Goal: Task Accomplishment & Management: Complete application form

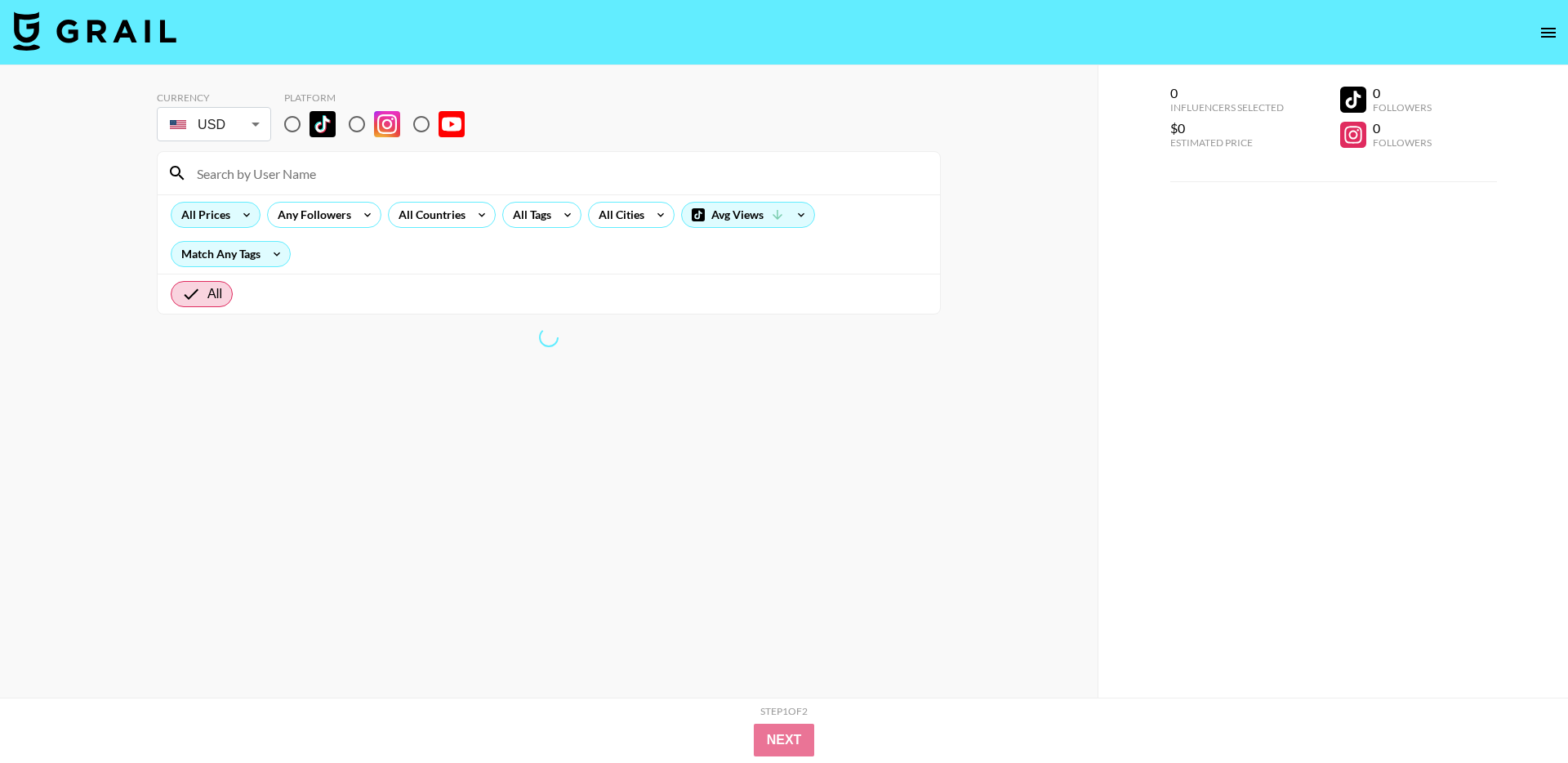
click at [223, 212] on div "All Prices" at bounding box center [203, 215] width 62 height 25
click at [293, 122] on div at bounding box center [784, 381] width 1568 height 763
click at [295, 125] on input "radio" at bounding box center [293, 124] width 35 height 35
radio input "true"
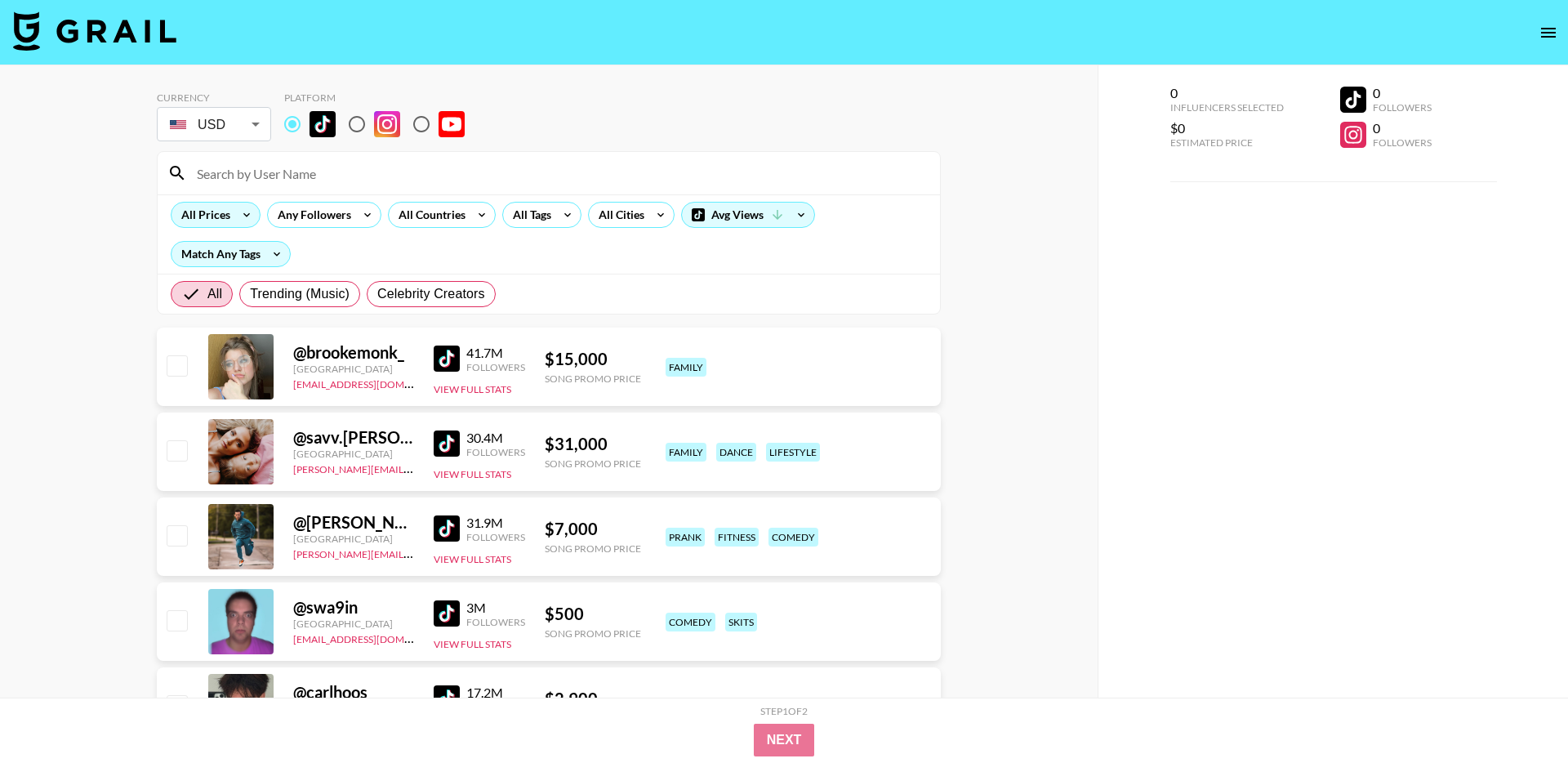
click at [236, 215] on icon at bounding box center [247, 215] width 26 height 25
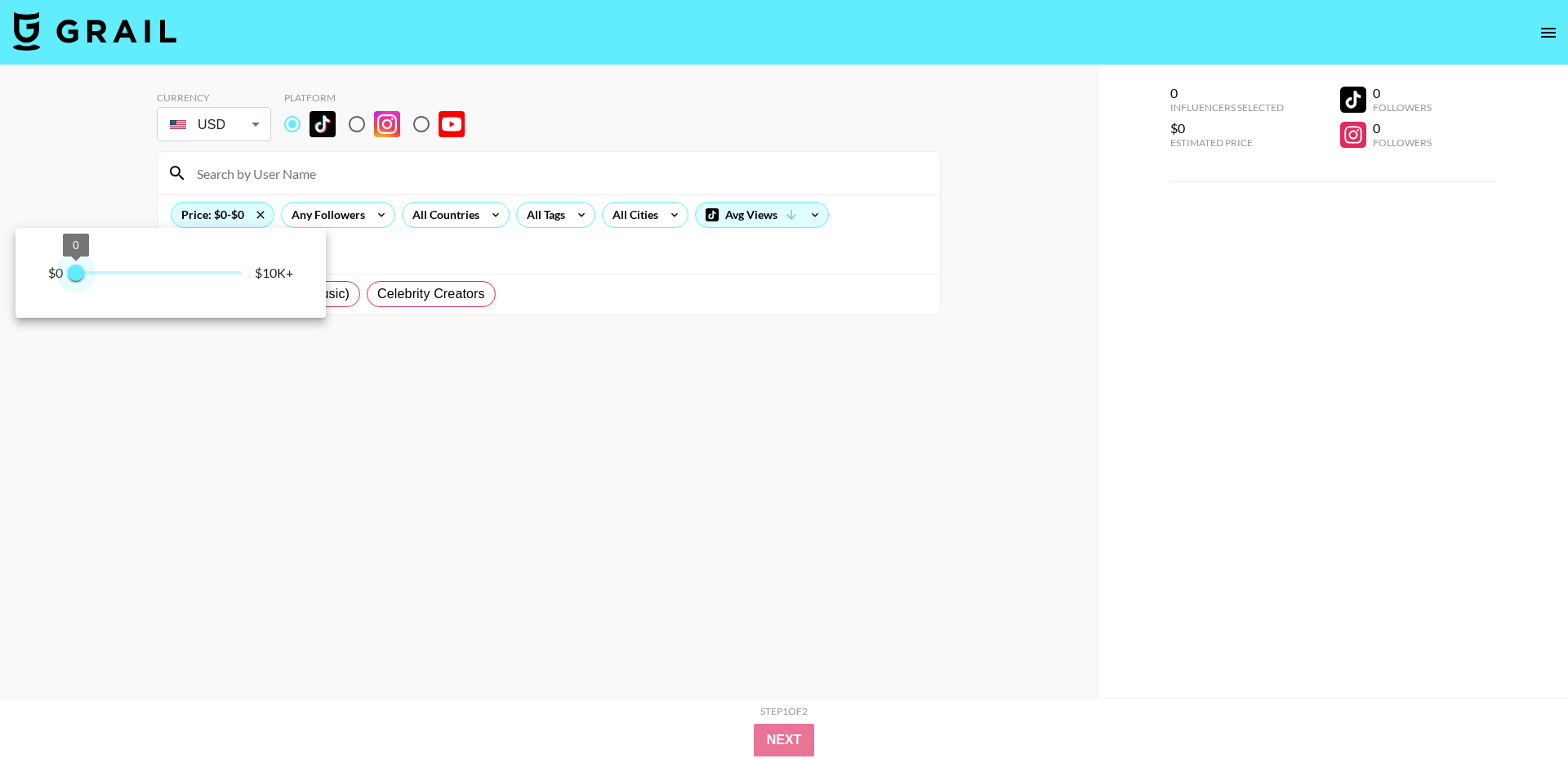
type input "250"
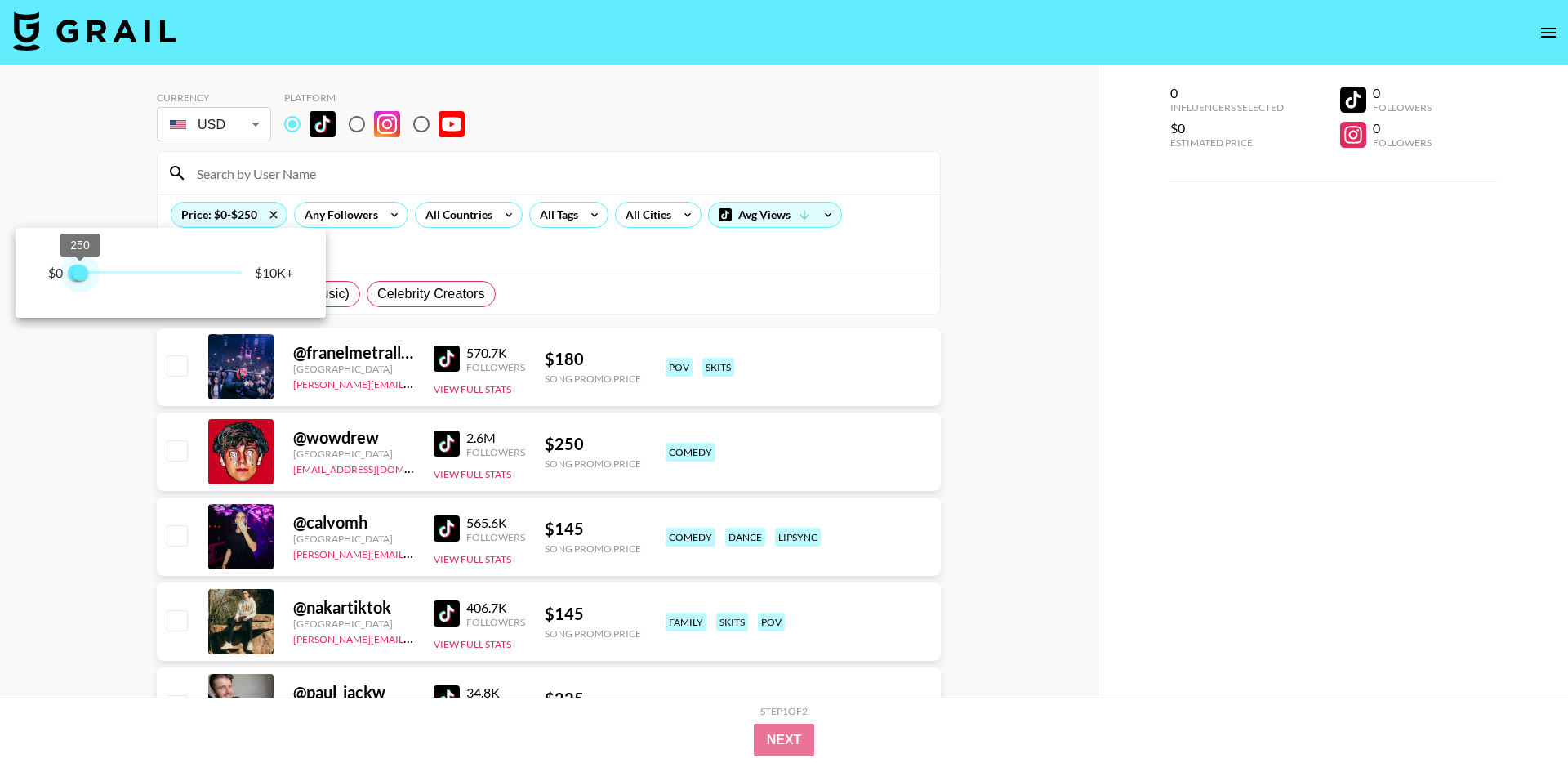
drag, startPoint x: 241, startPoint y: 270, endPoint x: 82, endPoint y: 279, distance: 159.3
click at [82, 279] on span "250" at bounding box center [80, 273] width 17 height 17
click at [787, 241] on div at bounding box center [784, 381] width 1568 height 763
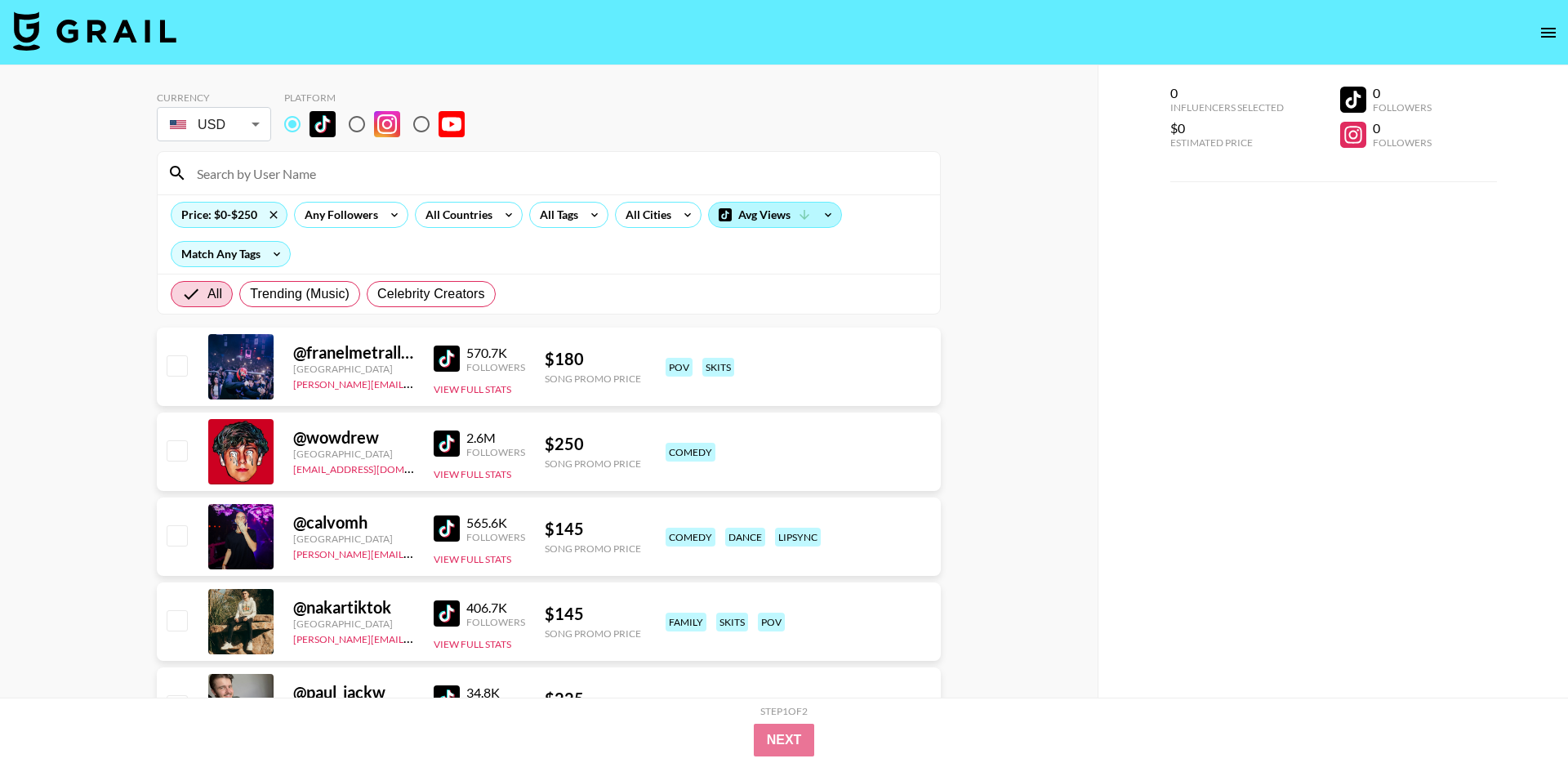
click at [787, 217] on div "Avg Views" at bounding box center [775, 215] width 132 height 25
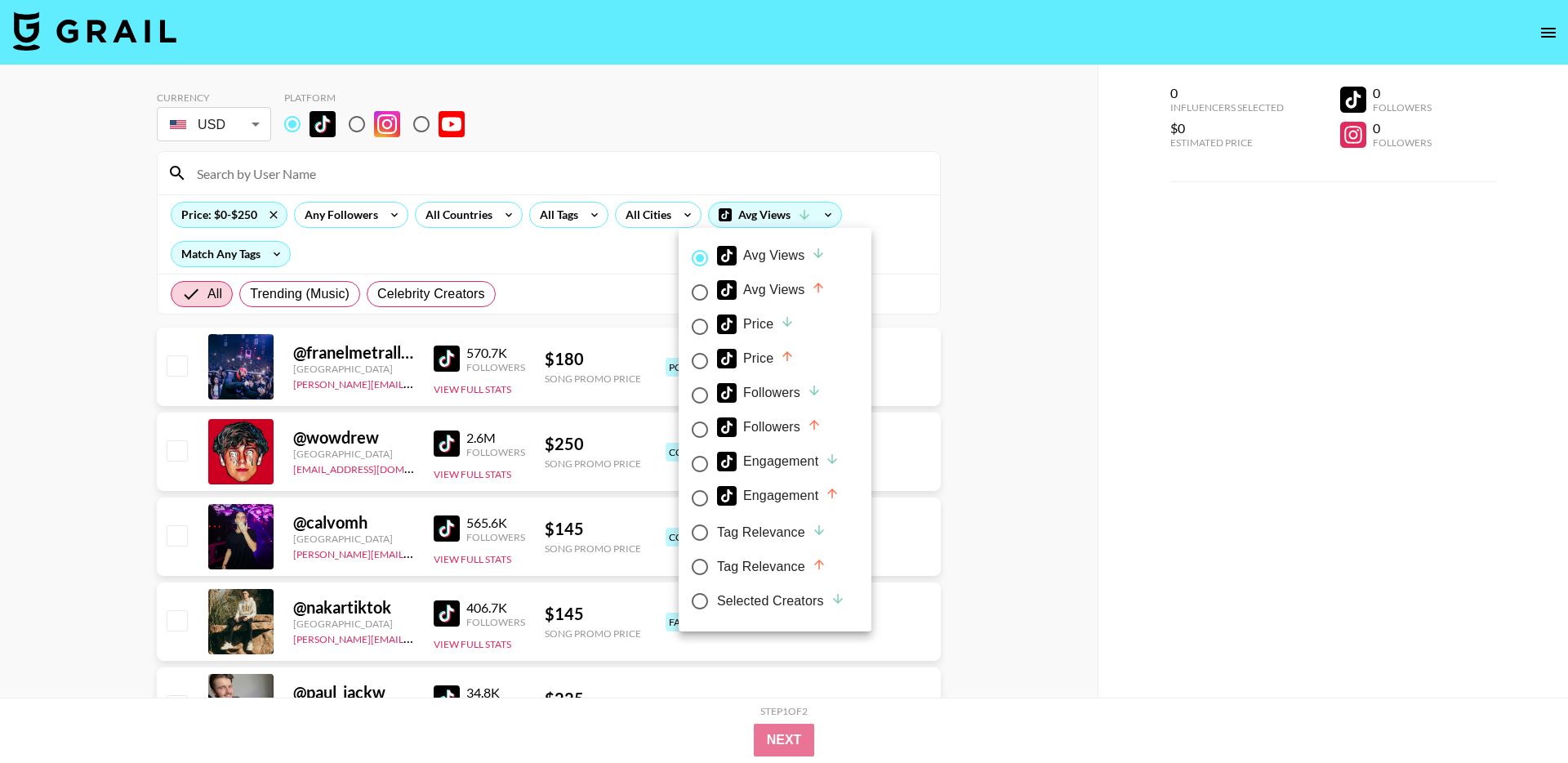
click at [703, 358] on input "Price" at bounding box center [700, 361] width 35 height 35
radio input "true"
radio input "false"
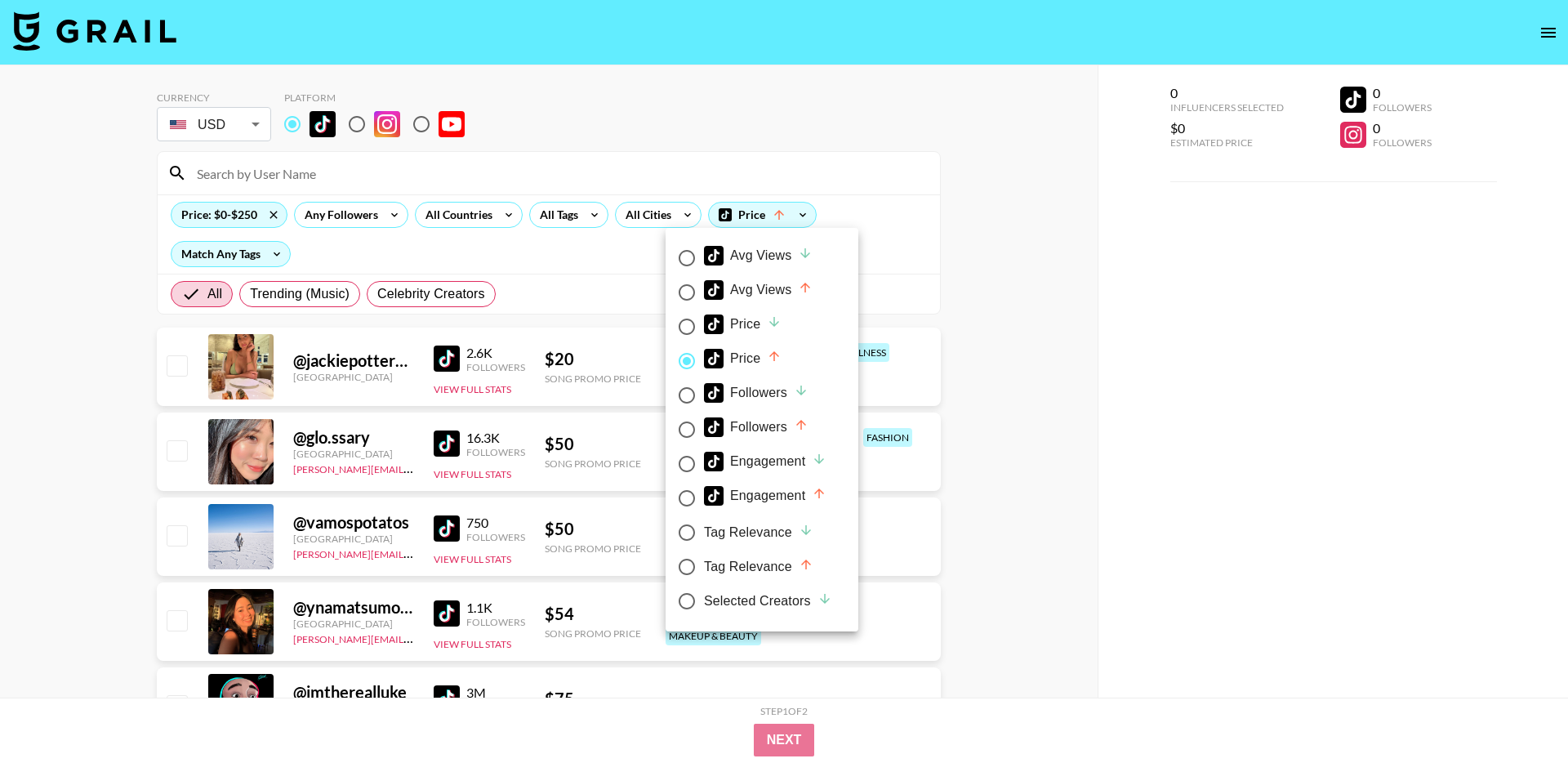
click at [659, 163] on div at bounding box center [784, 381] width 1568 height 763
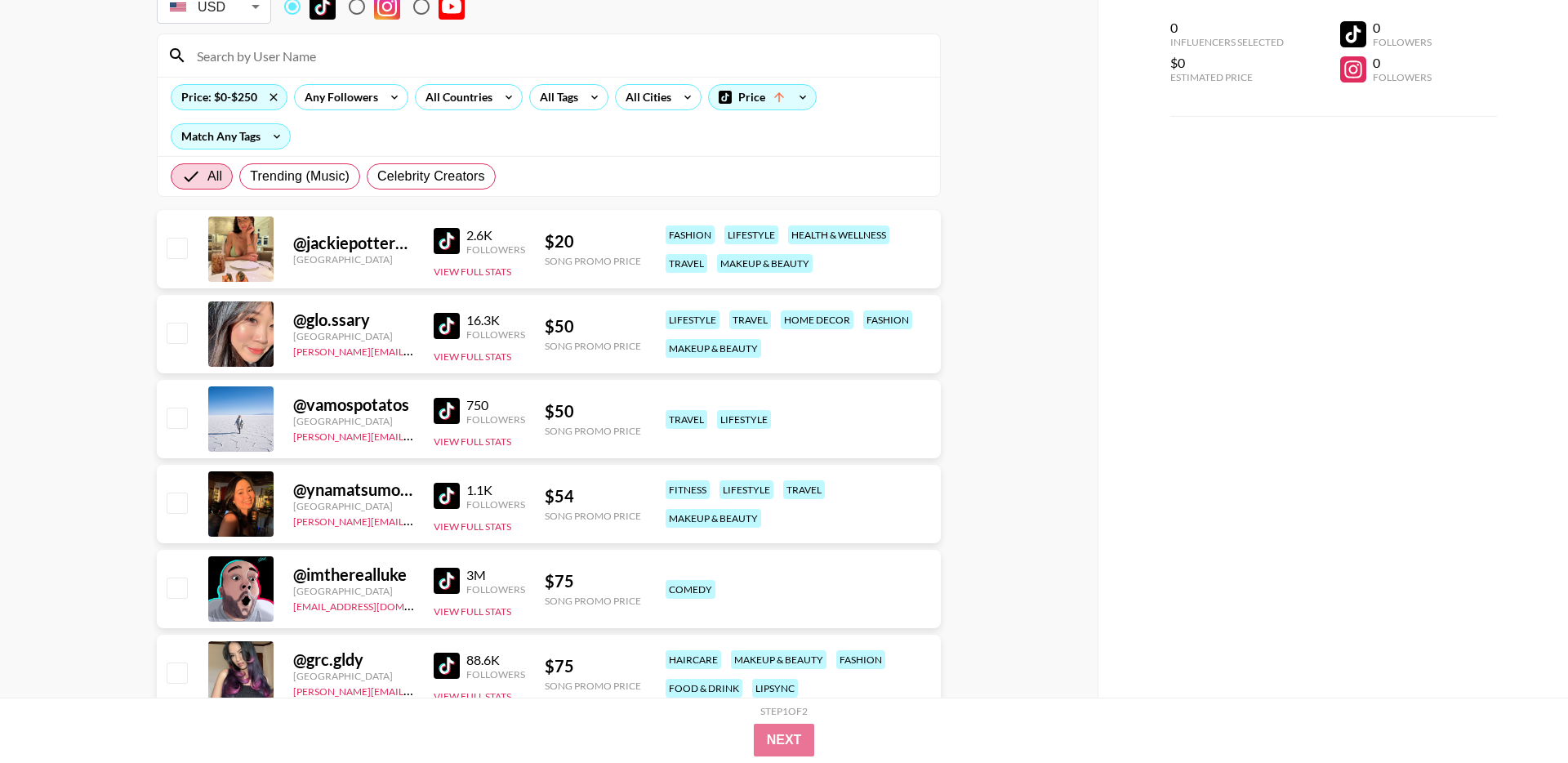
scroll to position [123, 0]
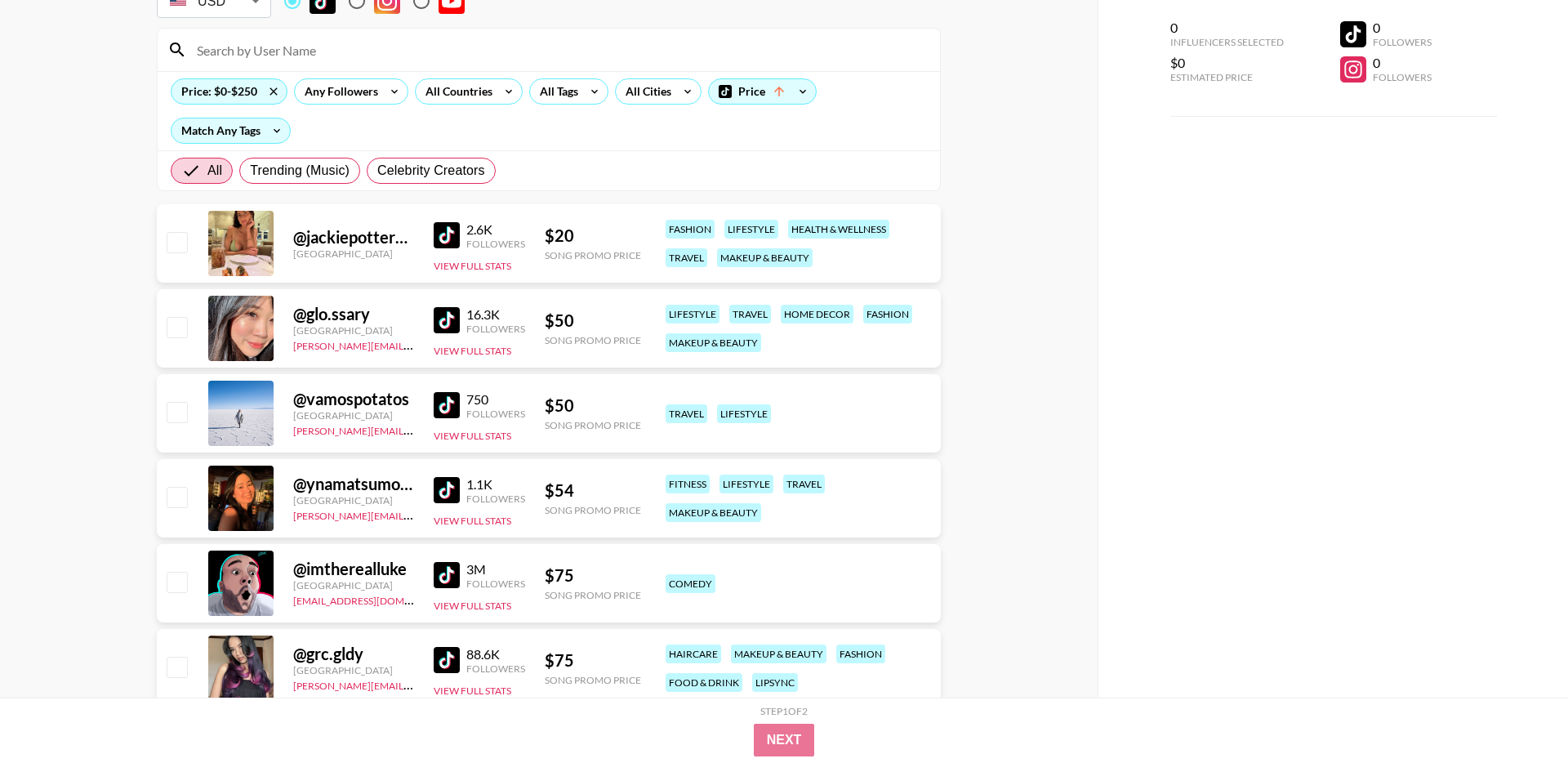
click at [456, 241] on img at bounding box center [447, 236] width 26 height 26
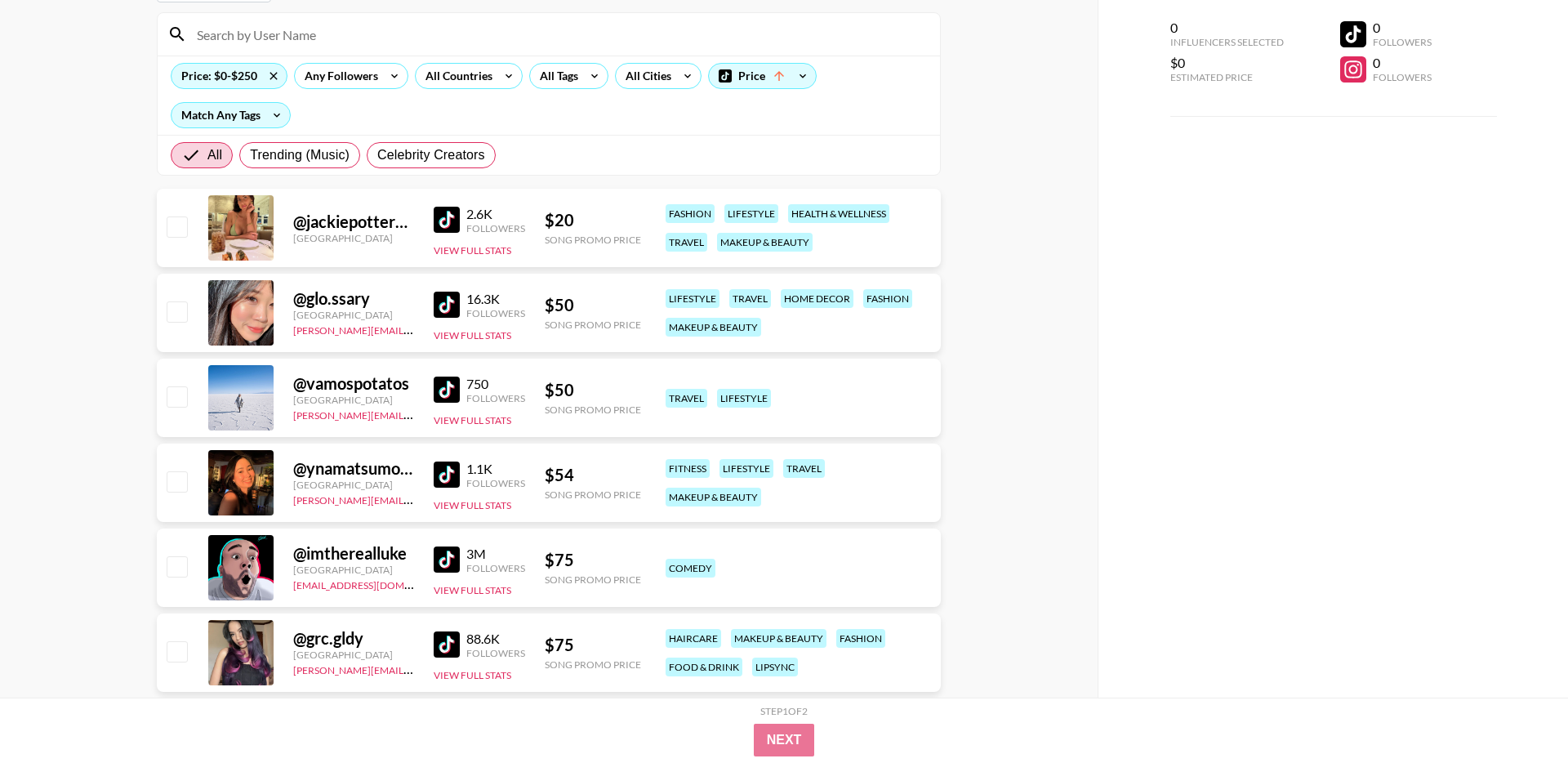
scroll to position [124, 0]
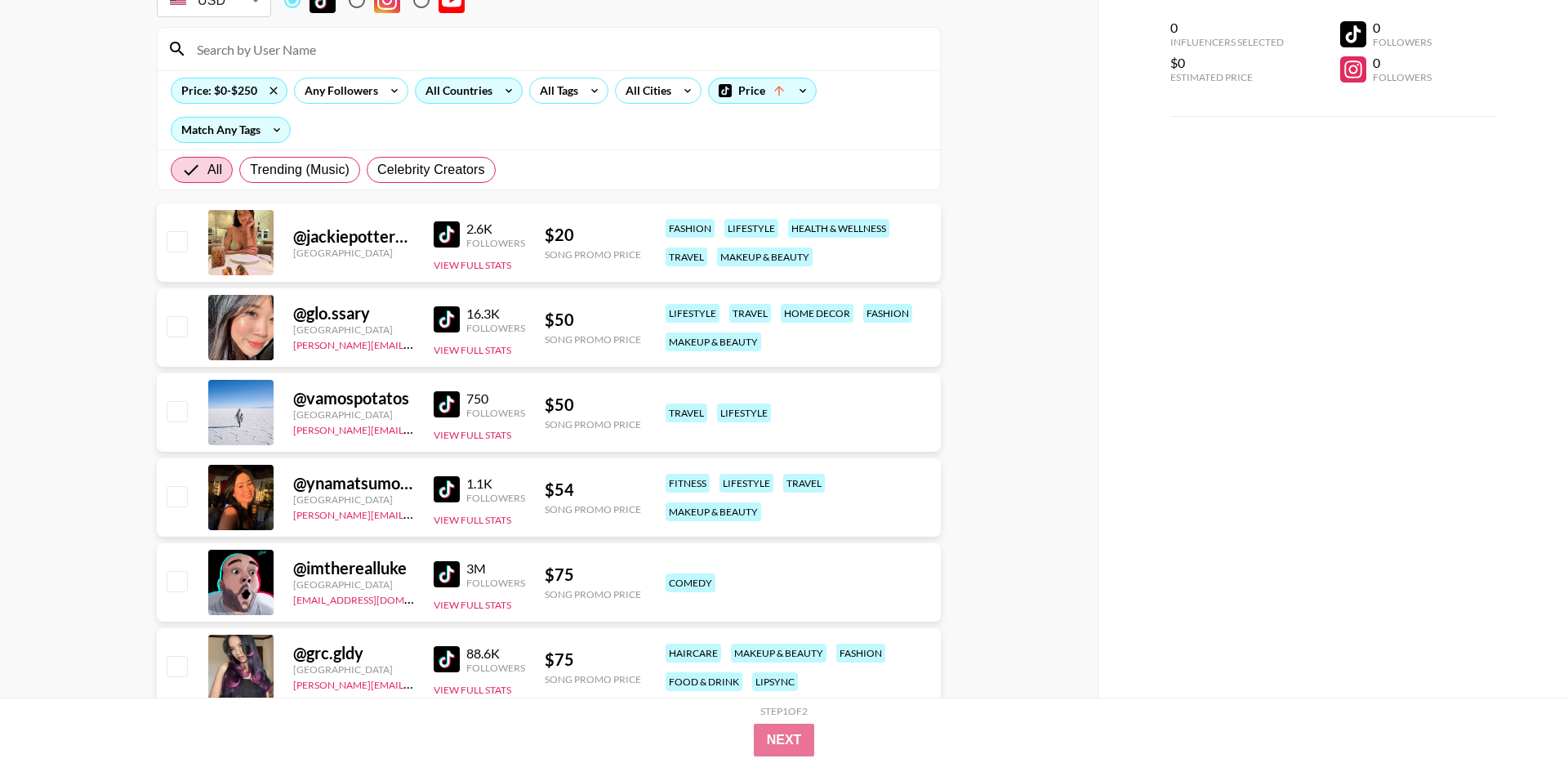
click at [498, 88] on icon at bounding box center [509, 91] width 26 height 25
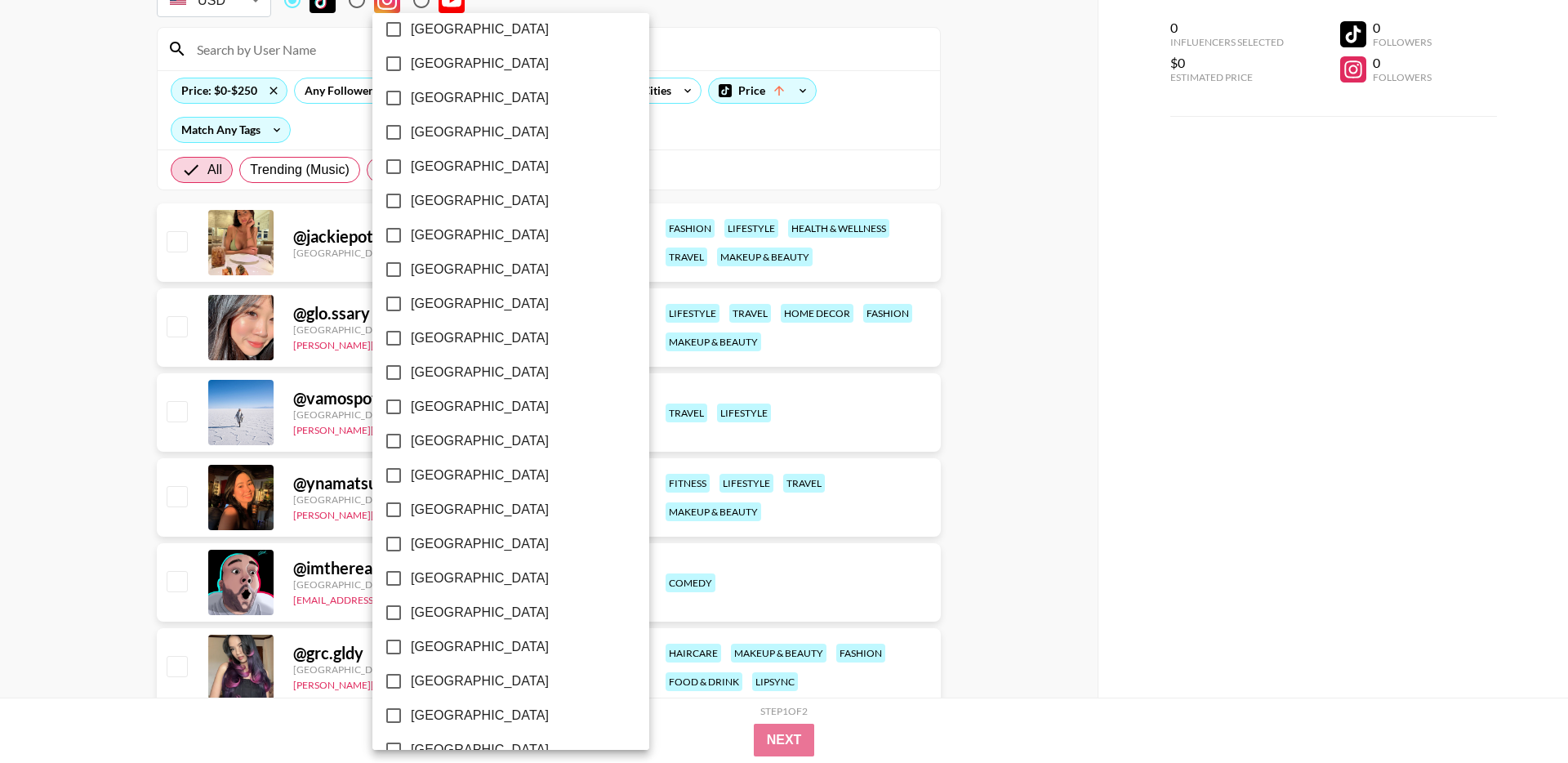
scroll to position [1142, 0]
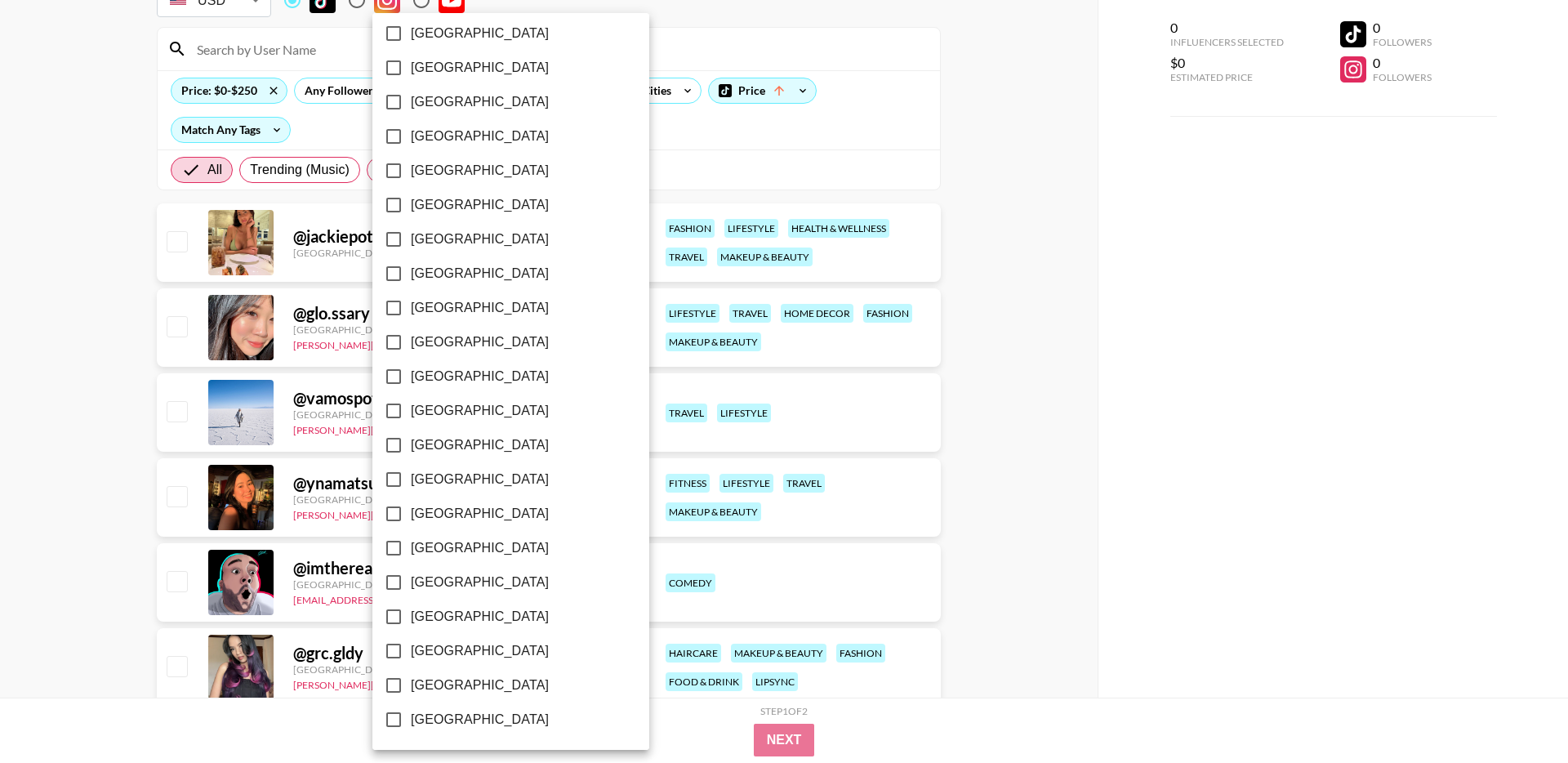
click at [393, 680] on input "[GEOGRAPHIC_DATA]" at bounding box center [394, 685] width 35 height 35
checkbox input "true"
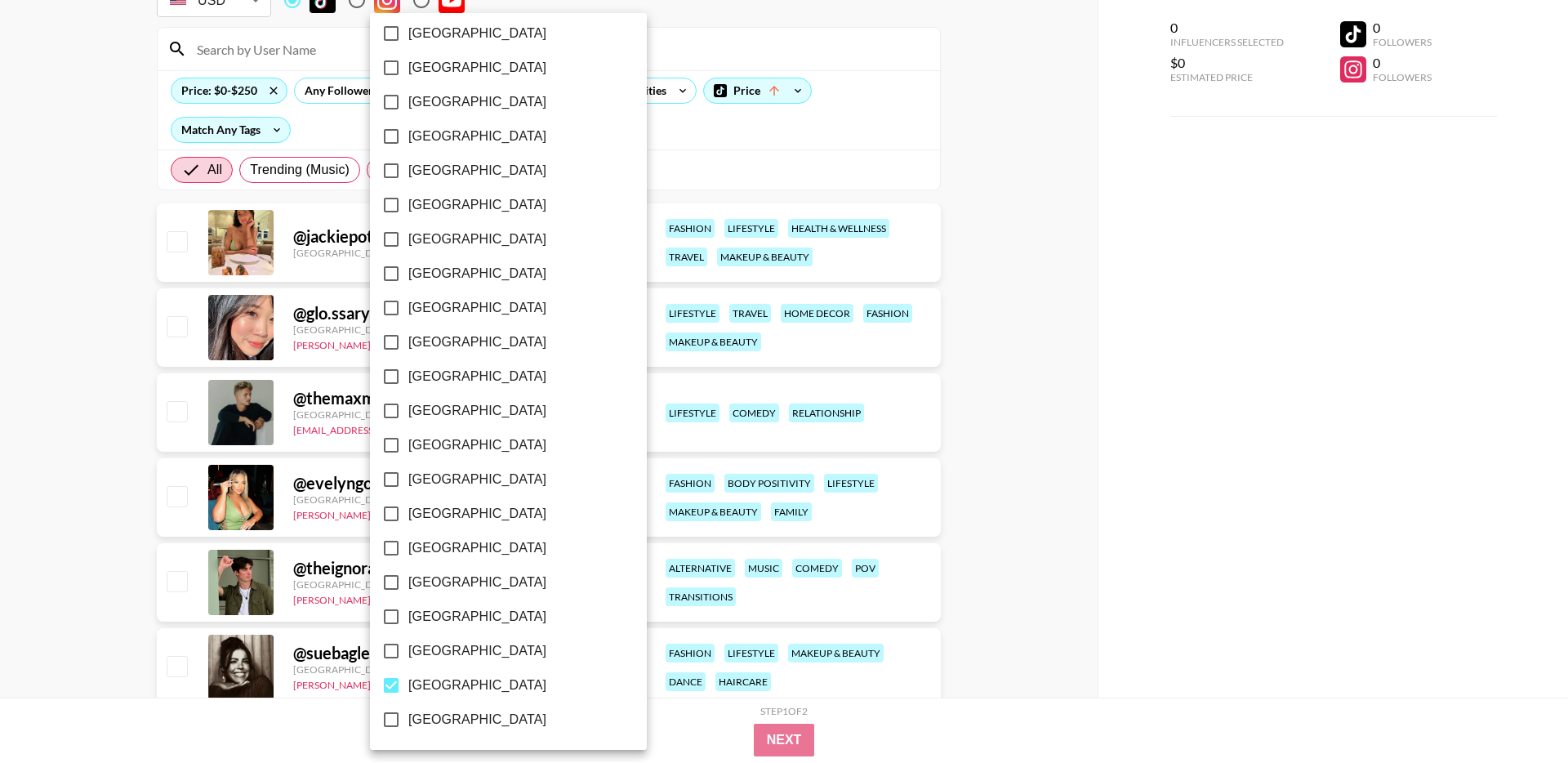
click at [664, 133] on div at bounding box center [784, 381] width 1568 height 763
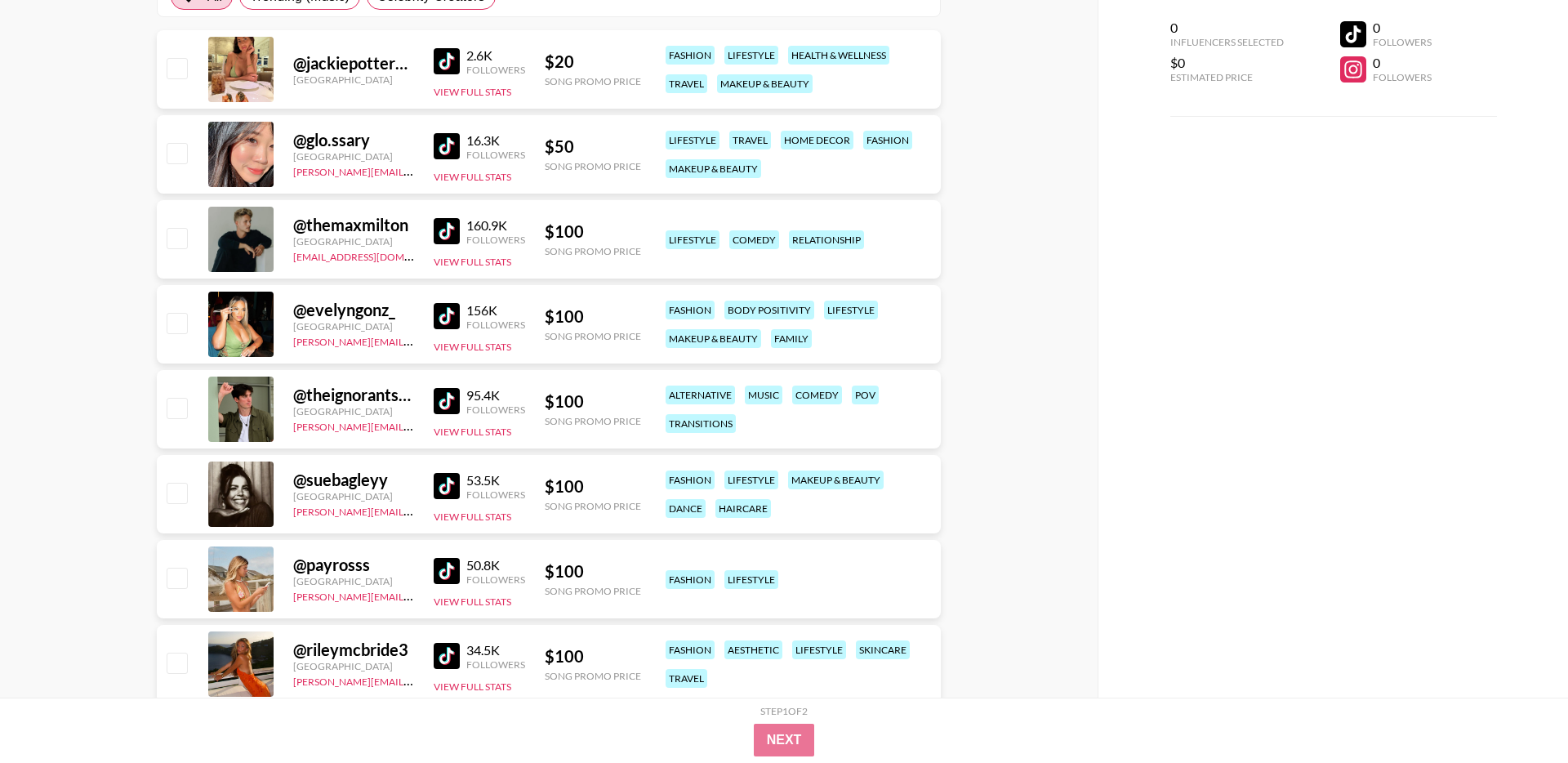
scroll to position [311, 0]
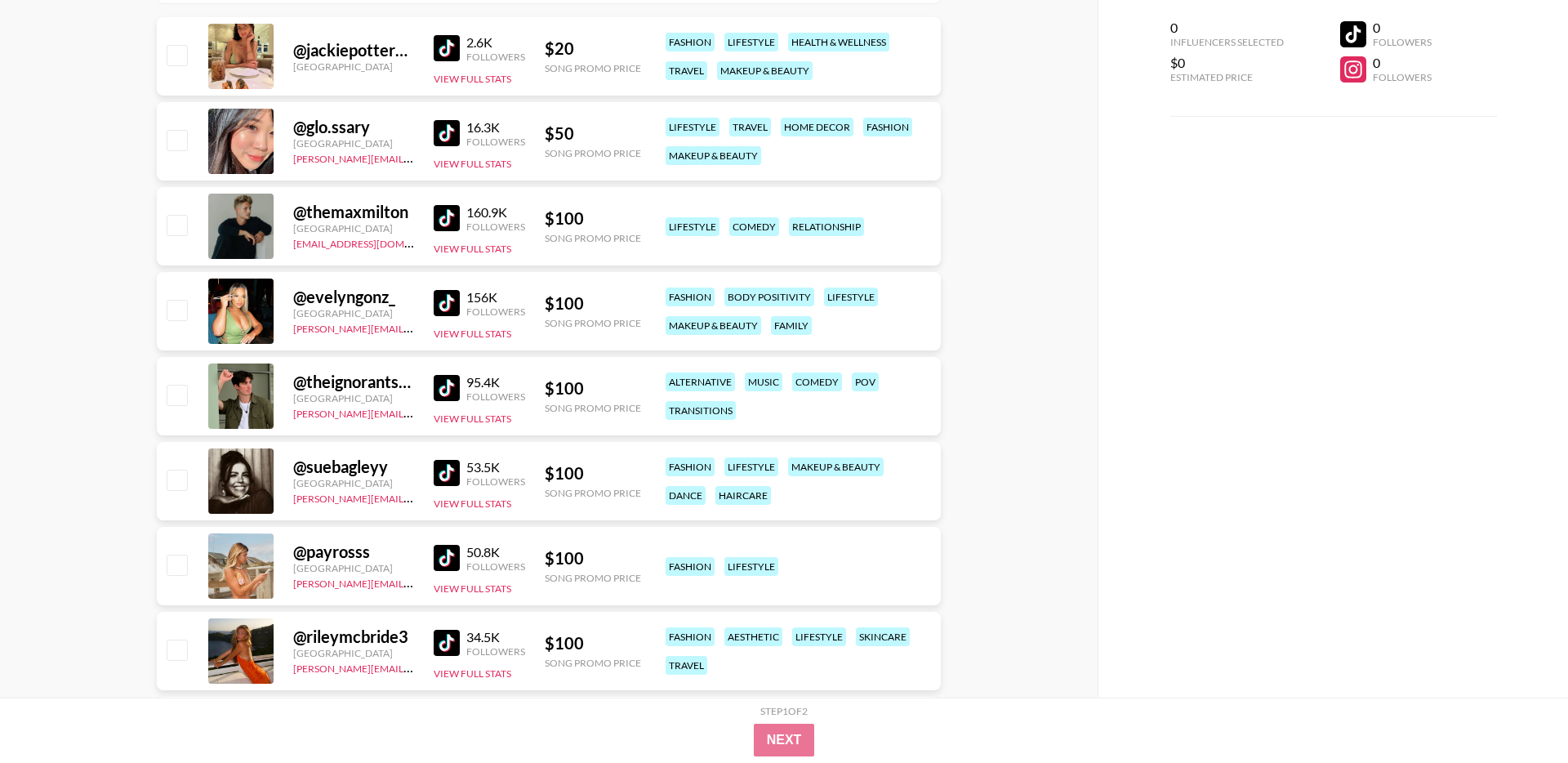
click at [450, 217] on img at bounding box center [447, 218] width 26 height 26
click at [437, 298] on img at bounding box center [447, 303] width 26 height 26
click at [171, 308] on input "checkbox" at bounding box center [177, 310] width 20 height 20
checkbox input "true"
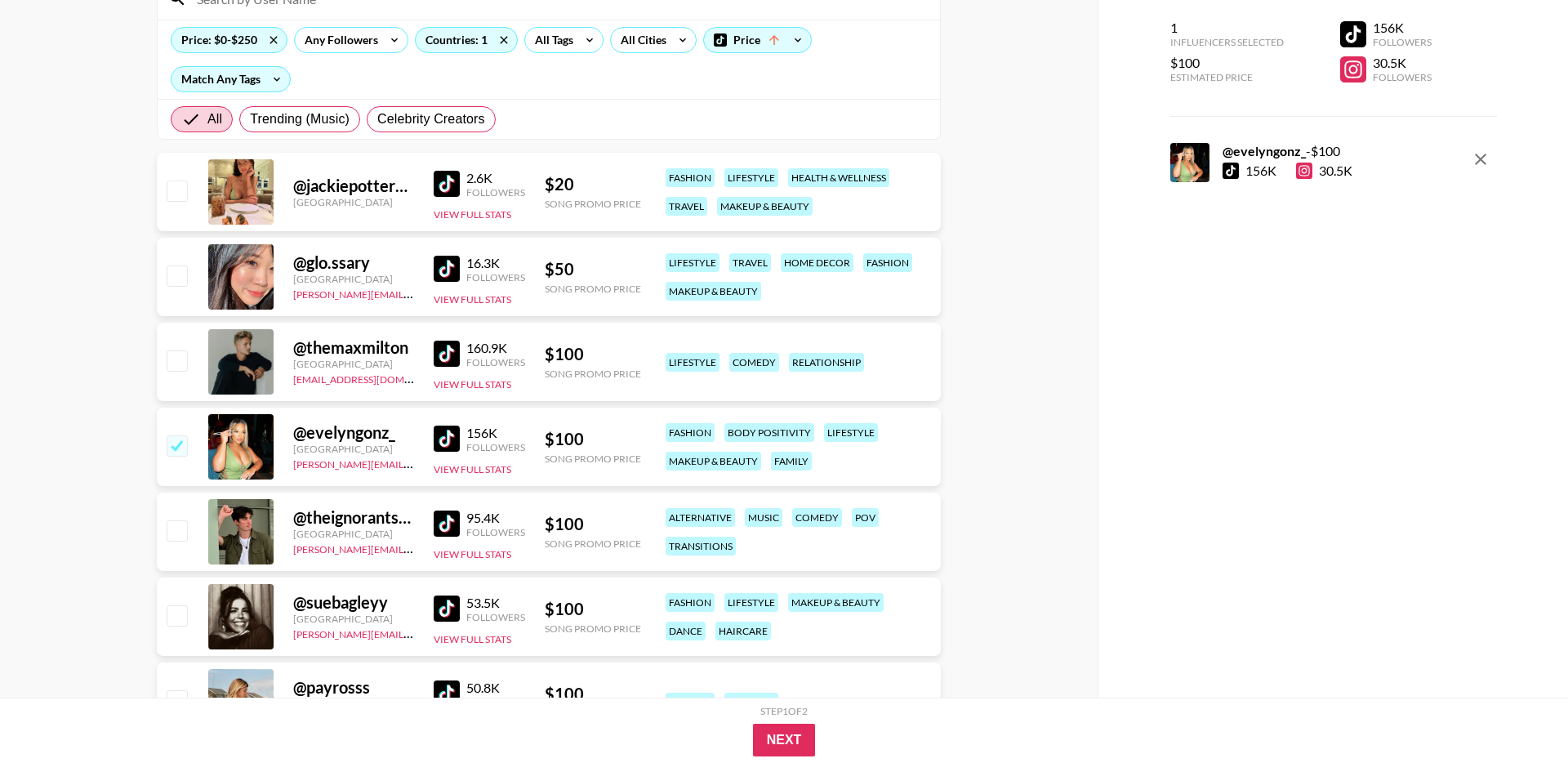
scroll to position [0, 0]
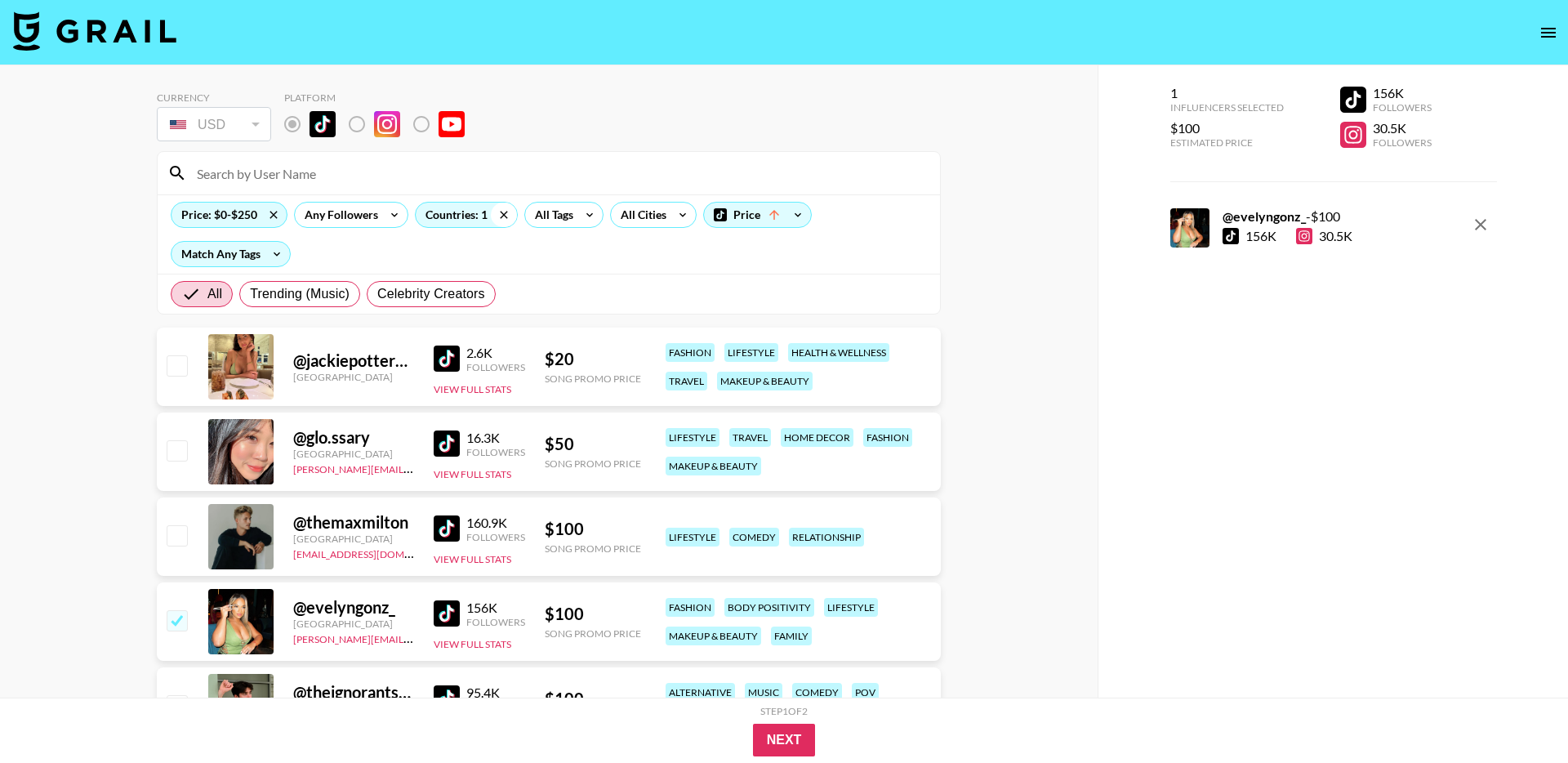
click at [507, 212] on icon at bounding box center [504, 215] width 26 height 25
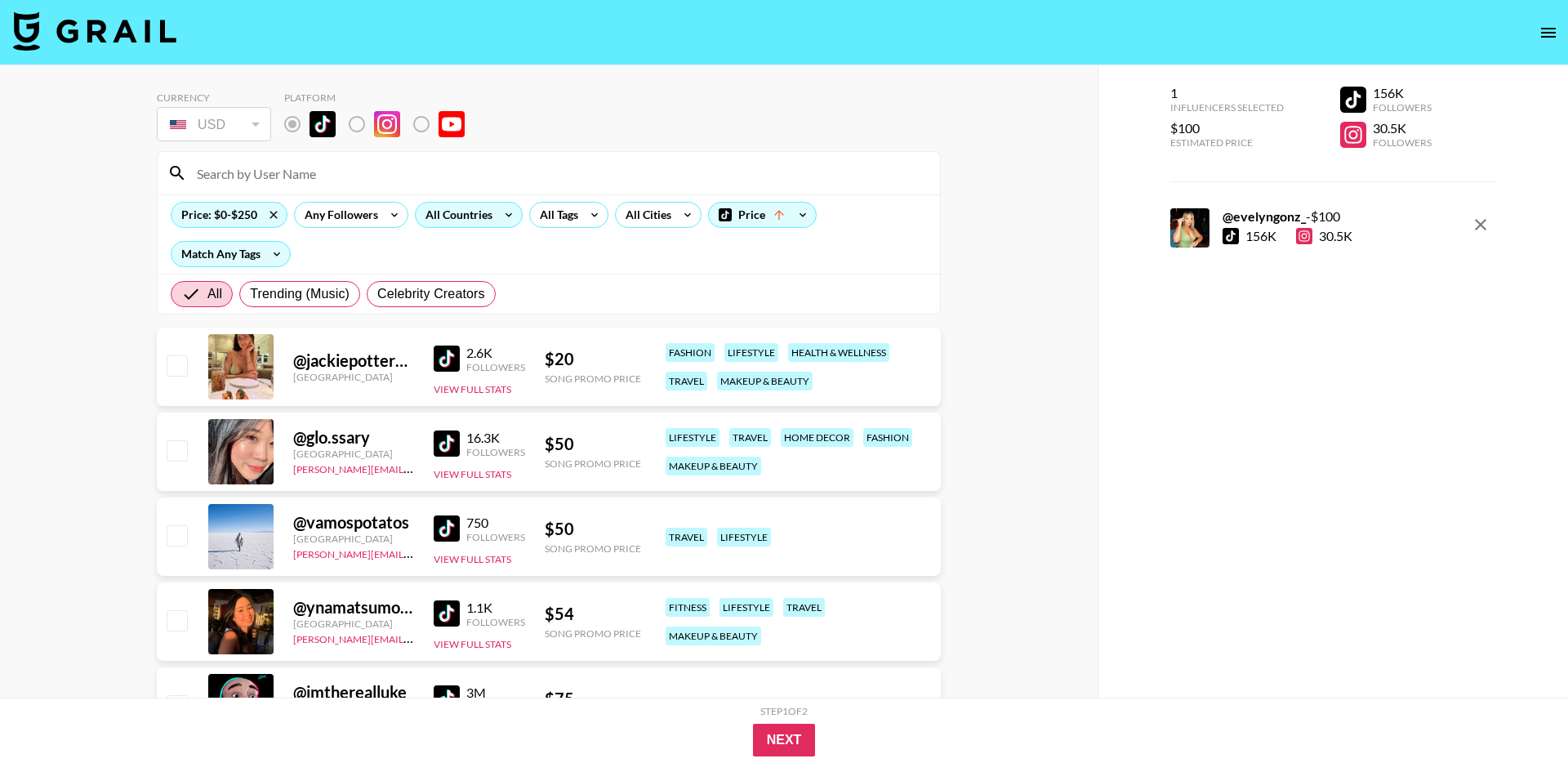
scroll to position [148, 0]
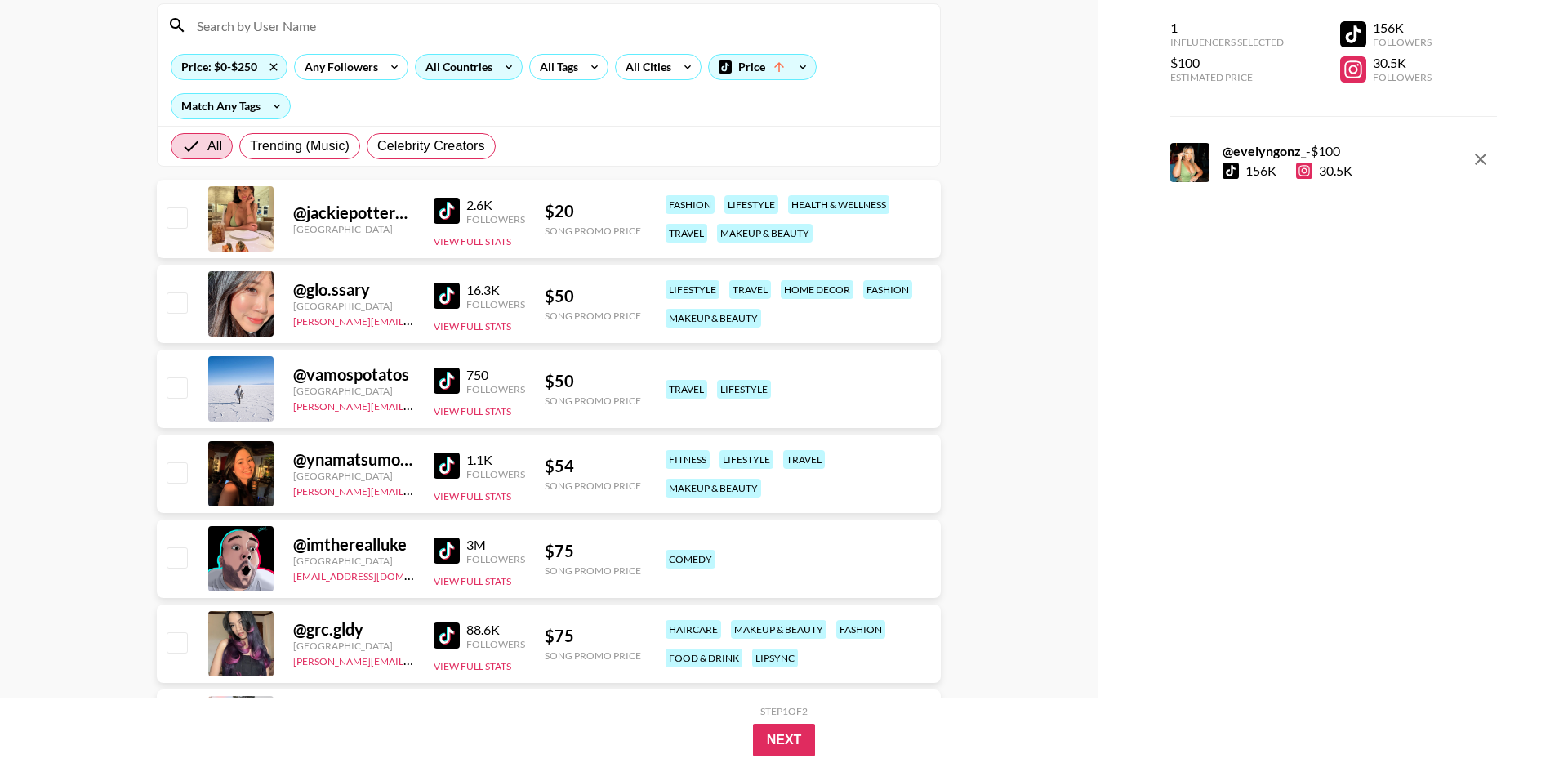
click at [450, 379] on img at bounding box center [447, 381] width 26 height 26
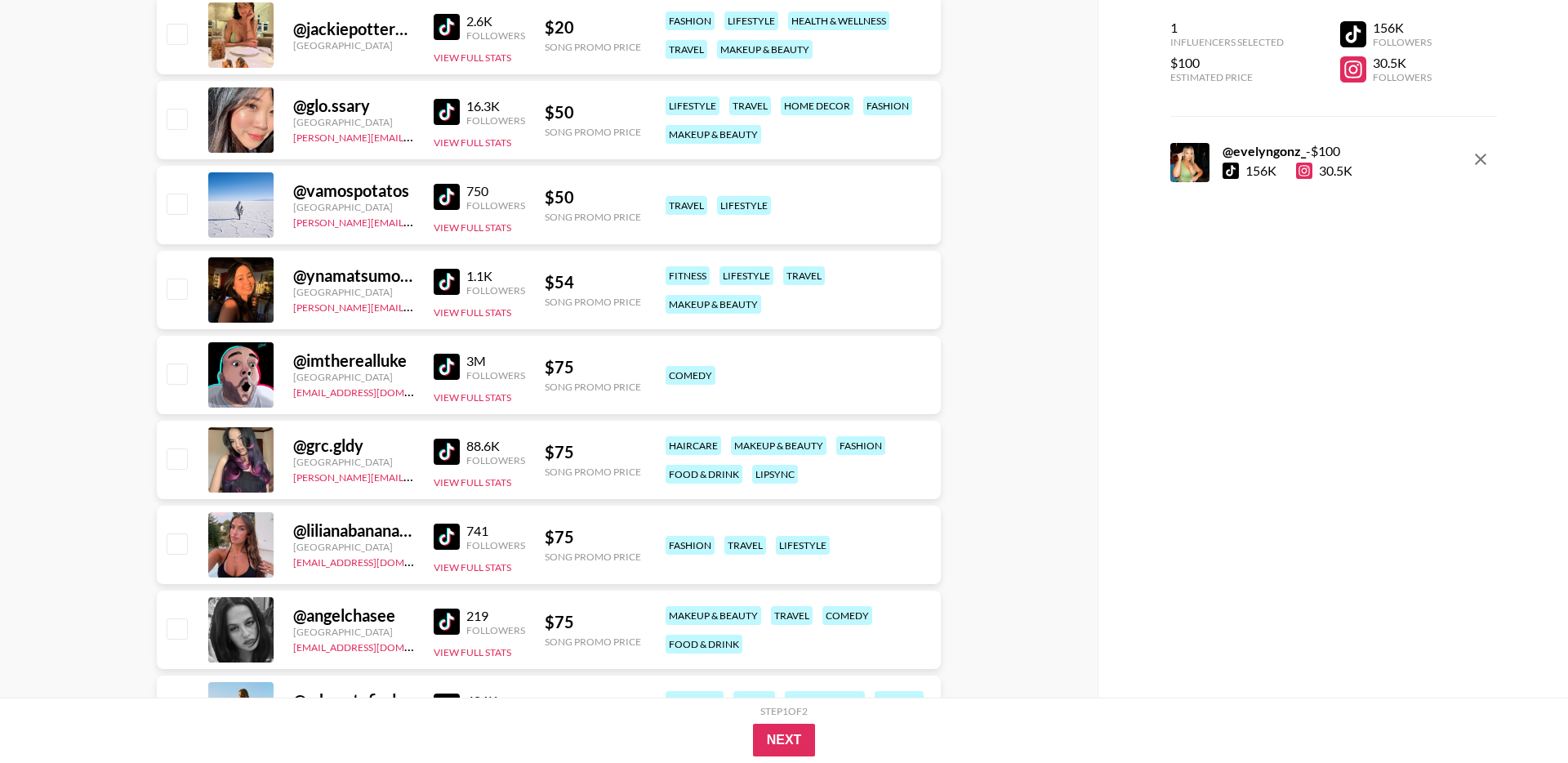
scroll to position [356, 0]
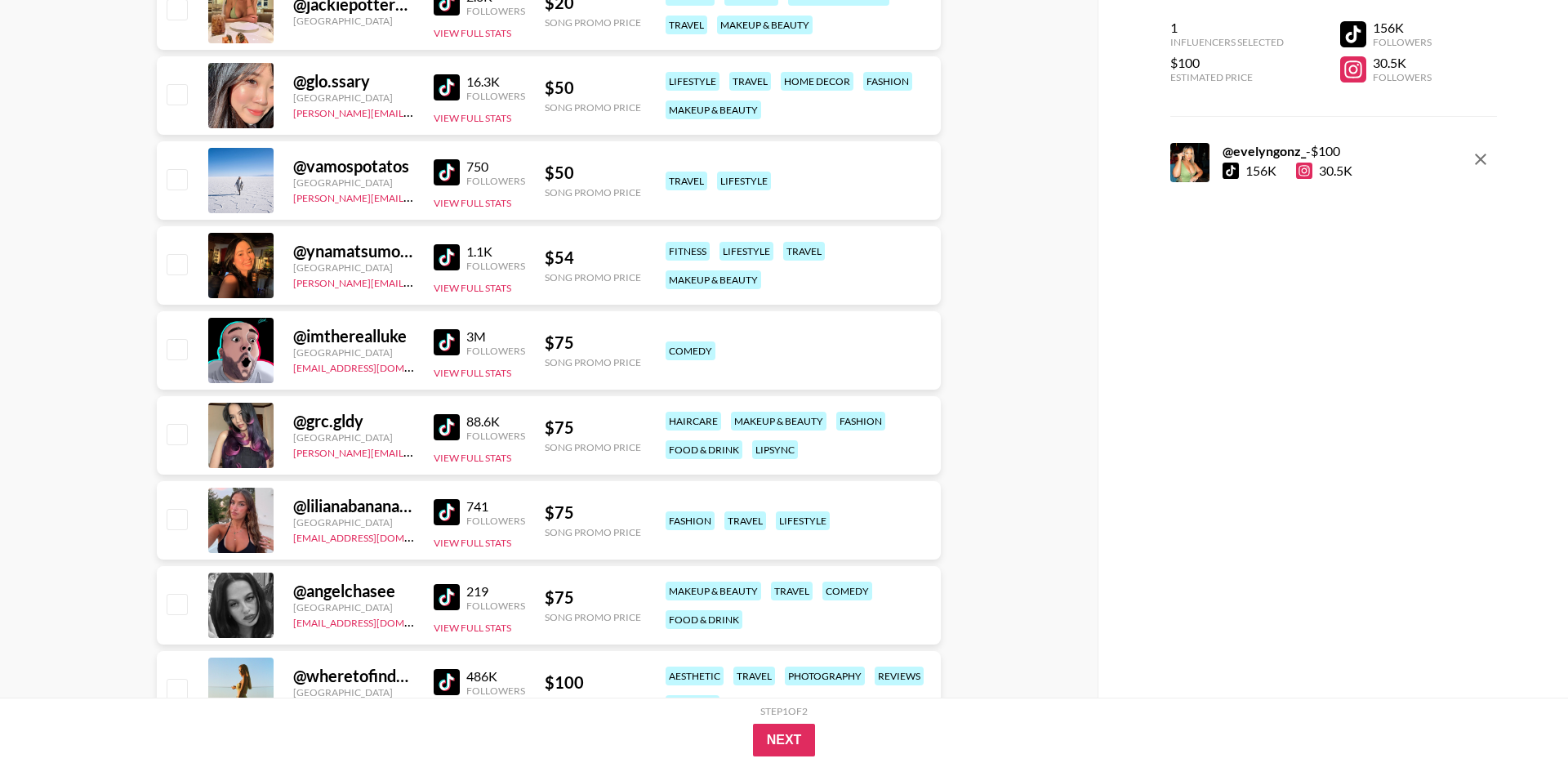
click at [455, 341] on img at bounding box center [447, 342] width 26 height 26
click at [447, 432] on img at bounding box center [447, 427] width 26 height 26
click at [177, 435] on input "checkbox" at bounding box center [177, 434] width 20 height 20
checkbox input "true"
click at [175, 353] on input "checkbox" at bounding box center [177, 349] width 20 height 20
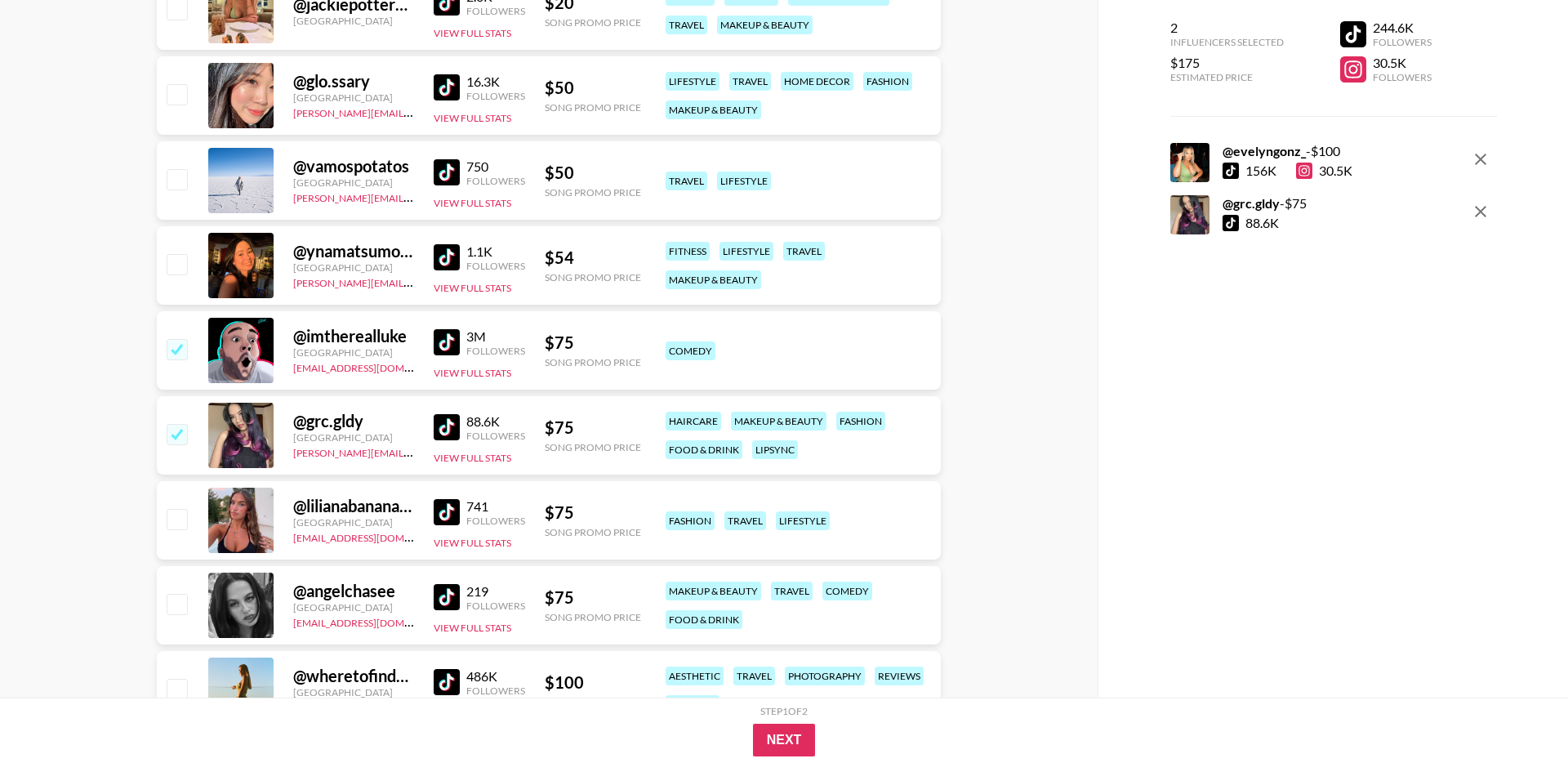
checkbox input "true"
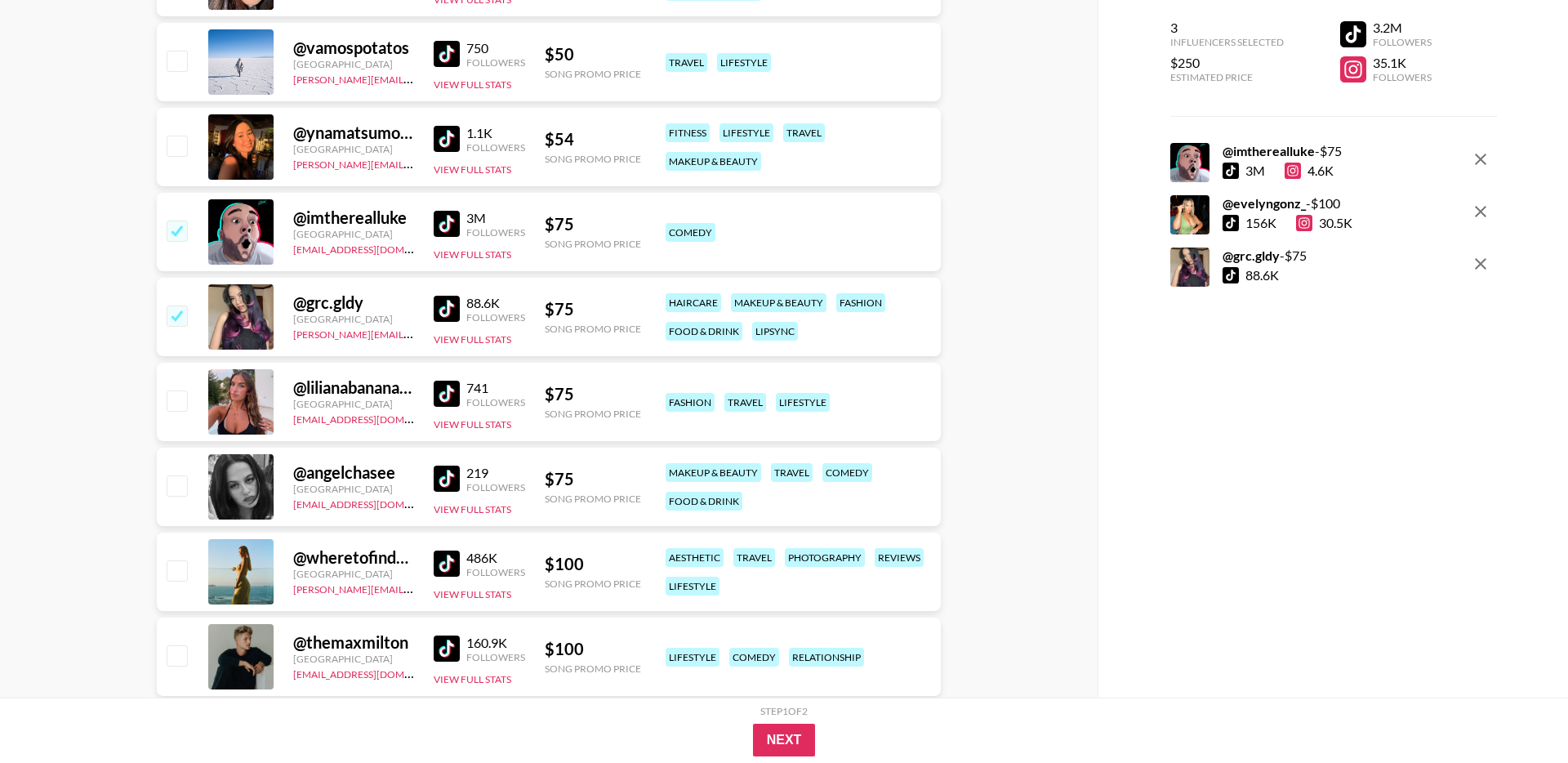
scroll to position [478, 0]
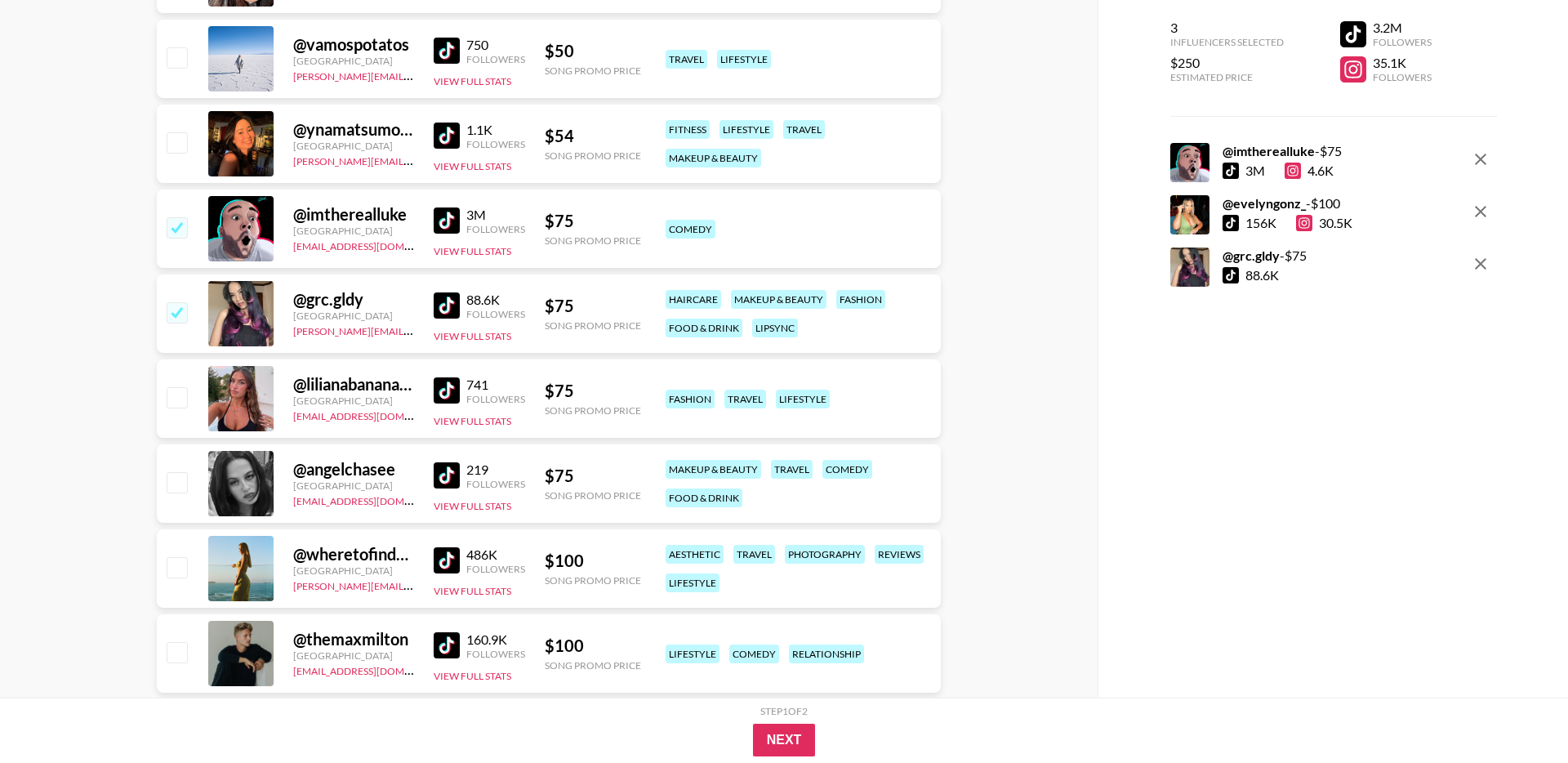
click at [461, 389] on link at bounding box center [450, 391] width 33 height 26
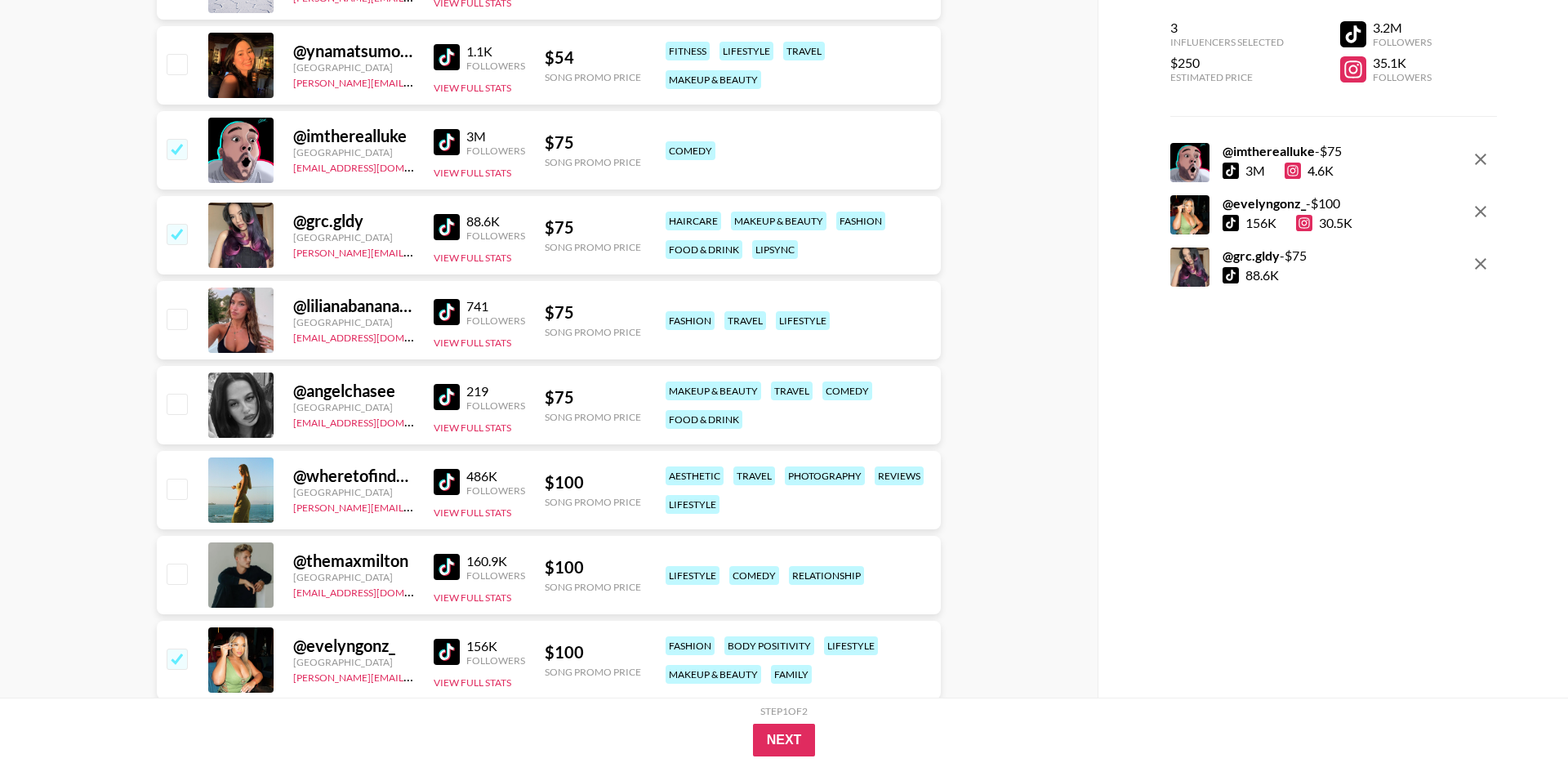
click at [453, 480] on img at bounding box center [447, 482] width 26 height 26
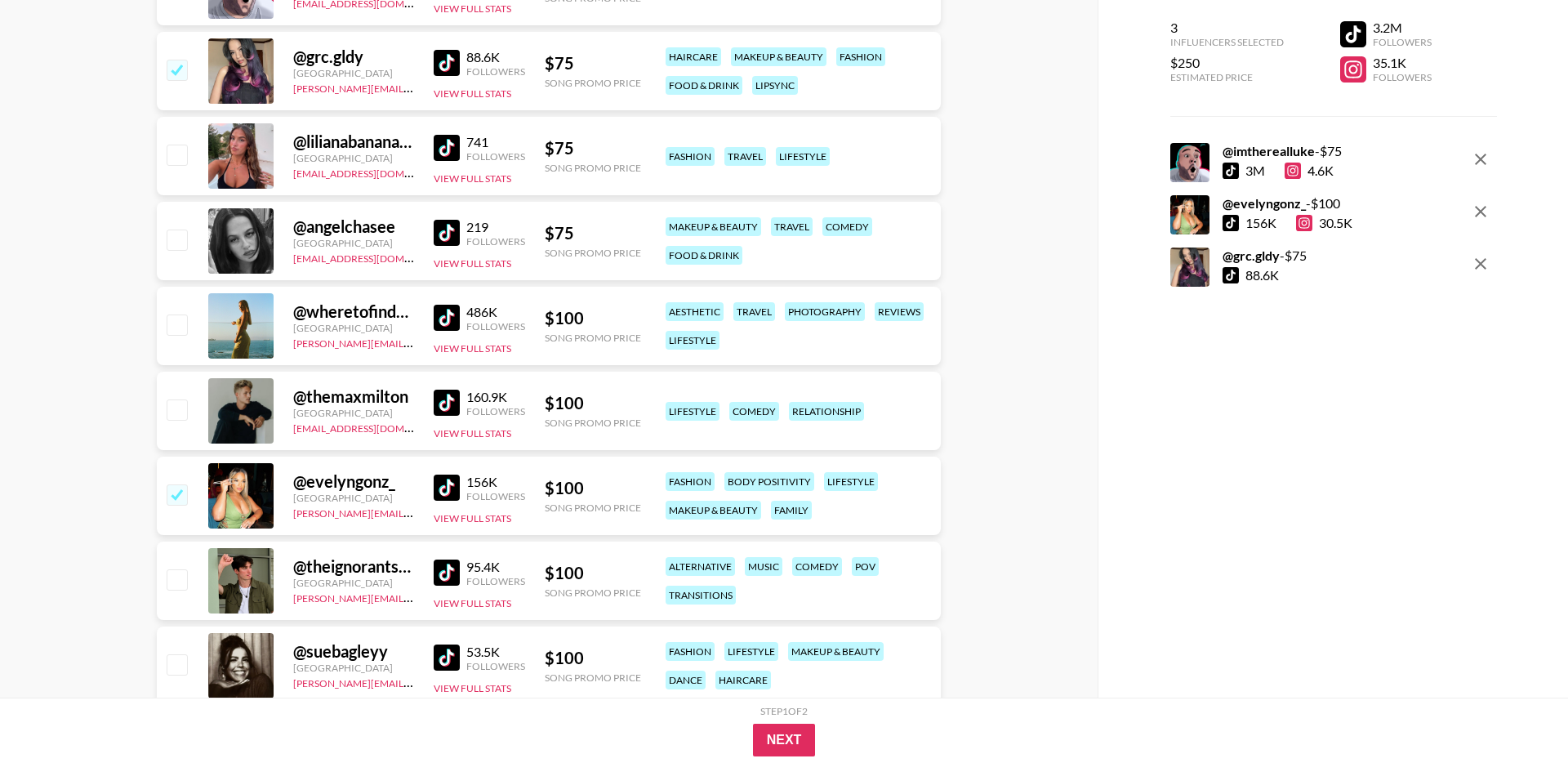
scroll to position [727, 0]
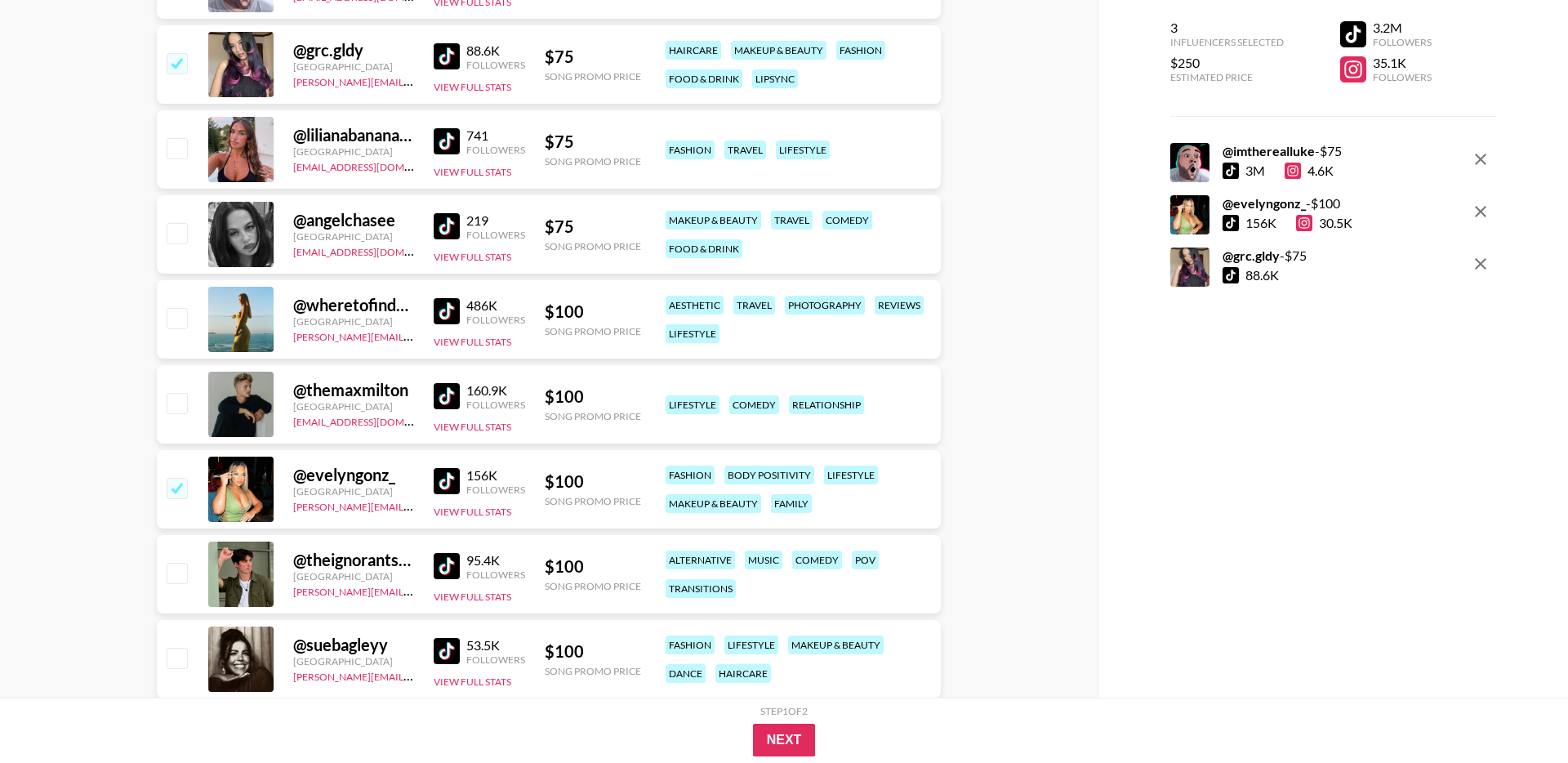
click at [447, 390] on img at bounding box center [447, 396] width 26 height 26
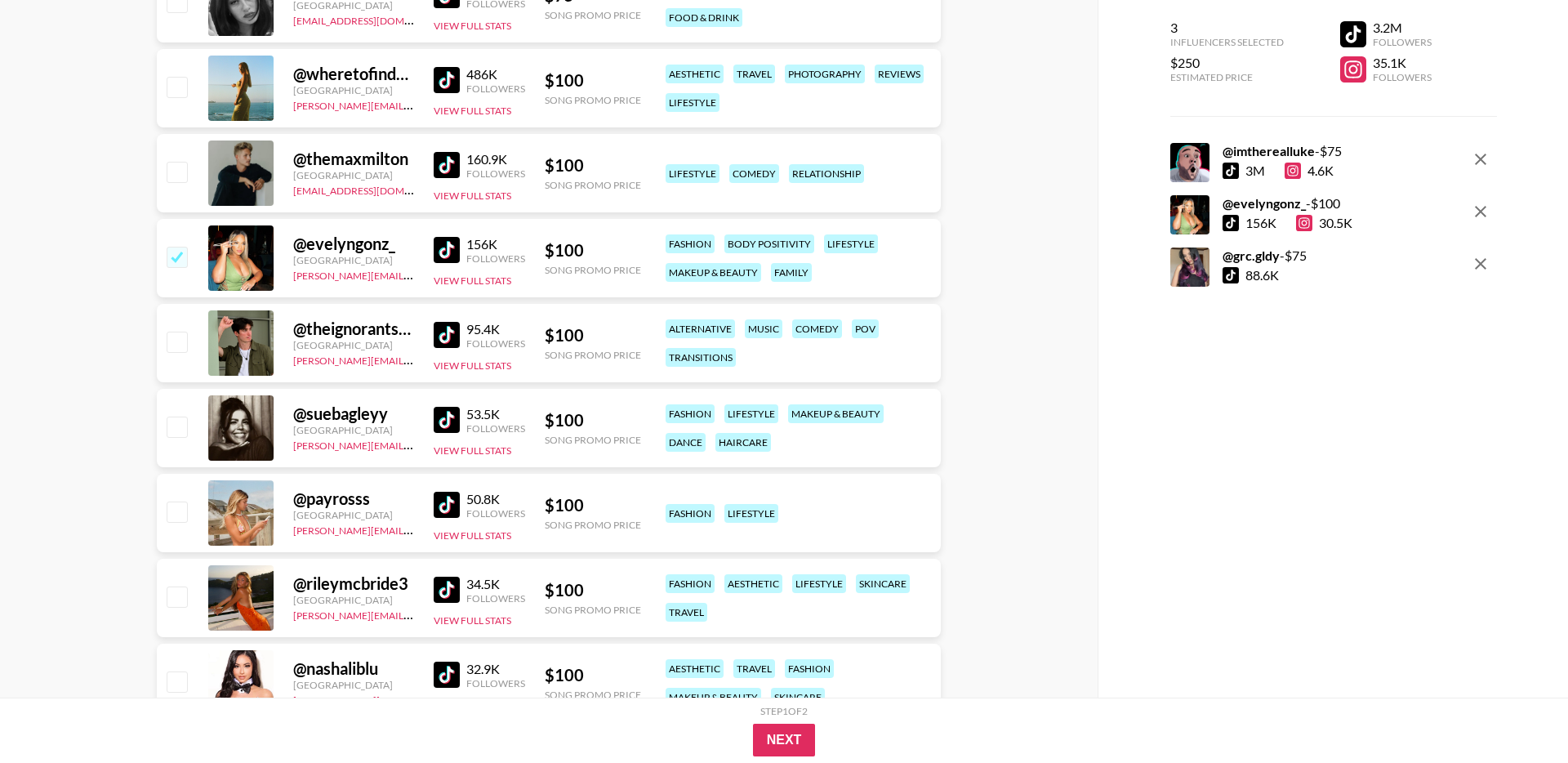
scroll to position [960, 0]
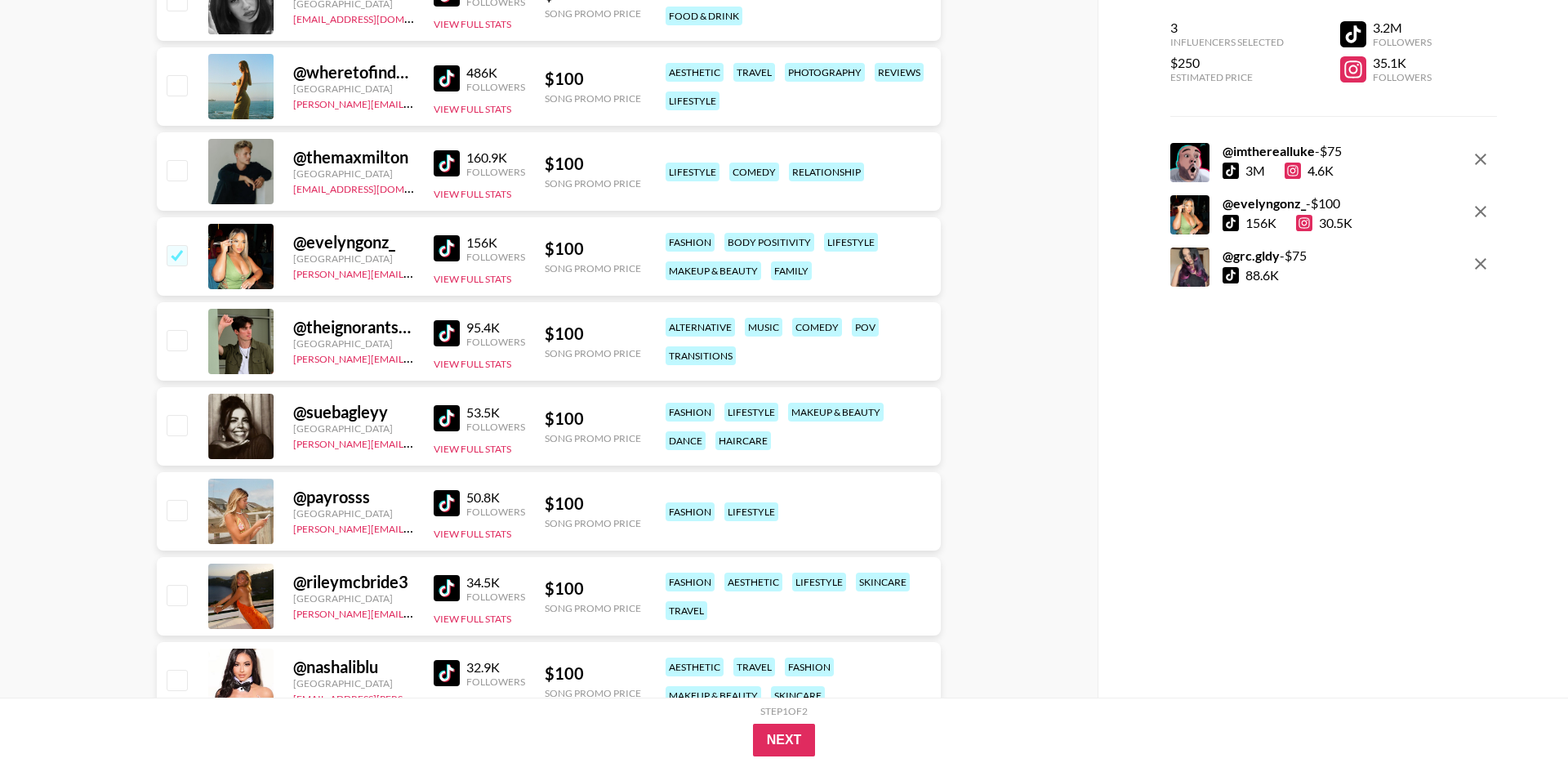
click at [445, 330] on img at bounding box center [447, 333] width 26 height 26
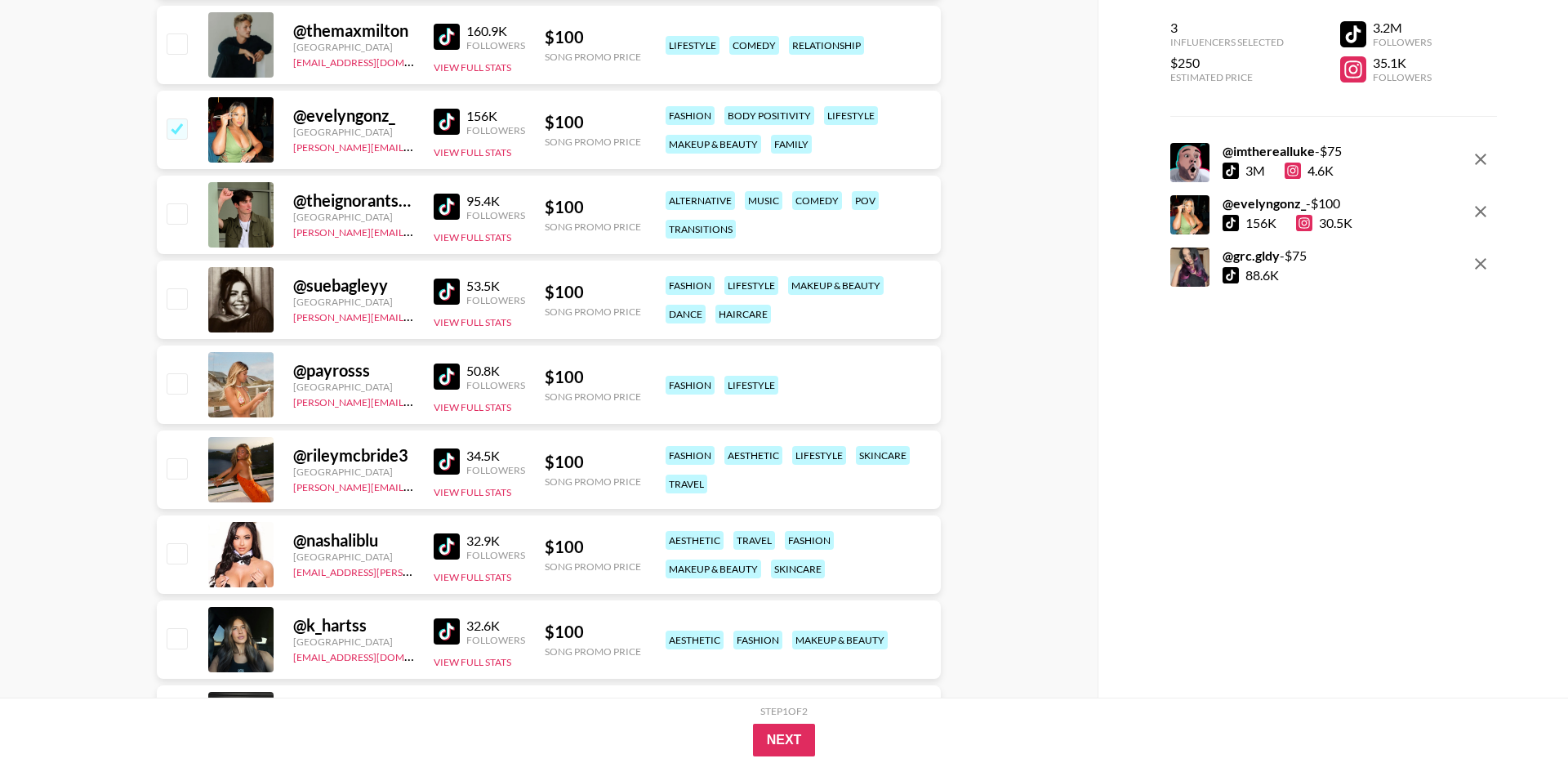
scroll to position [1090, 0]
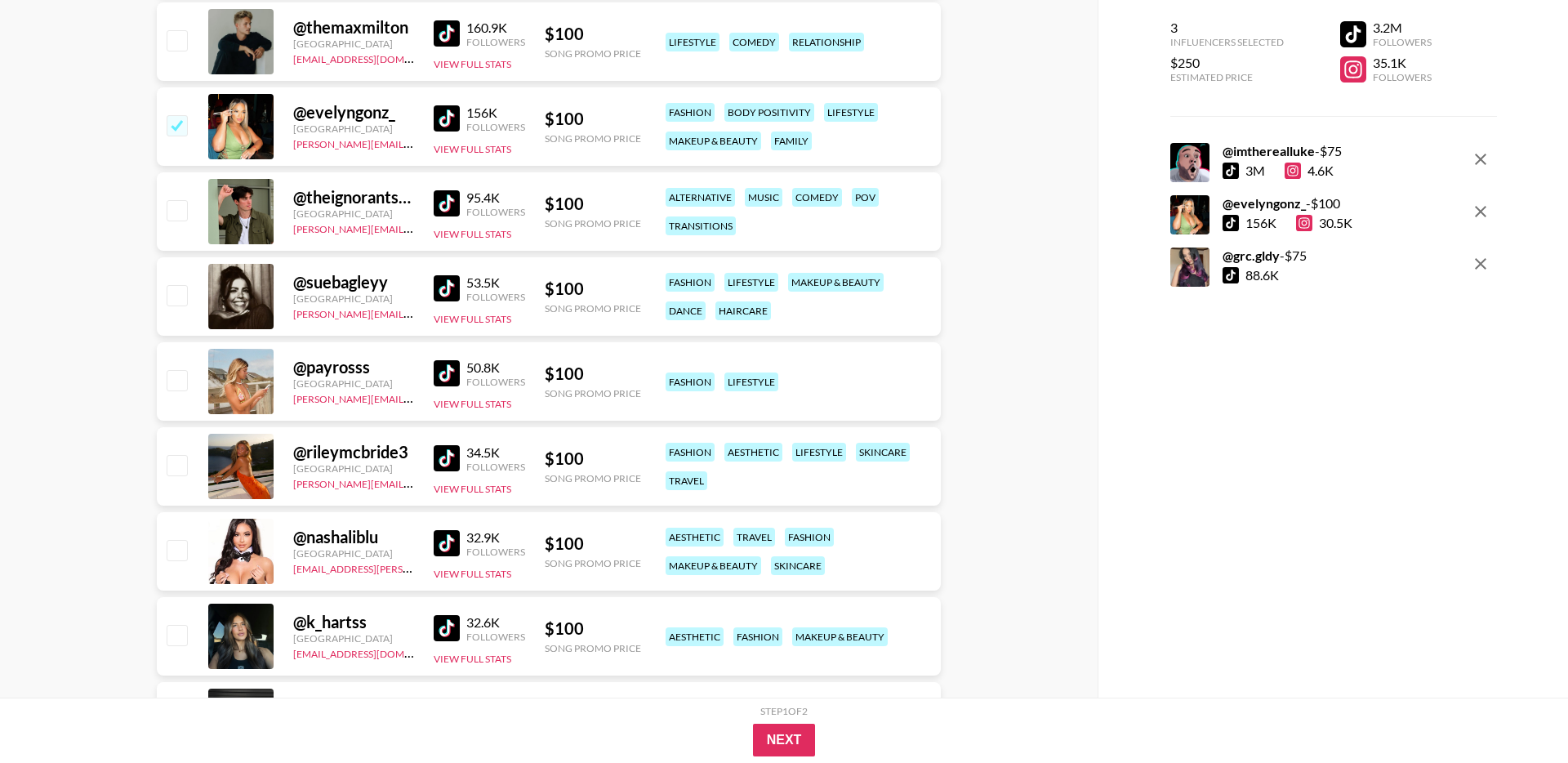
click at [452, 283] on img at bounding box center [447, 289] width 26 height 26
click at [188, 293] on div at bounding box center [176, 297] width 26 height 28
click at [178, 295] on input "checkbox" at bounding box center [177, 295] width 20 height 20
checkbox input "true"
click at [451, 374] on img at bounding box center [447, 374] width 26 height 26
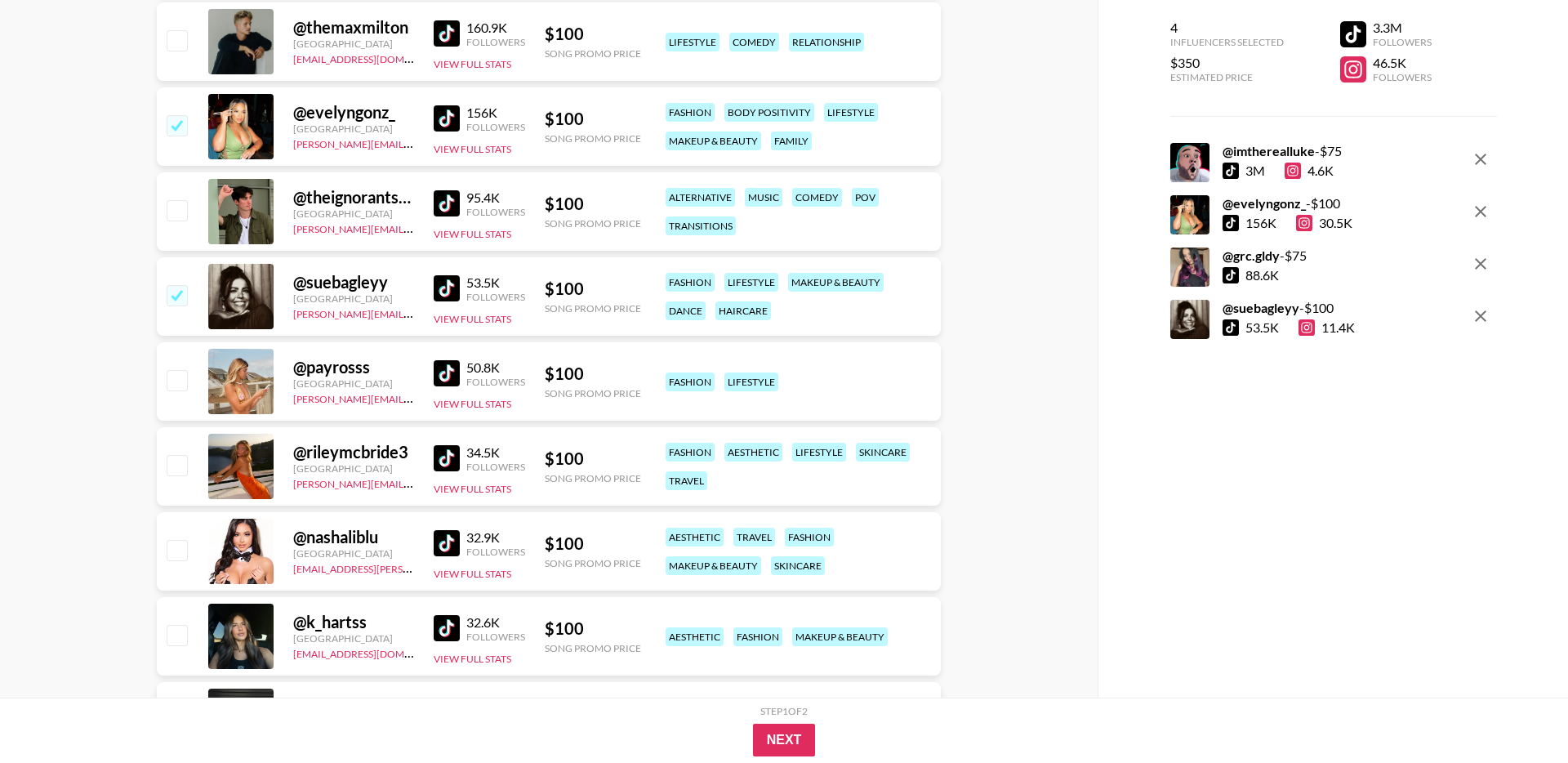
click at [183, 382] on input "checkbox" at bounding box center [177, 380] width 20 height 20
checkbox input "true"
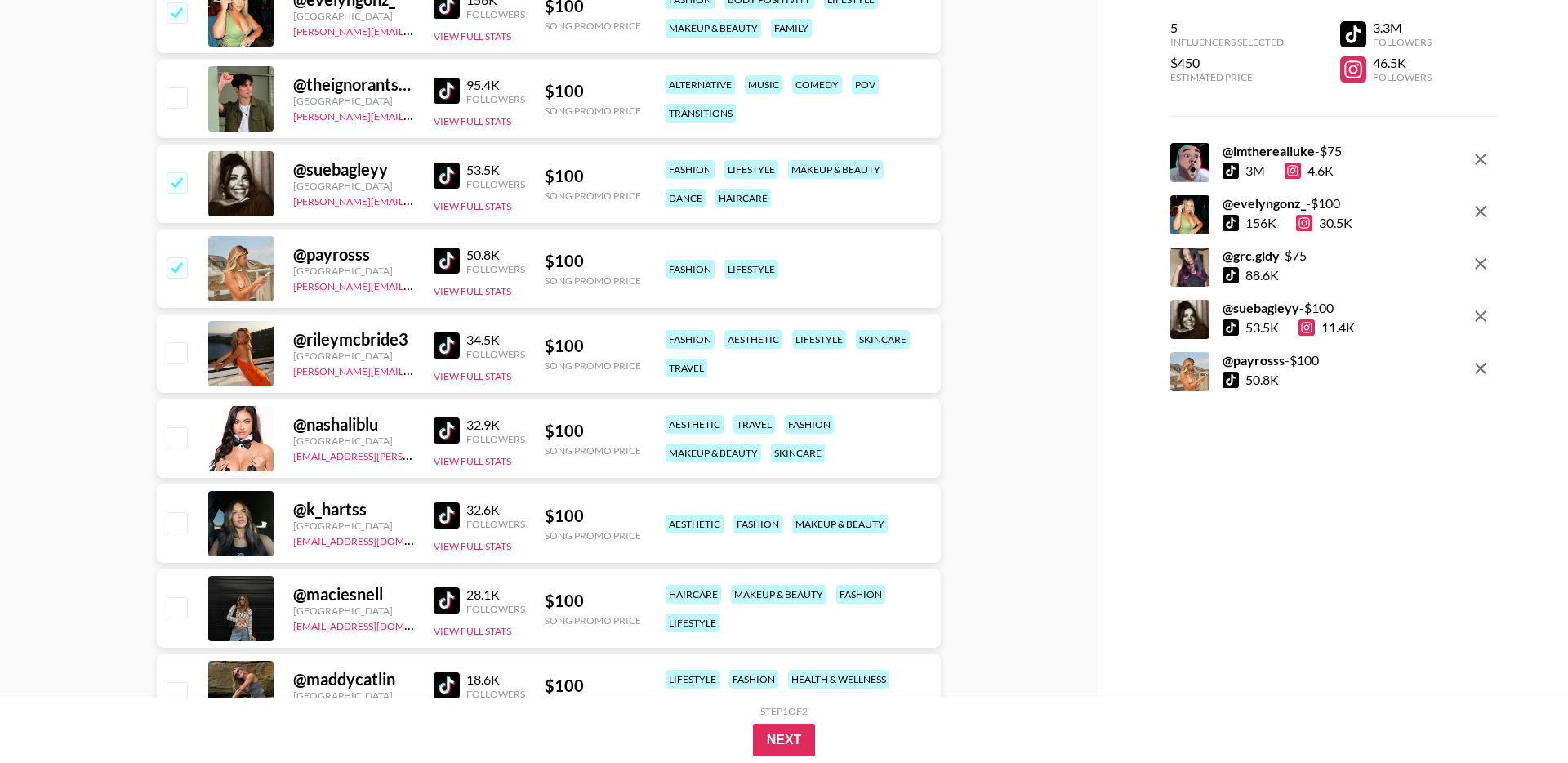
scroll to position [1216, 0]
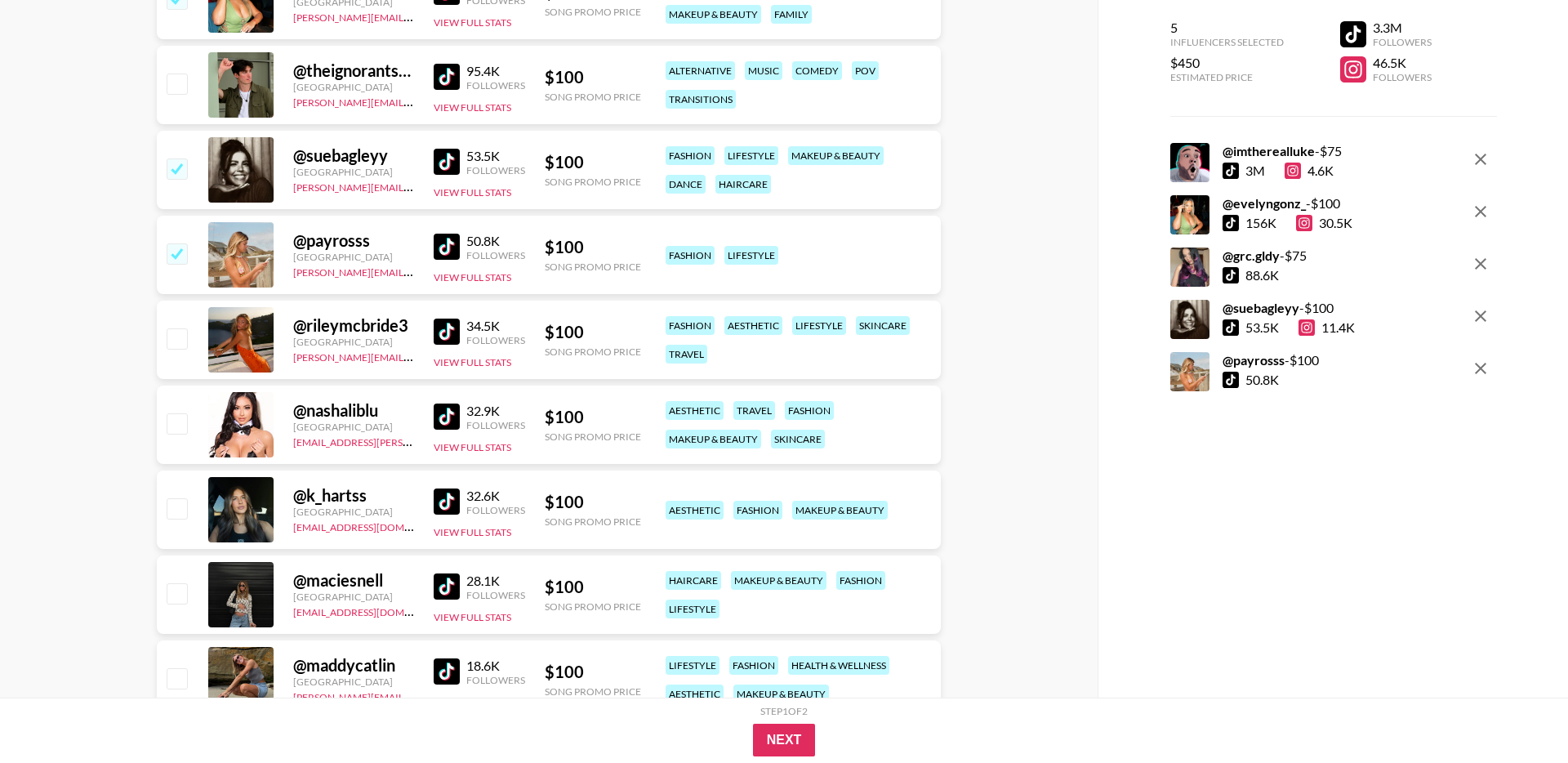
click at [450, 331] on img at bounding box center [447, 331] width 26 height 26
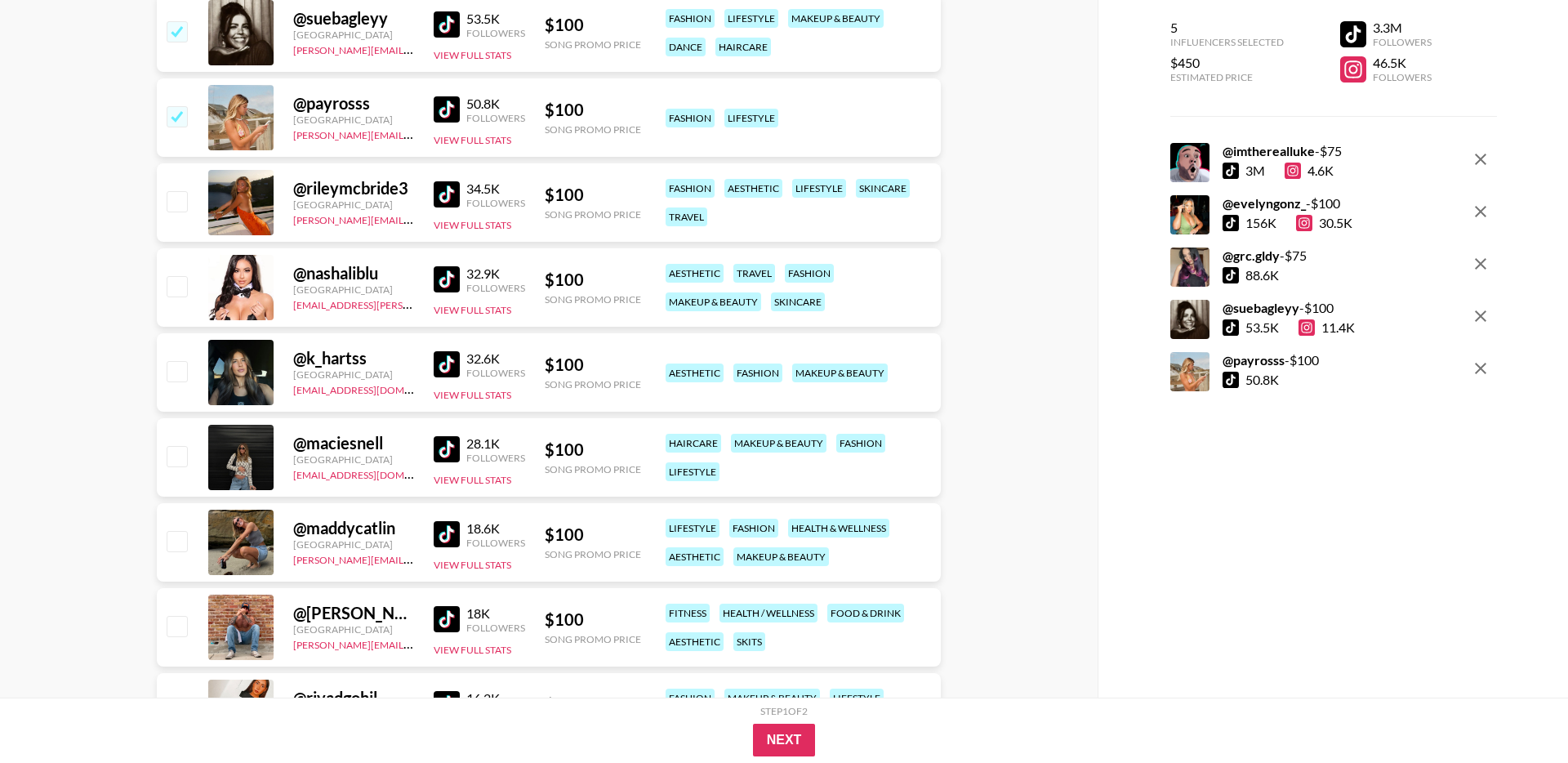
scroll to position [1347, 0]
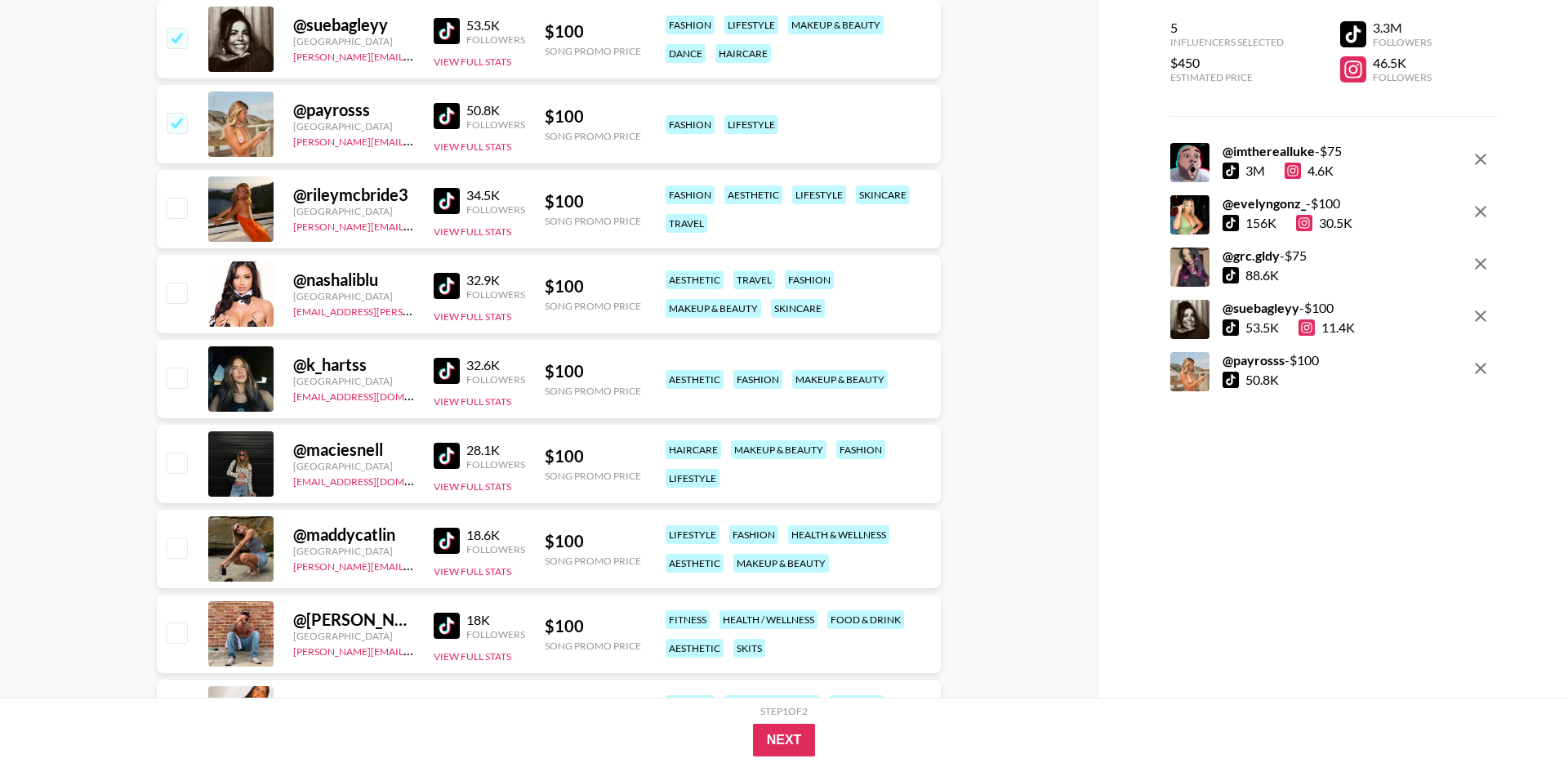
click at [448, 280] on img at bounding box center [447, 286] width 26 height 26
click at [446, 374] on img at bounding box center [447, 371] width 26 height 26
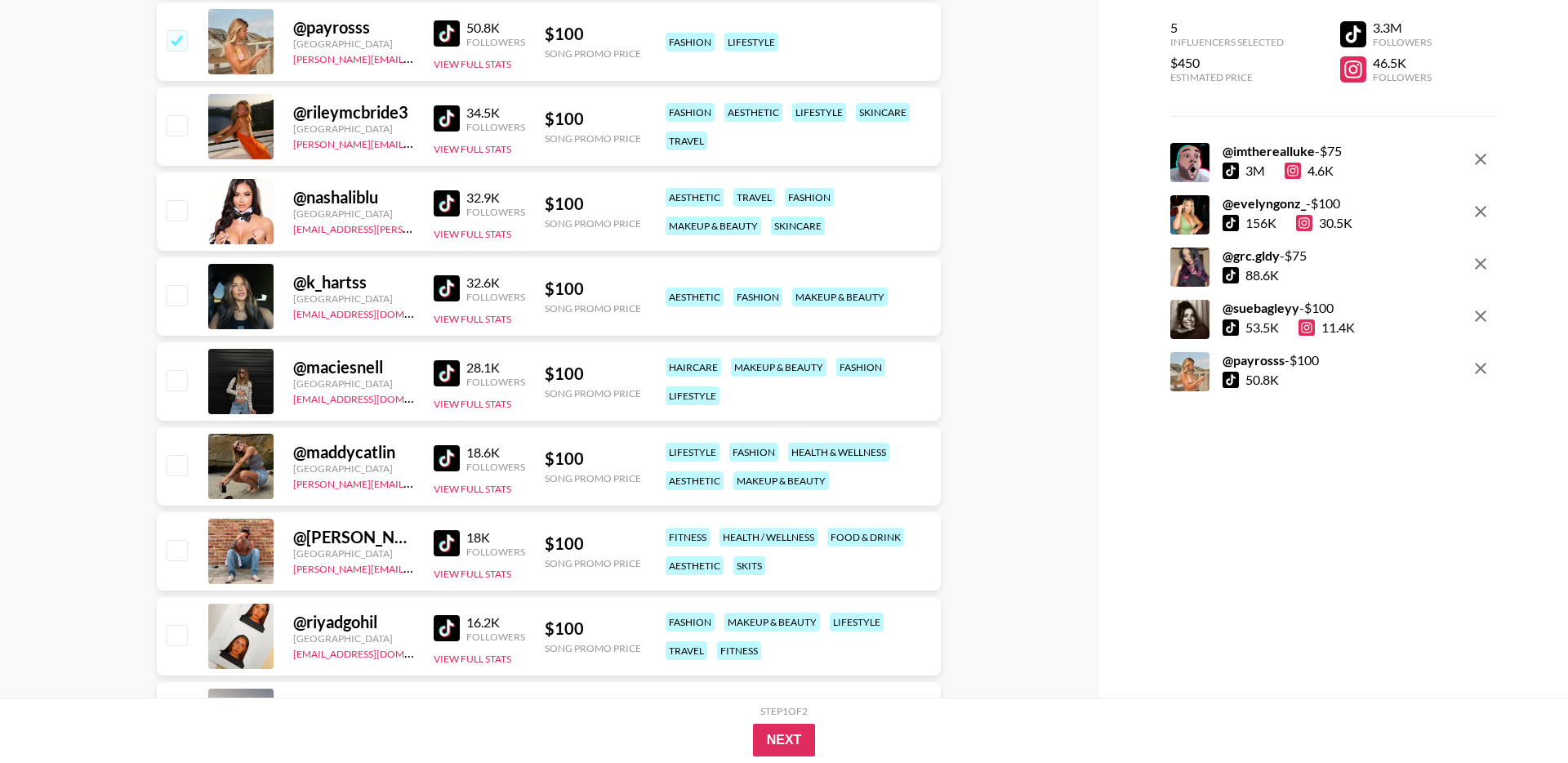
scroll to position [1437, 0]
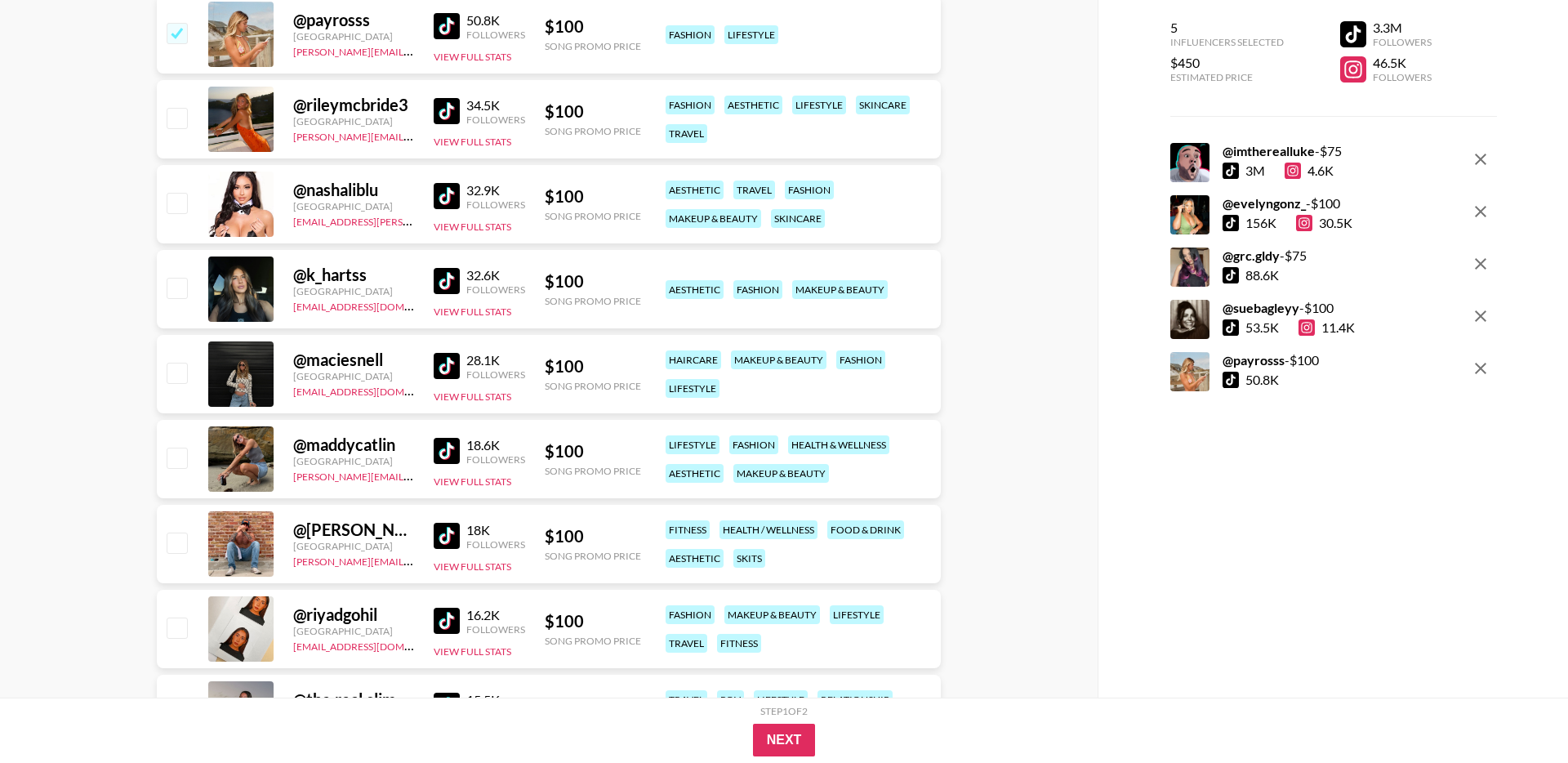
click at [443, 368] on img at bounding box center [447, 366] width 26 height 26
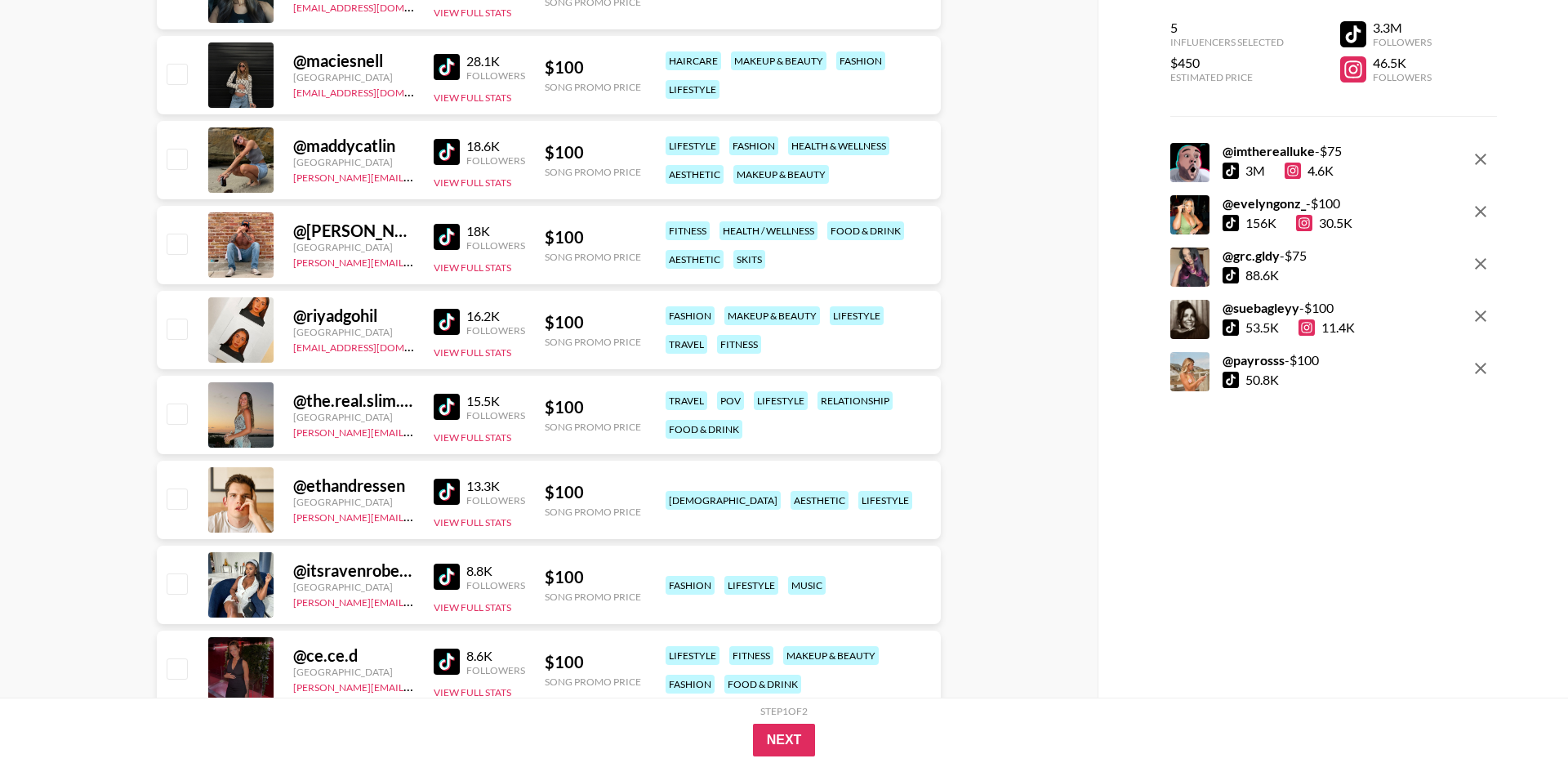
scroll to position [1743, 0]
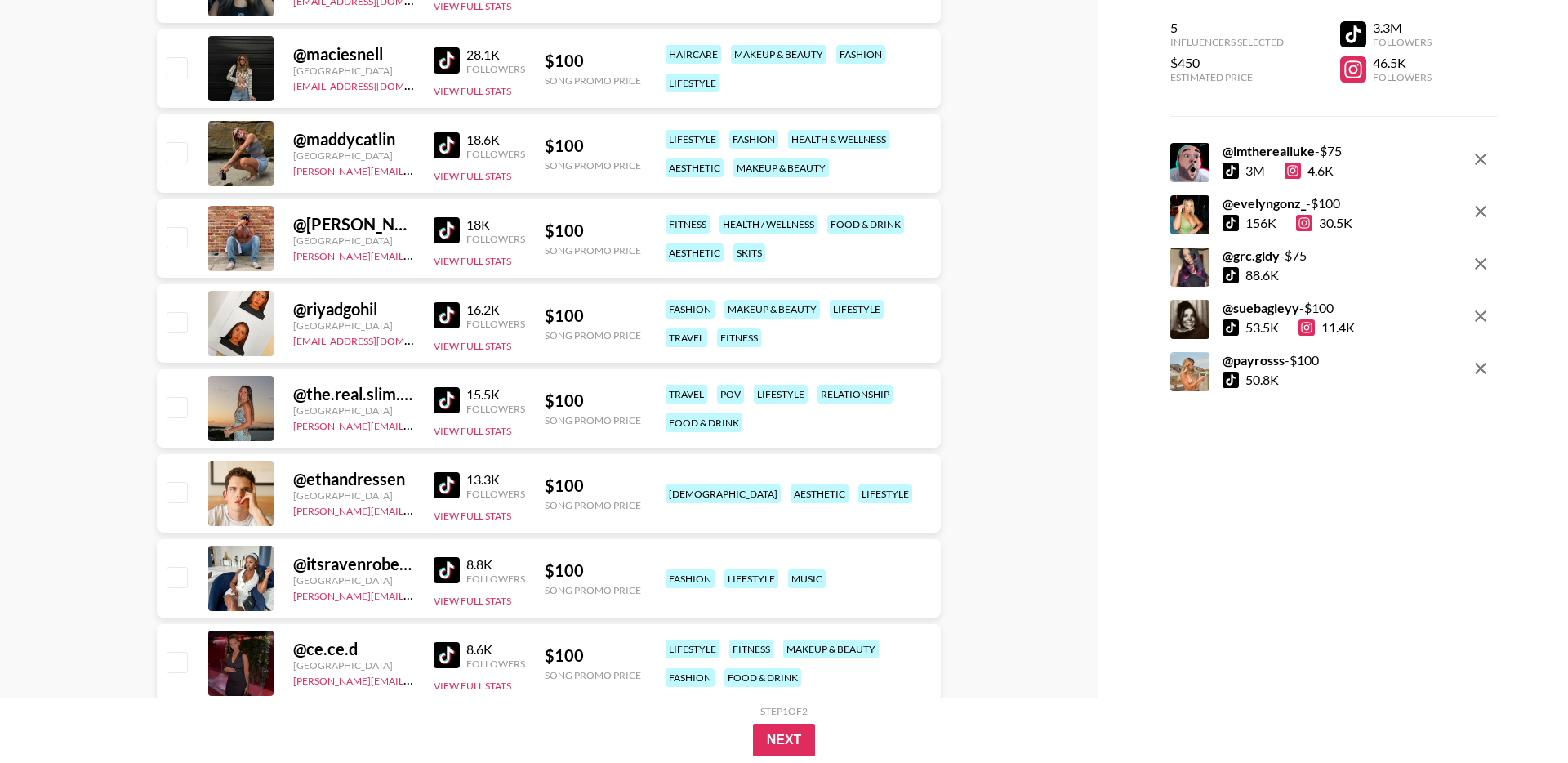
click at [449, 480] on img at bounding box center [447, 485] width 26 height 26
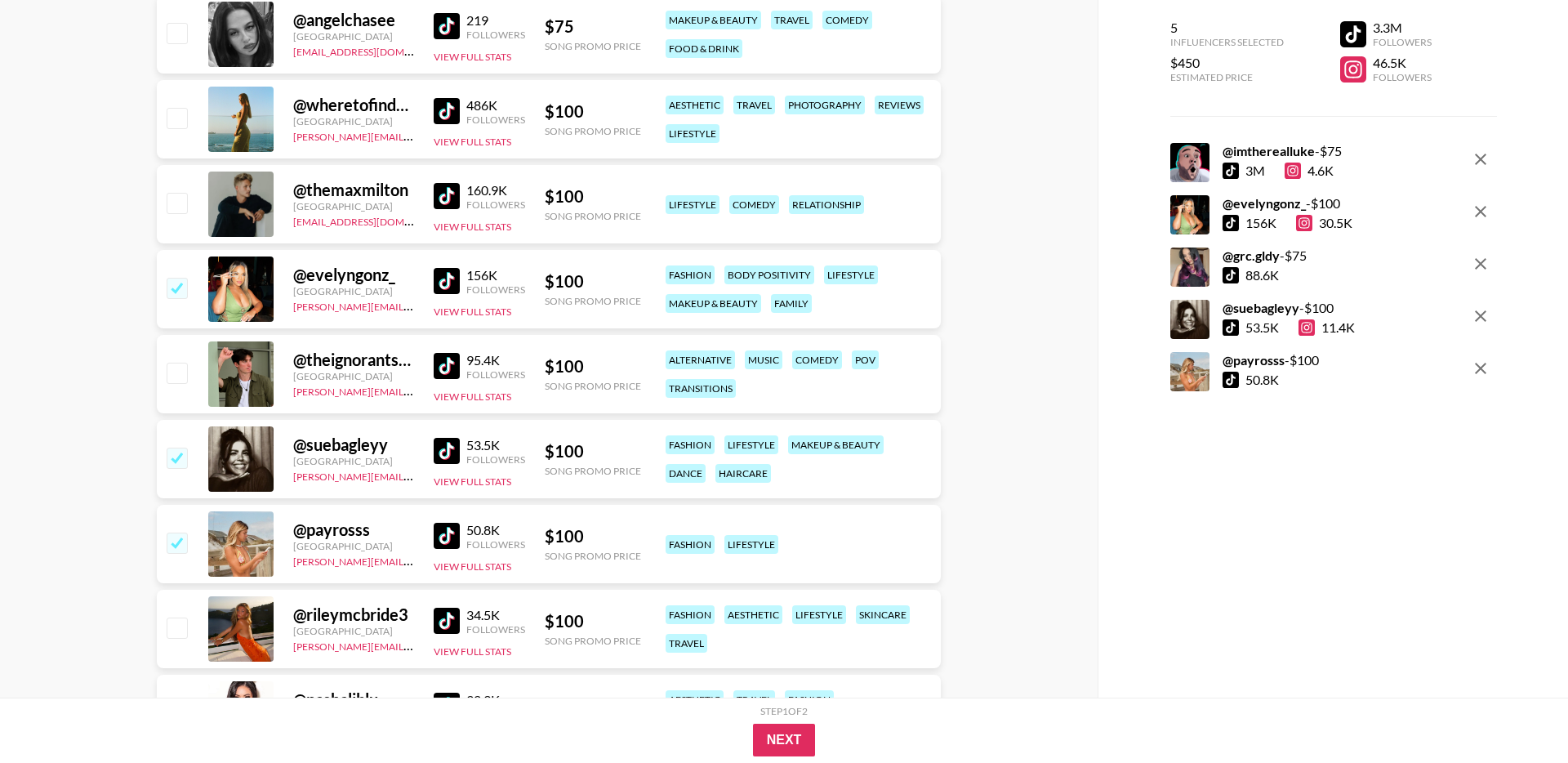
scroll to position [932, 0]
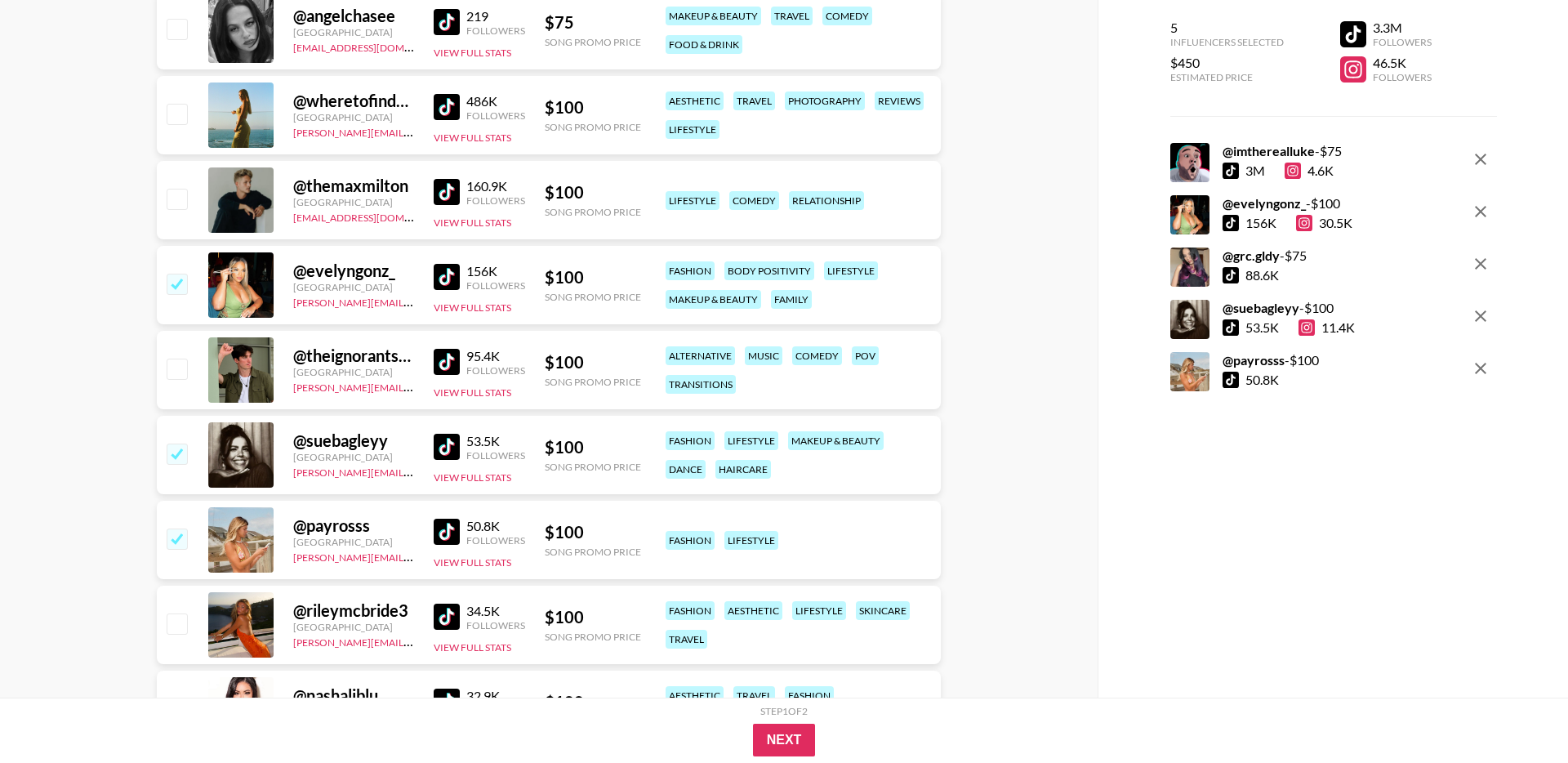
click at [182, 364] on input "checkbox" at bounding box center [177, 369] width 20 height 20
checkbox input "true"
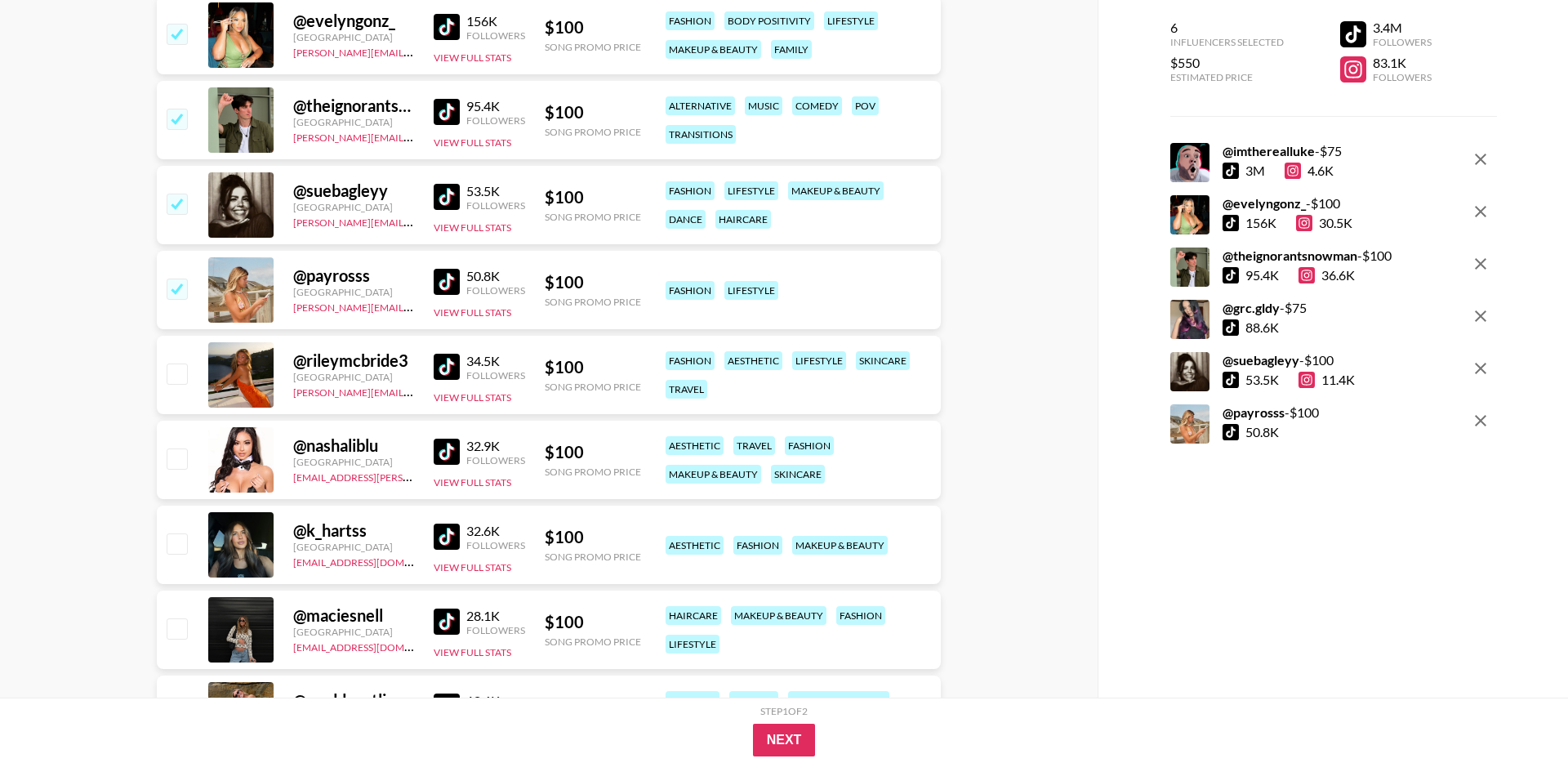
scroll to position [1182, 0]
click at [452, 364] on img at bounding box center [447, 366] width 26 height 26
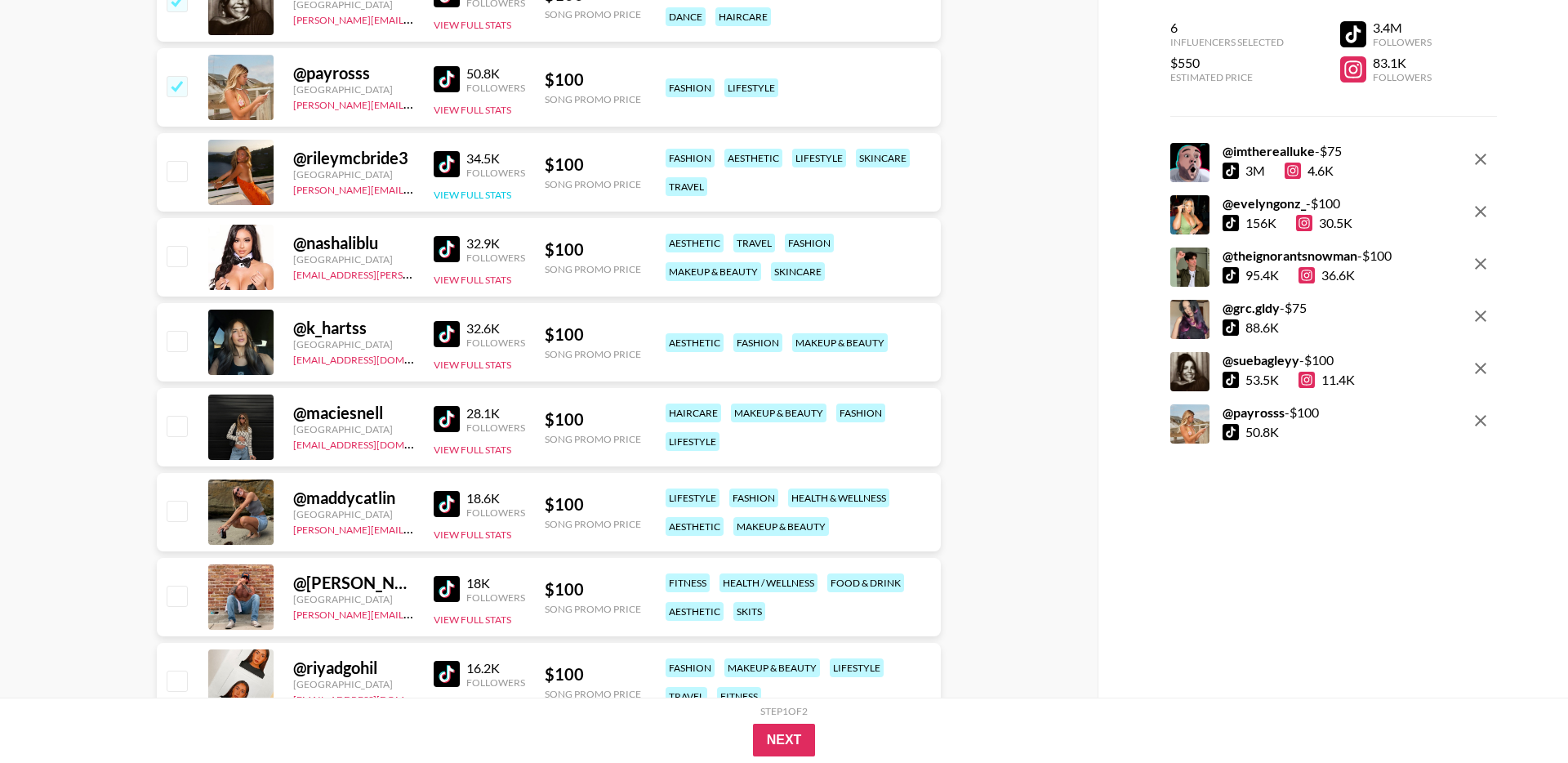
scroll to position [1394, 0]
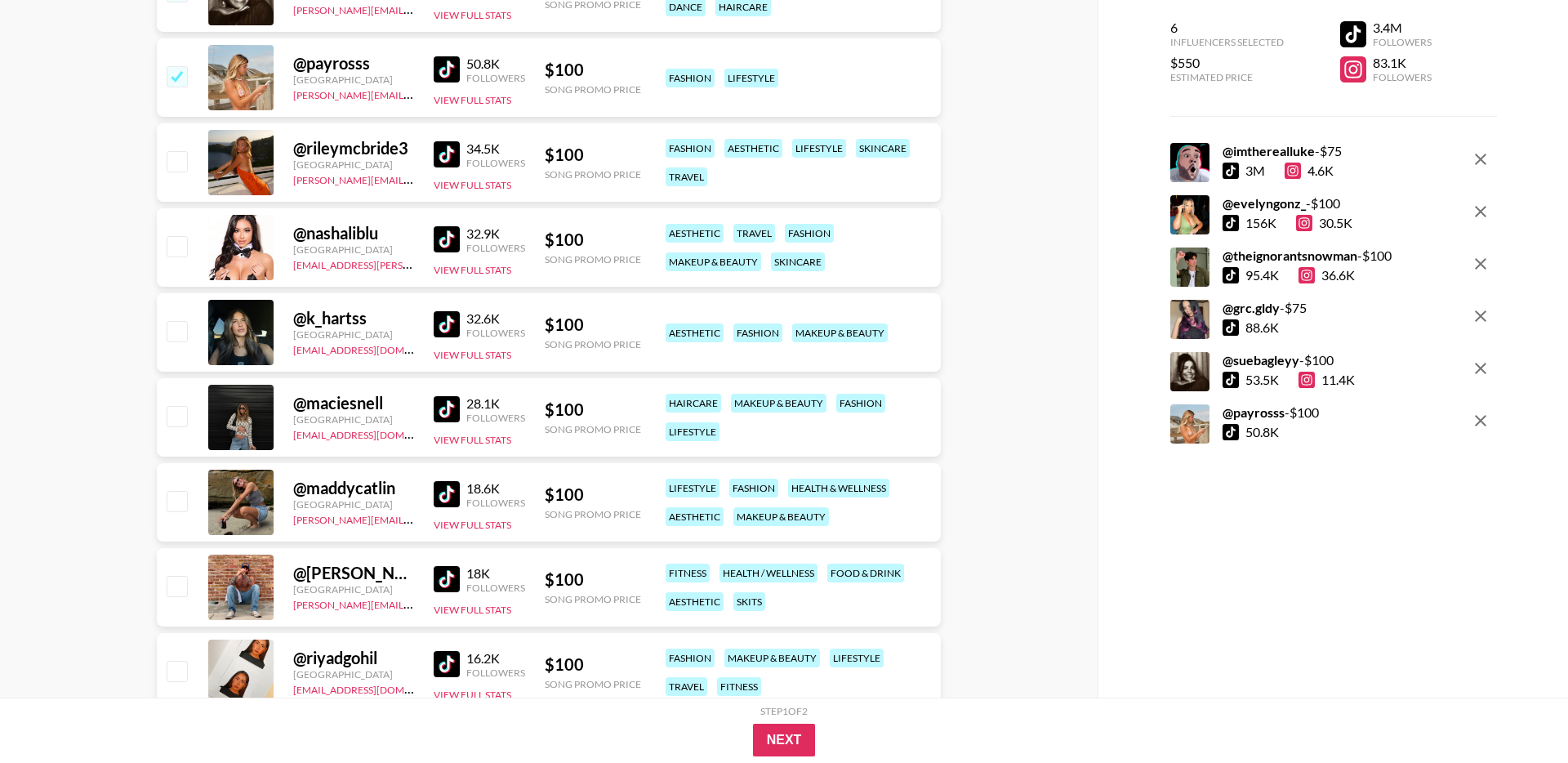
click at [449, 492] on img at bounding box center [447, 494] width 26 height 26
click at [179, 492] on input "checkbox" at bounding box center [177, 501] width 20 height 20
checkbox input "true"
click at [446, 577] on img at bounding box center [447, 579] width 26 height 26
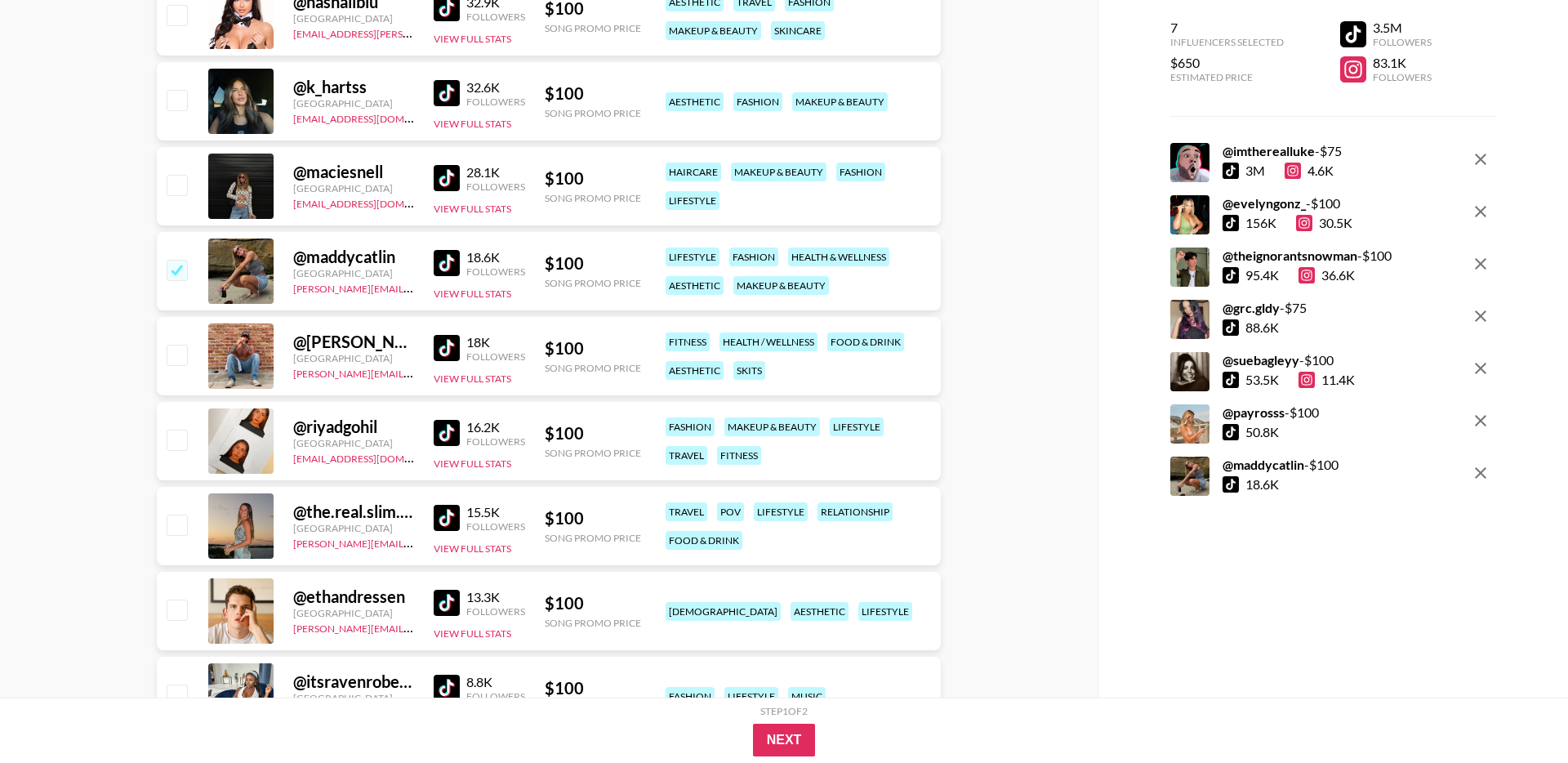
scroll to position [1630, 0]
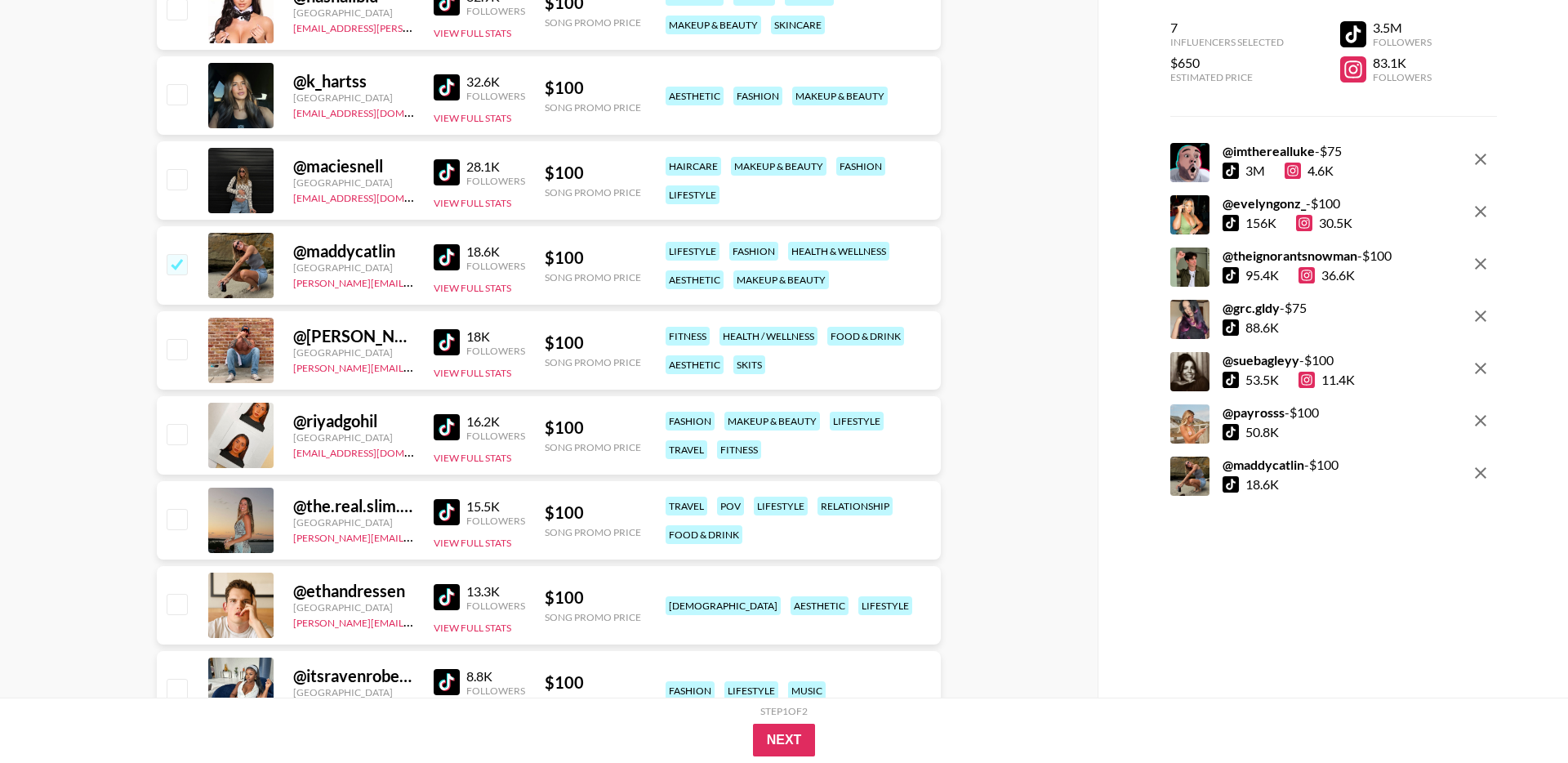
click at [438, 432] on img at bounding box center [447, 427] width 26 height 26
click at [185, 427] on input "checkbox" at bounding box center [177, 434] width 20 height 20
checkbox input "true"
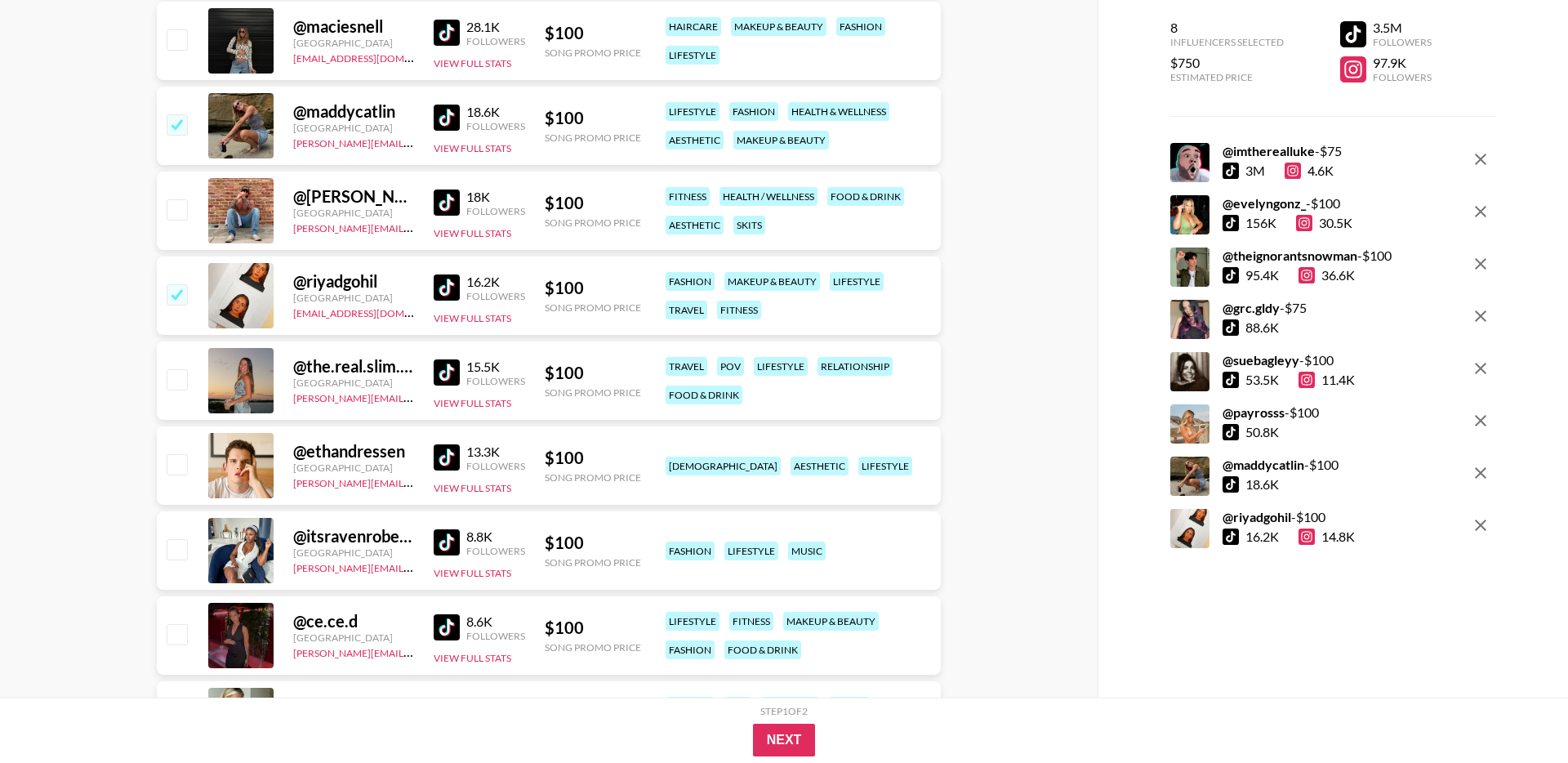
scroll to position [1772, 0]
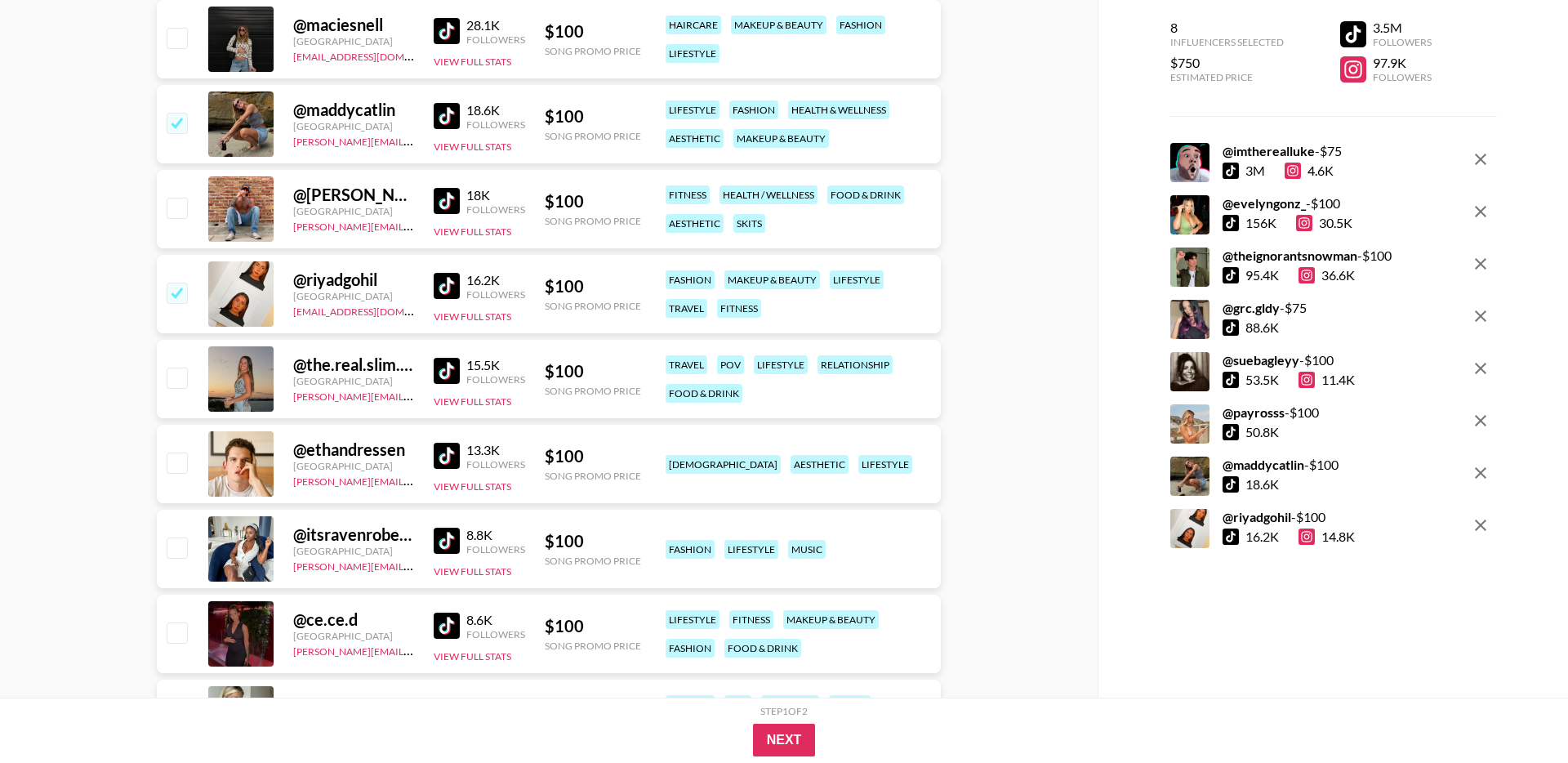
click at [452, 370] on img at bounding box center [447, 371] width 26 height 26
click at [179, 382] on input "checkbox" at bounding box center [177, 378] width 20 height 20
checkbox input "true"
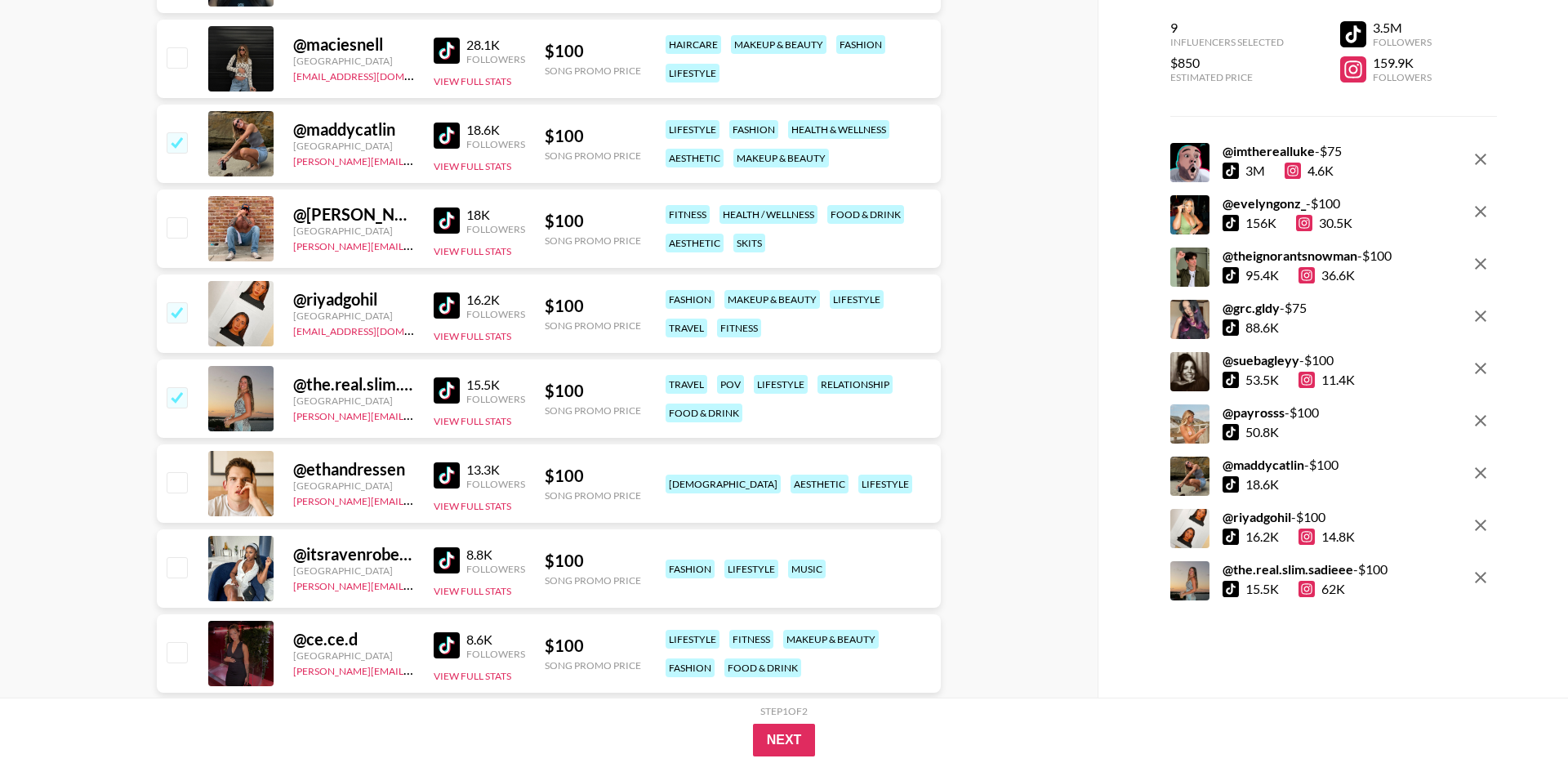
scroll to position [1731, 0]
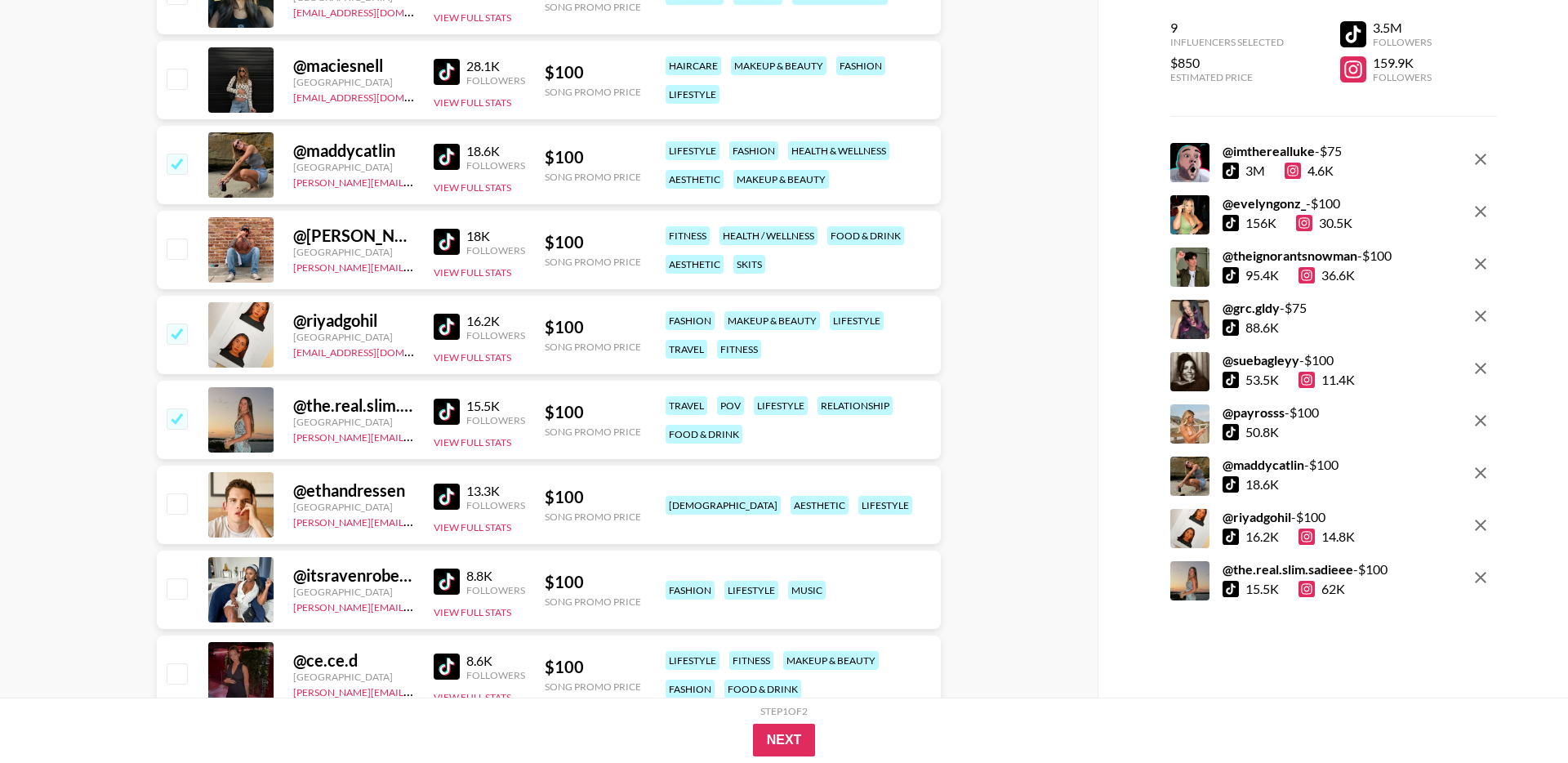
click at [454, 494] on img at bounding box center [447, 497] width 26 height 26
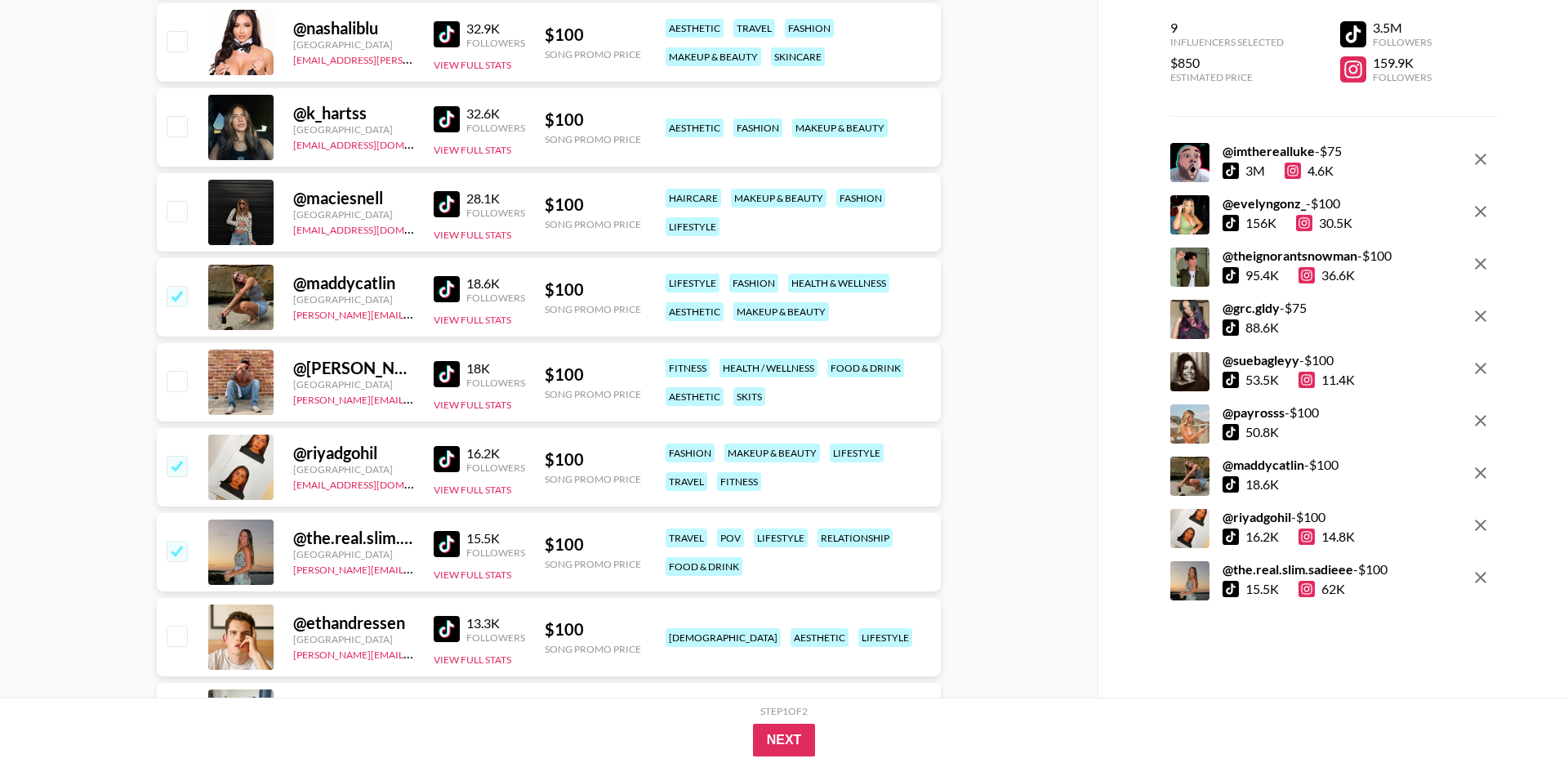
scroll to position [1590, 0]
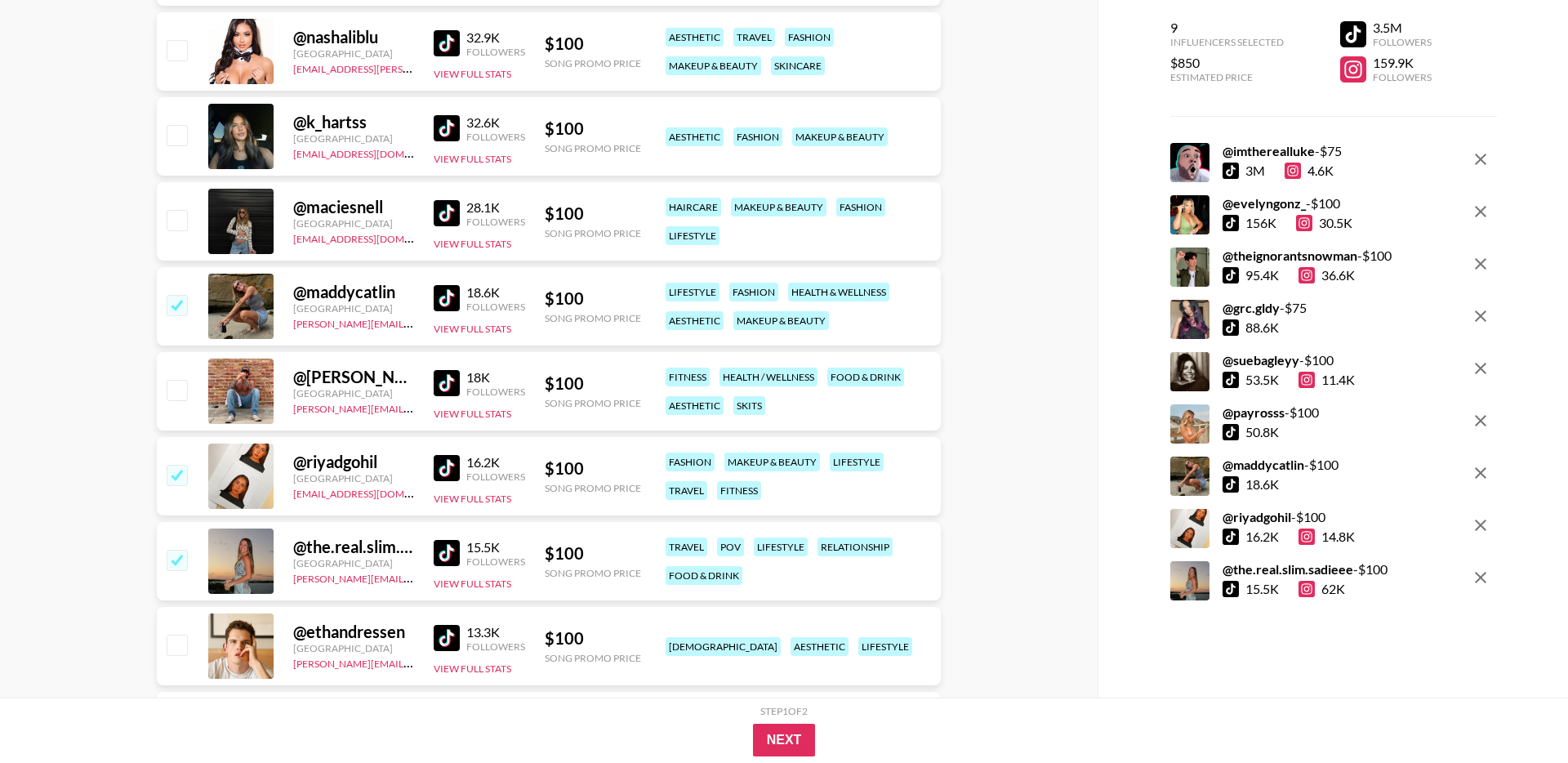
click at [441, 211] on img at bounding box center [447, 213] width 26 height 26
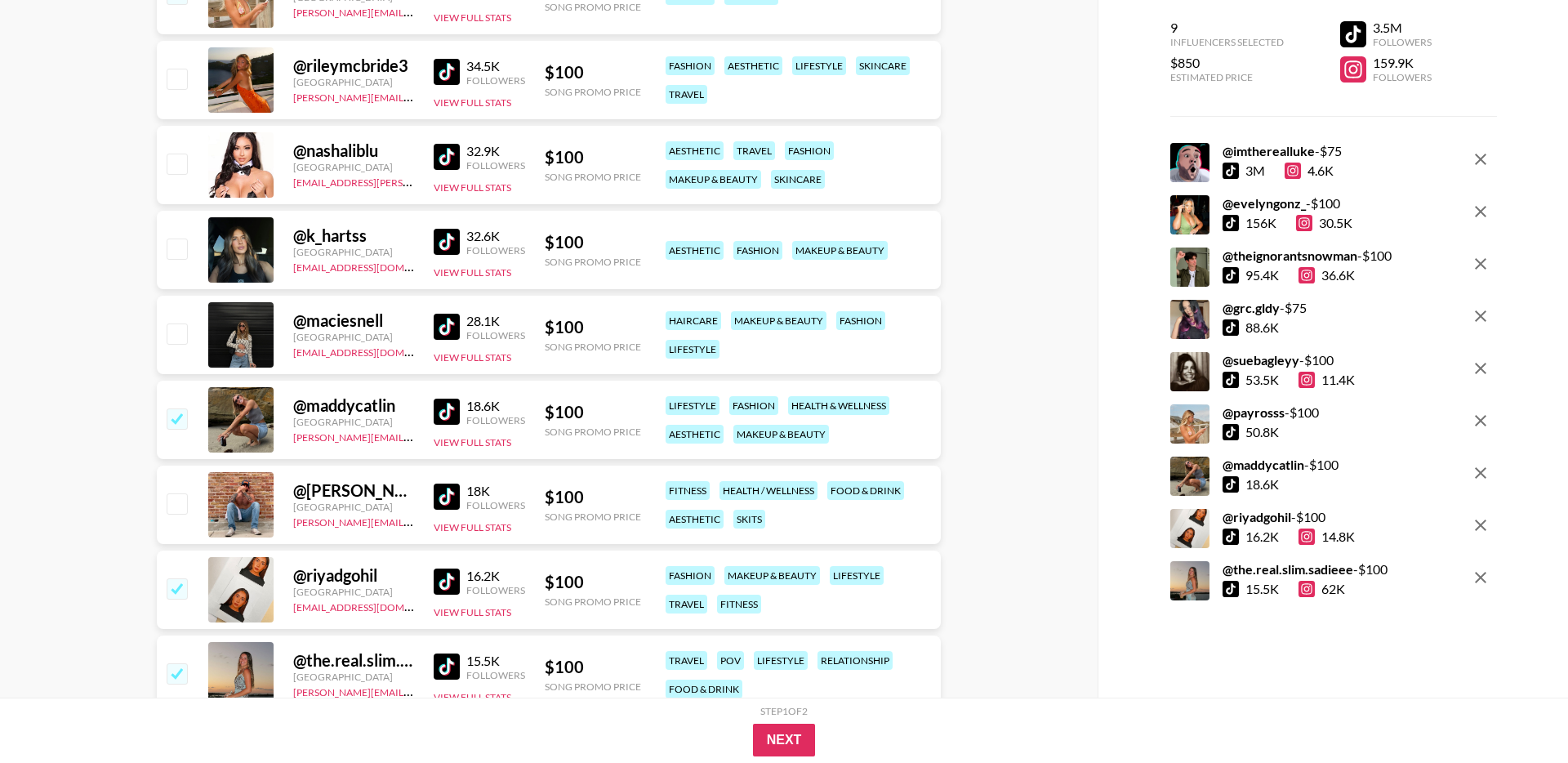
scroll to position [1453, 0]
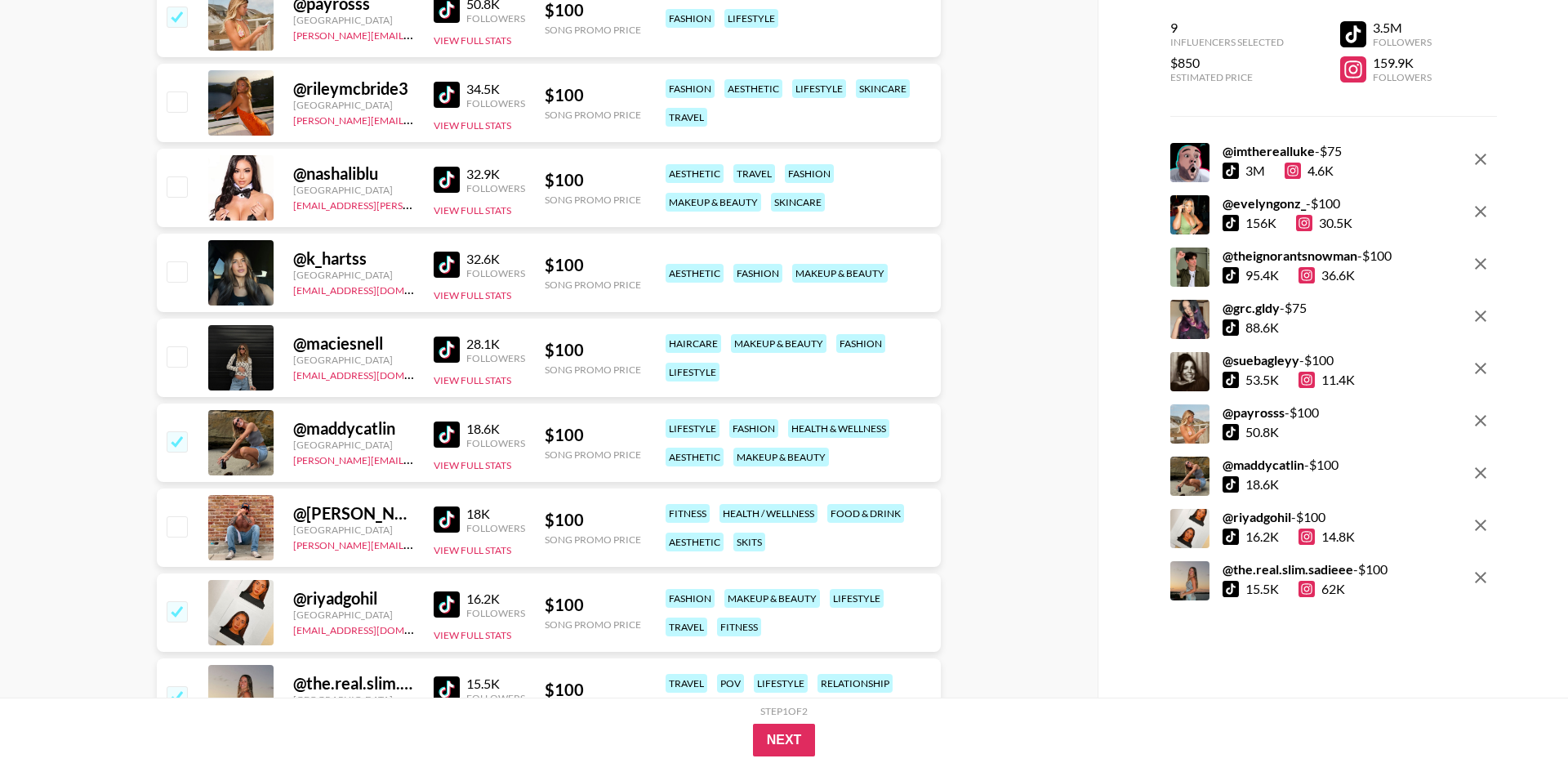
click at [437, 178] on img at bounding box center [447, 180] width 26 height 26
click at [179, 189] on input "checkbox" at bounding box center [177, 186] width 20 height 20
checkbox input "true"
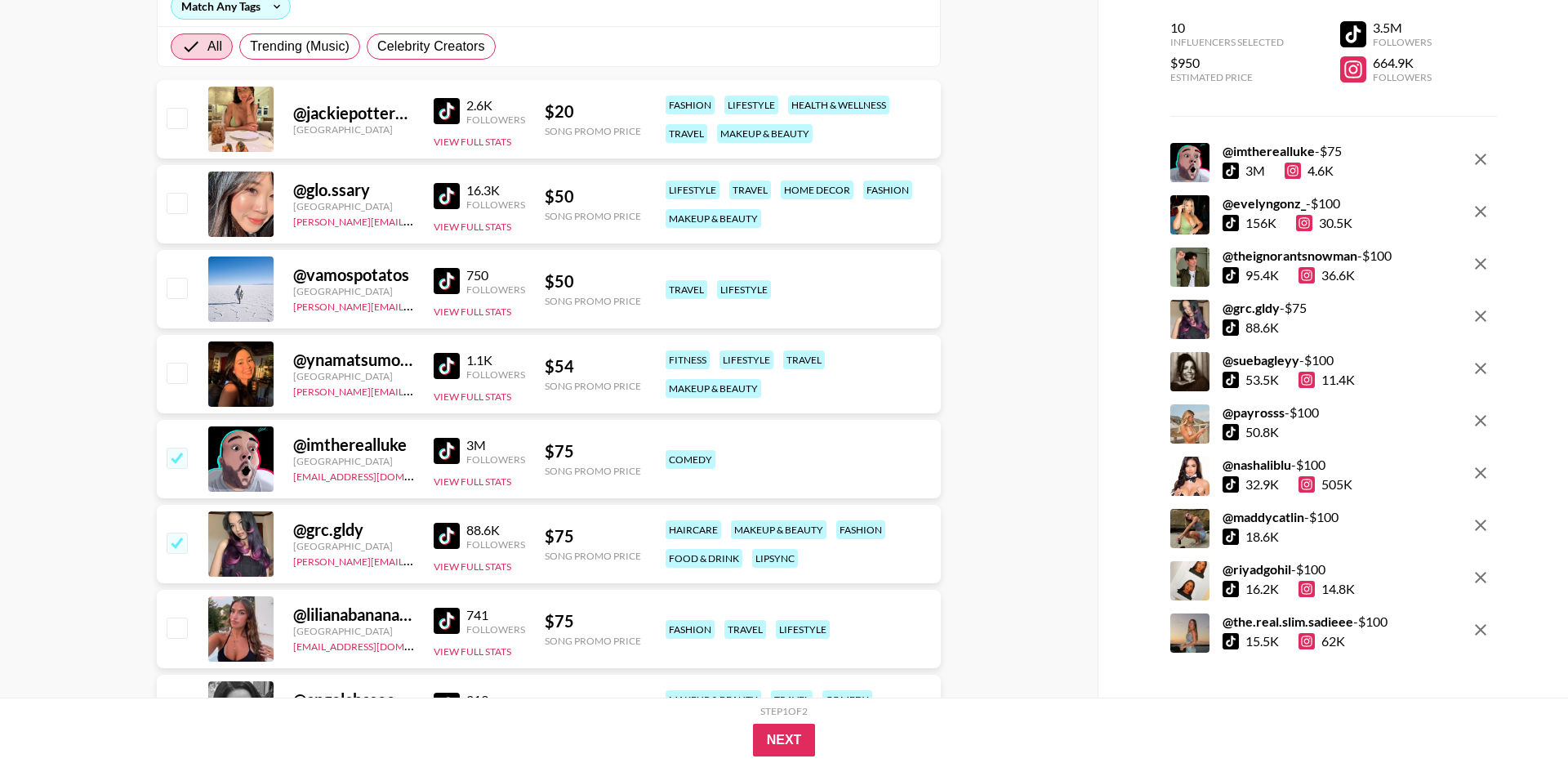
scroll to position [283, 0]
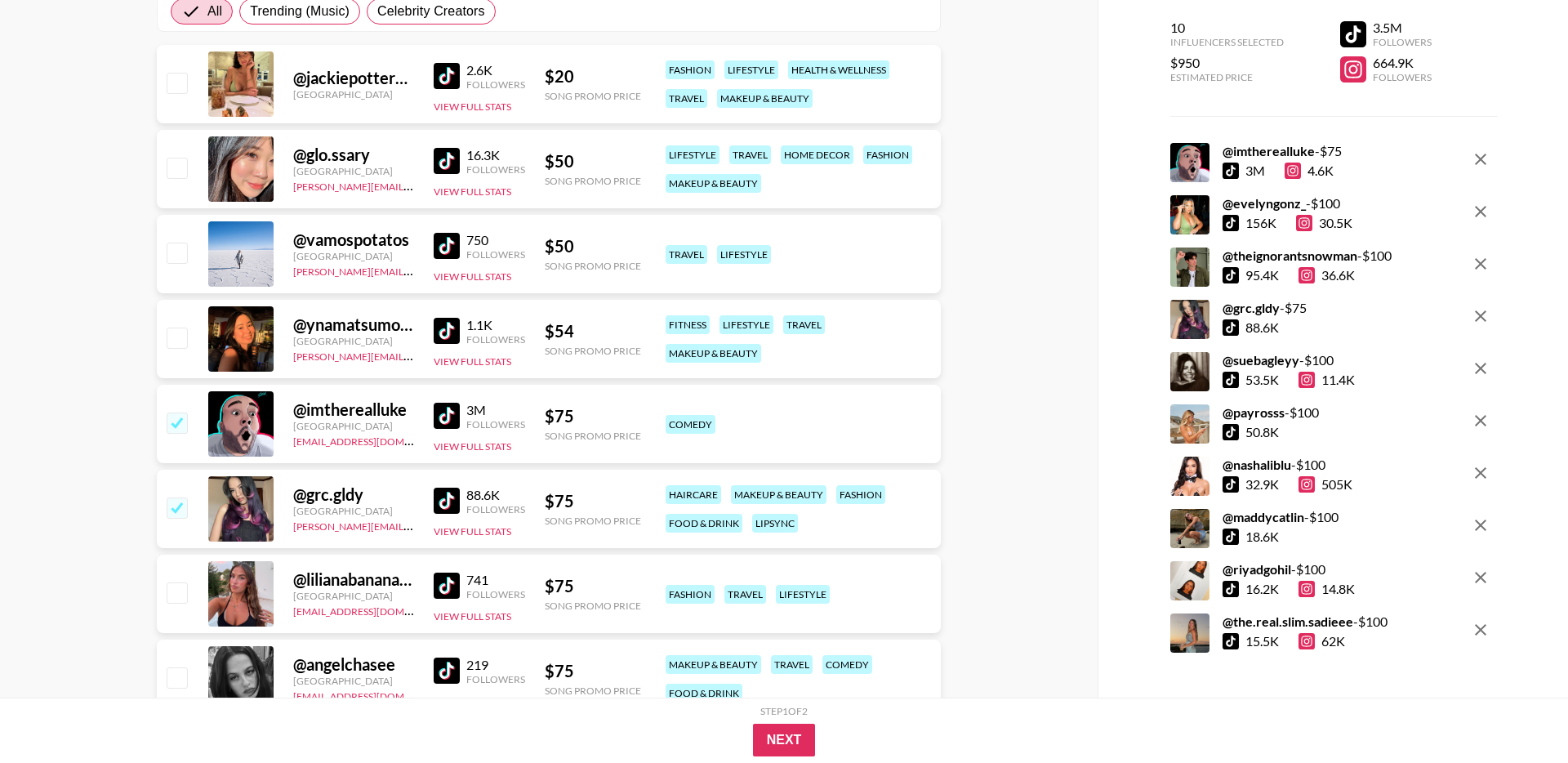
click at [438, 332] on img at bounding box center [447, 331] width 26 height 26
click at [191, 340] on div "@ ynamatsumoto [GEOGRAPHIC_DATA] [PERSON_NAME][EMAIL_ADDRESS][DOMAIN_NAME] 1.1K…" at bounding box center [549, 339] width 784 height 79
click at [180, 342] on input "checkbox" at bounding box center [177, 337] width 20 height 20
checkbox input "true"
click at [781, 735] on button "Next" at bounding box center [784, 741] width 63 height 33
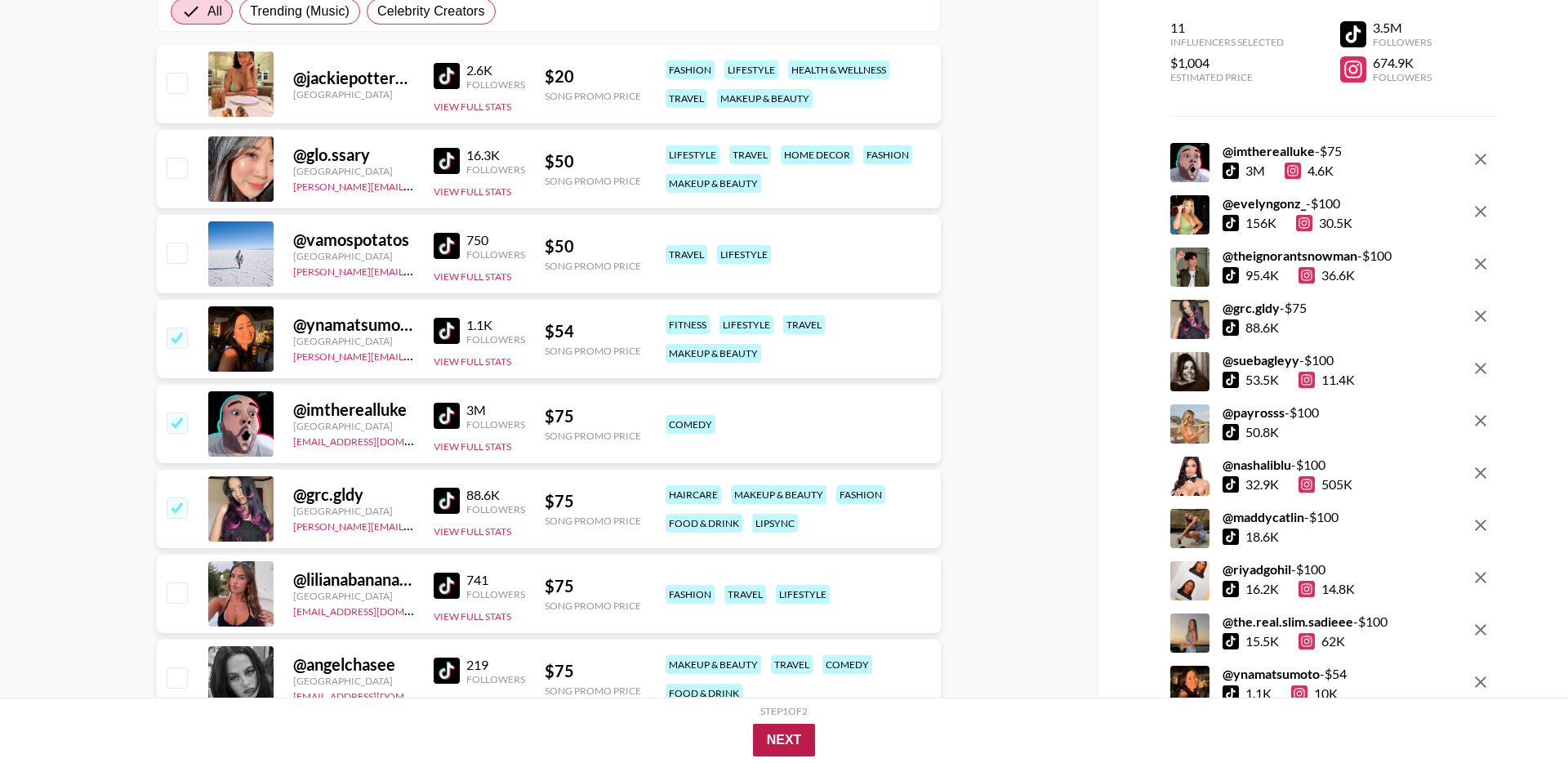
scroll to position [65, 0]
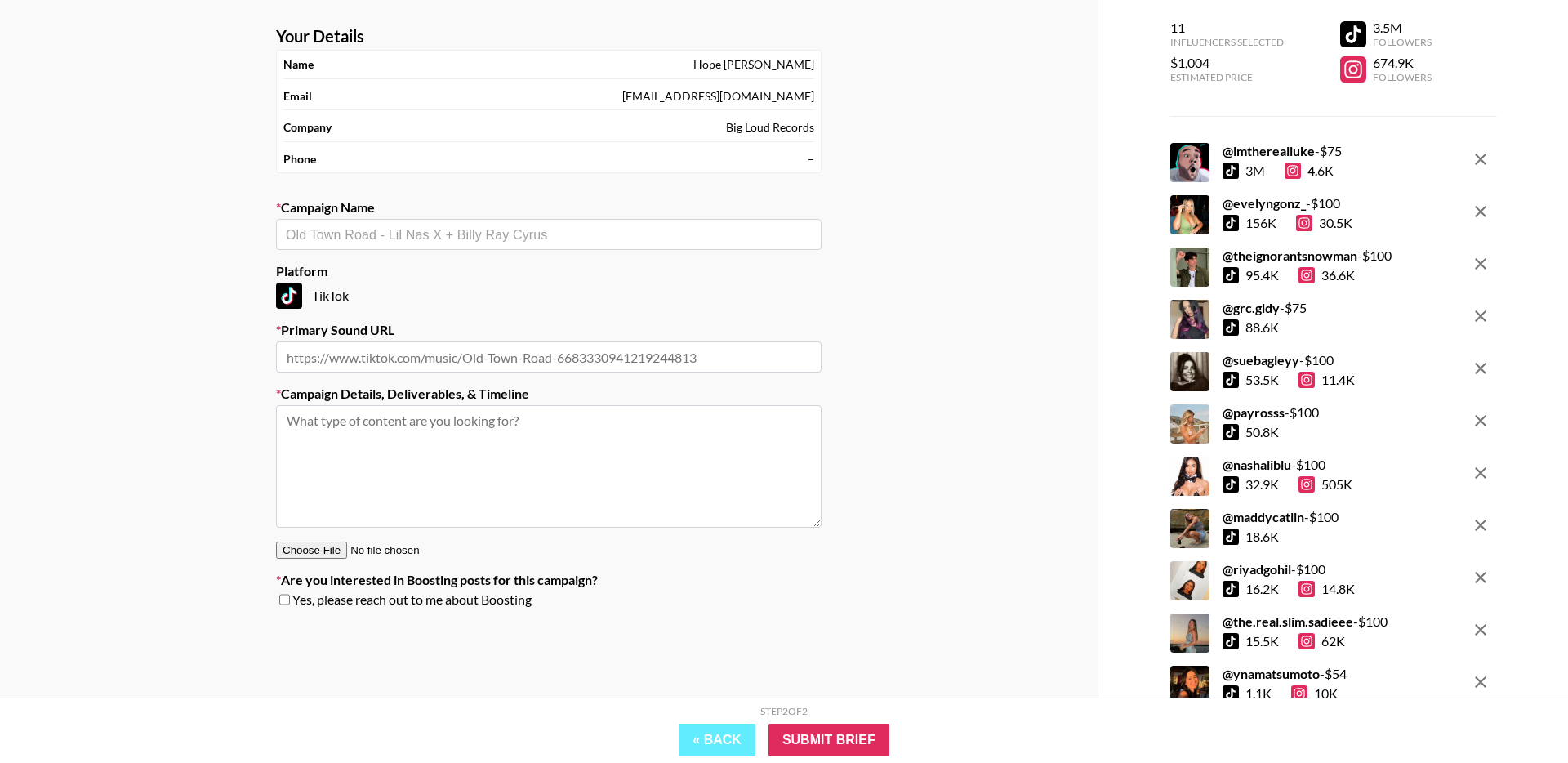
click at [535, 241] on input "text" at bounding box center [549, 235] width 526 height 19
click at [479, 293] on li "Your Nonsense Makes Sense - The 502s" at bounding box center [549, 296] width 546 height 26
type input "Your Nonsense Makes Sense - The 502s"
type input "[URL][DOMAIN_NAME]"
type textarea "TikTok -- TikTok -- TikTok --"
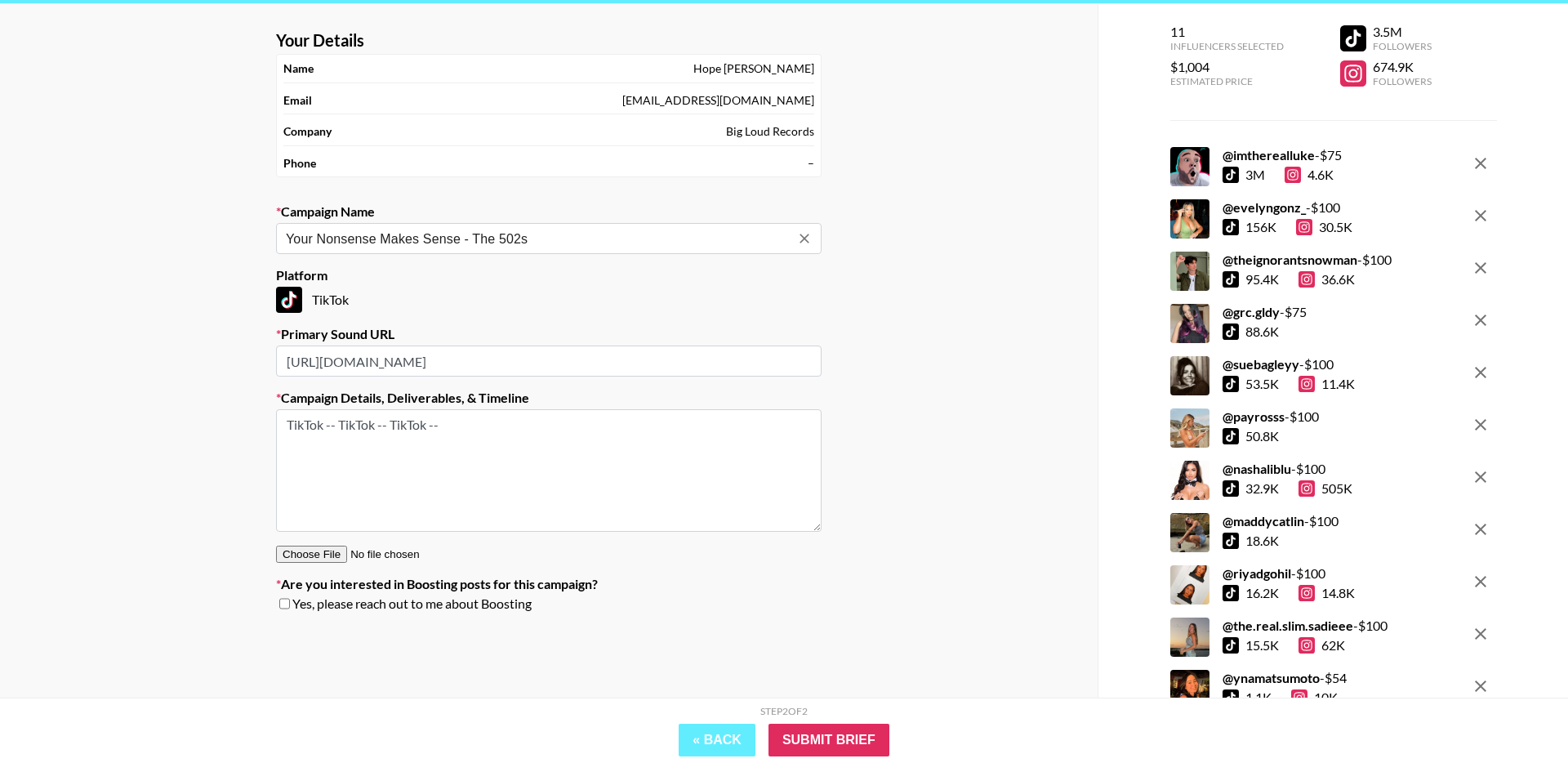
scroll to position [64, 0]
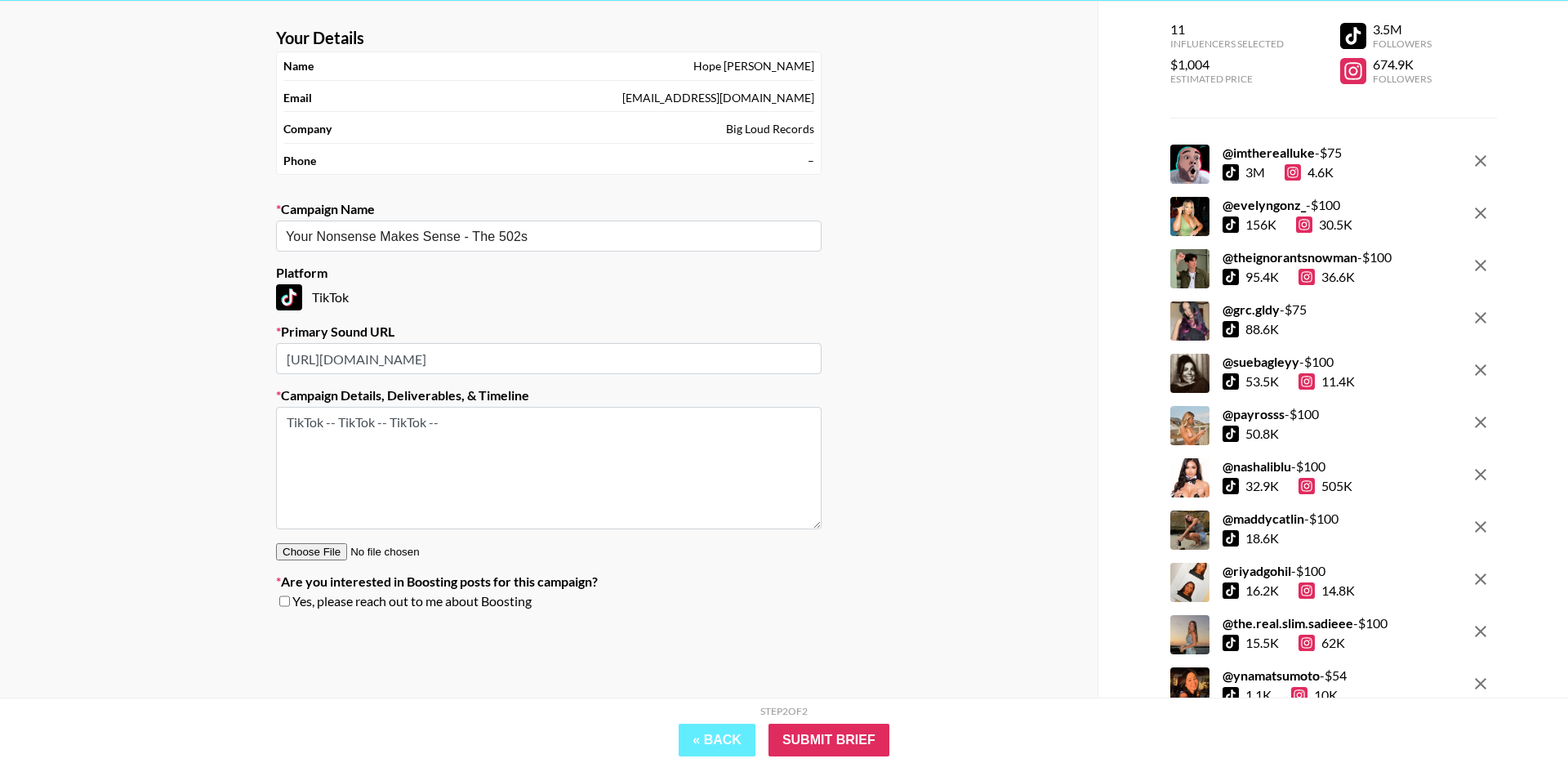
drag, startPoint x: 463, startPoint y: 423, endPoint x: 260, endPoint y: 420, distance: 203.0
click at [260, 420] on div "Your Details Name [PERSON_NAME] Email [EMAIL_ADDRESS][DOMAIN_NAME] Company Big …" at bounding box center [549, 351] width 1098 height 698
paste textarea "Creative Brief: Create a montage of videos about someone you love that include …"
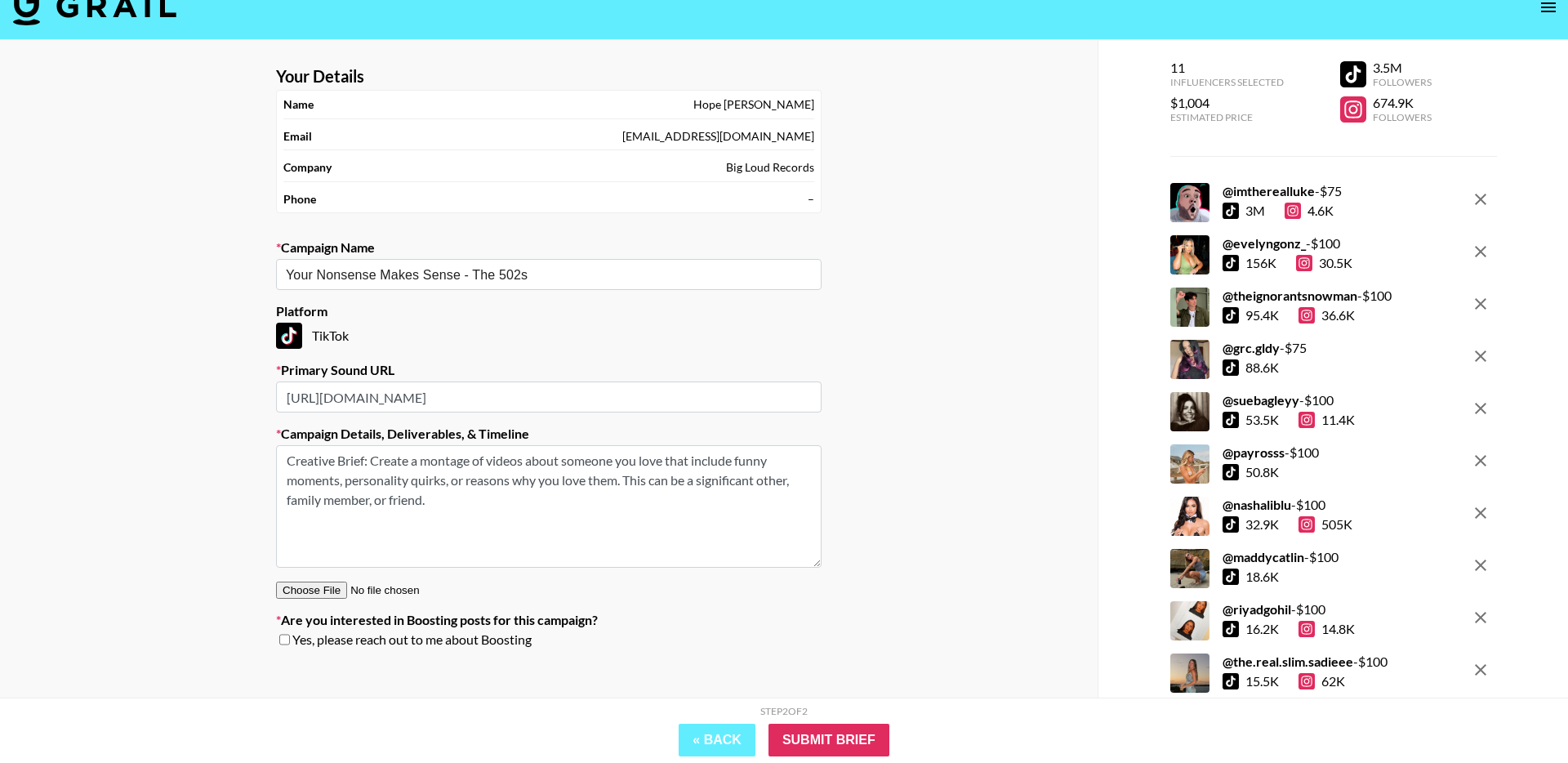
scroll to position [65, 0]
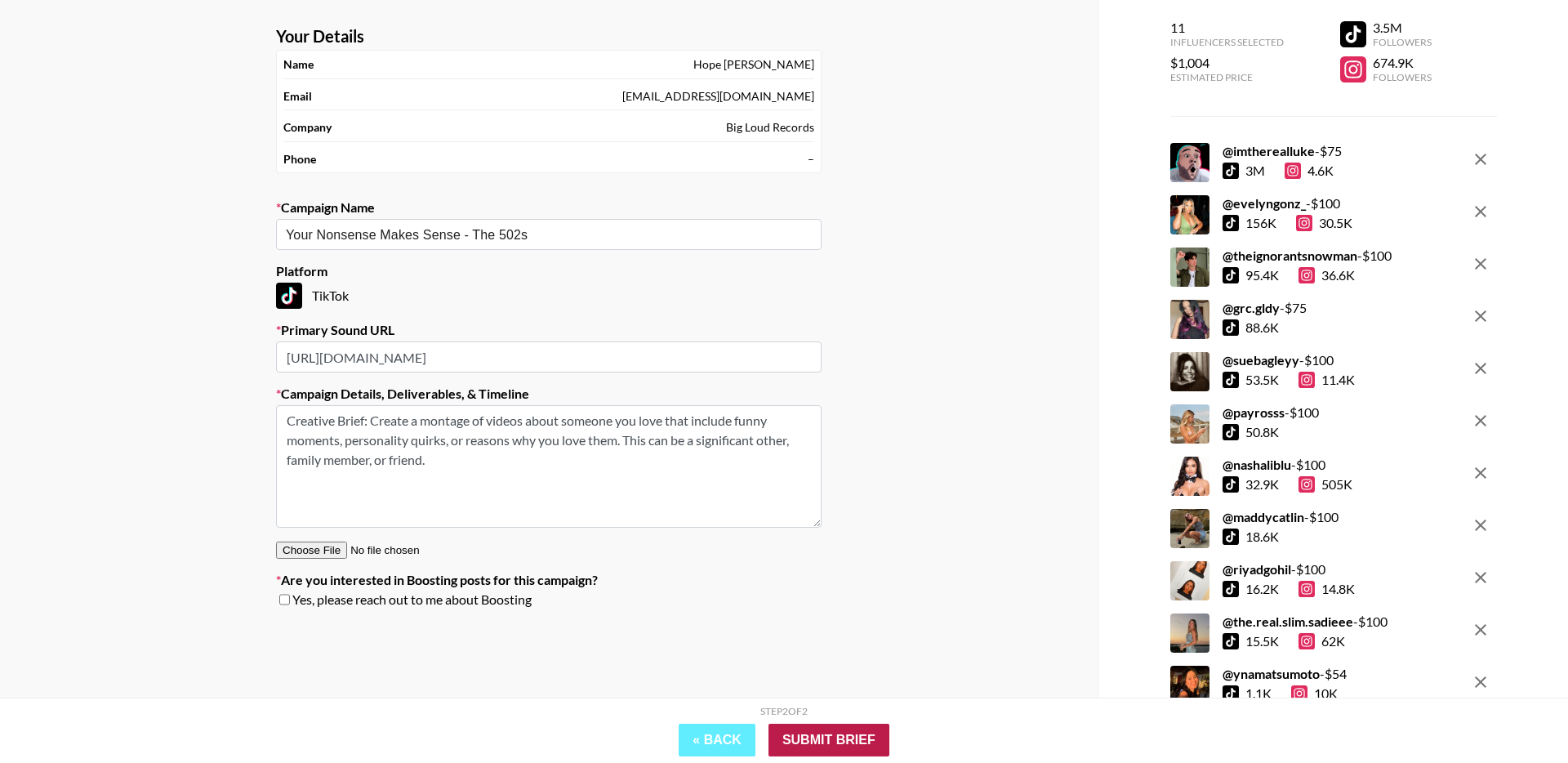
type textarea "Creative Brief: Create a montage of videos about someone you love that include …"
click at [832, 742] on input "Submit Brief" at bounding box center [829, 741] width 121 height 33
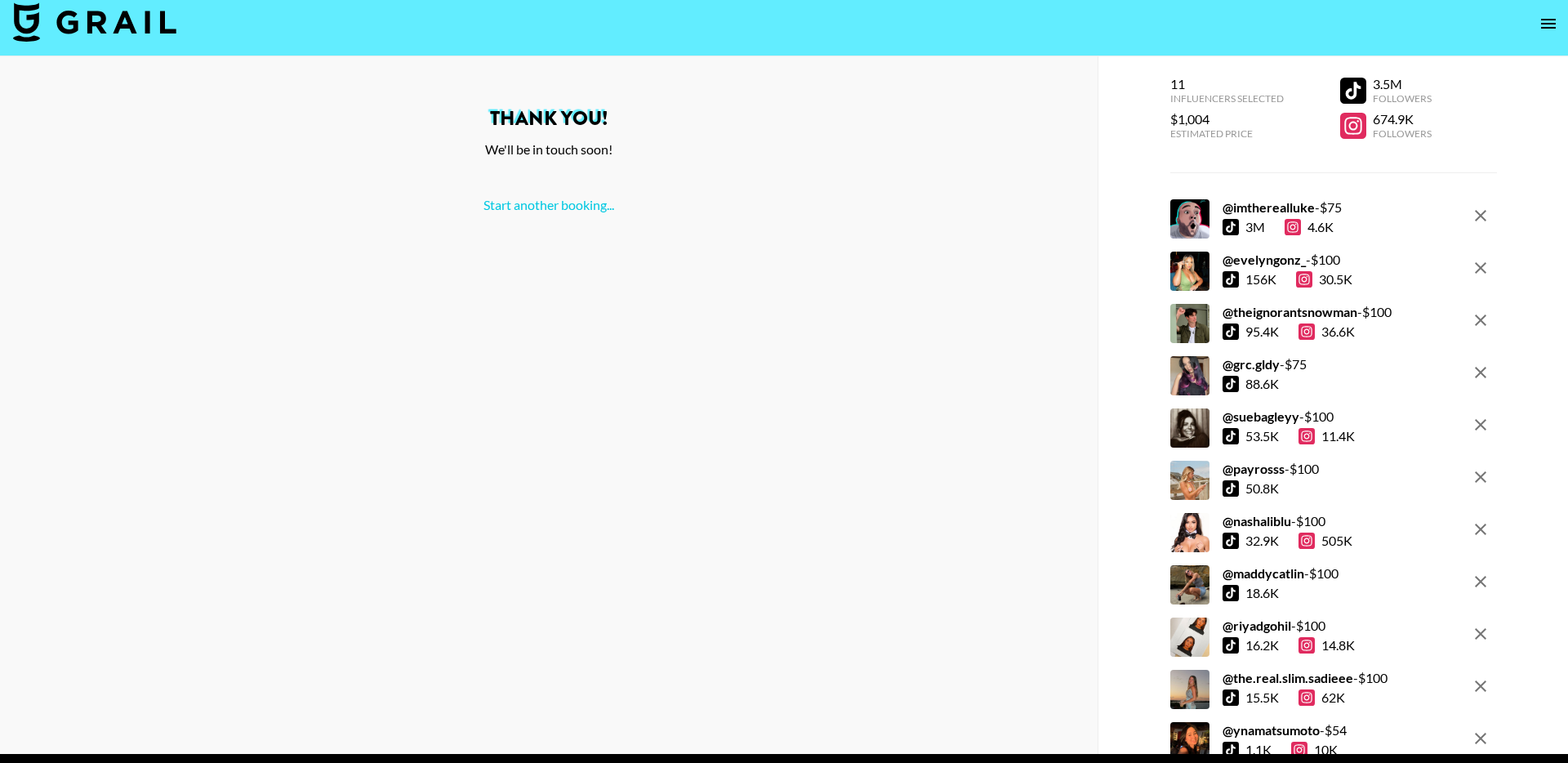
scroll to position [0, 0]
